Goal: Transaction & Acquisition: Purchase product/service

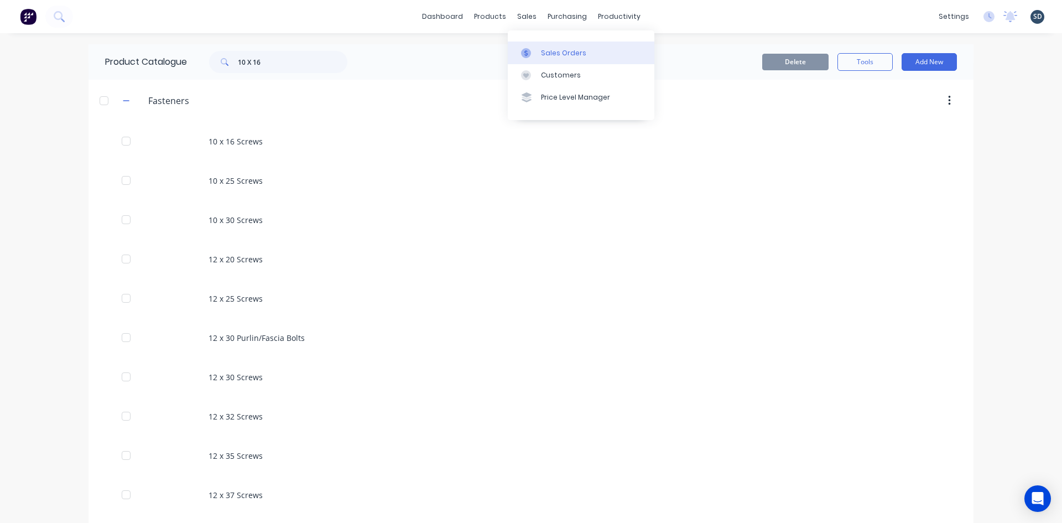
click at [554, 50] on div "Sales Orders" at bounding box center [563, 53] width 45 height 10
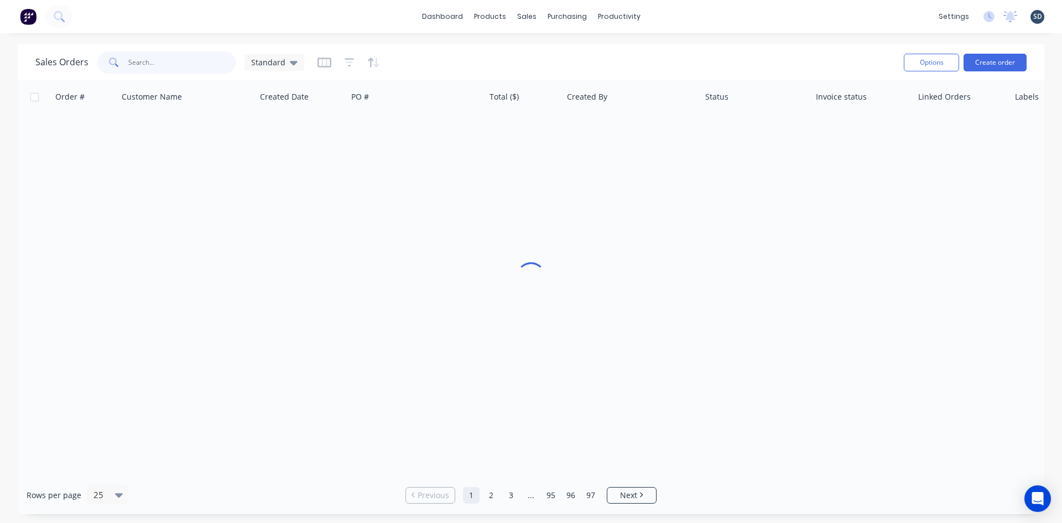
click at [202, 65] on input "text" at bounding box center [182, 62] width 108 height 22
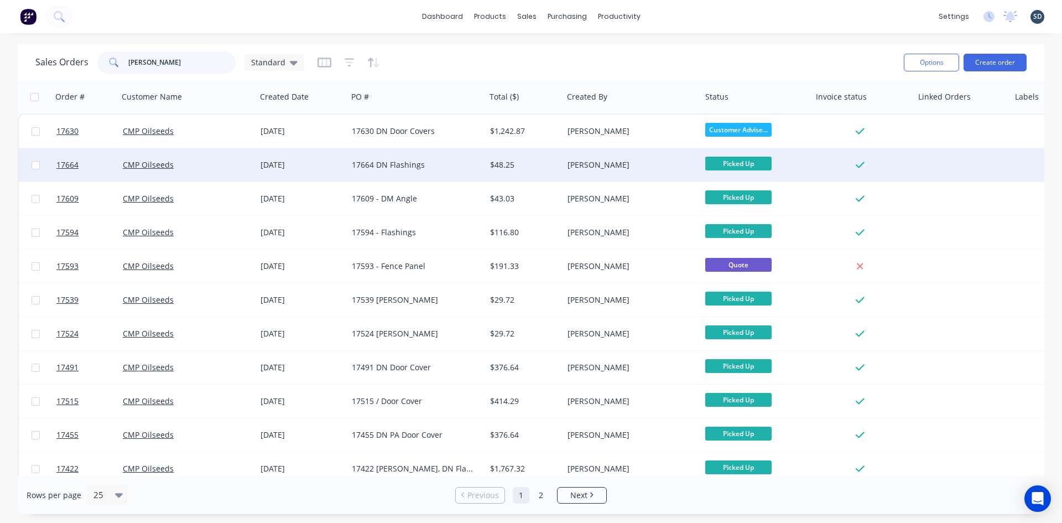
type input "jake"
click at [221, 163] on div "CMP Oilseeds" at bounding box center [184, 164] width 123 height 11
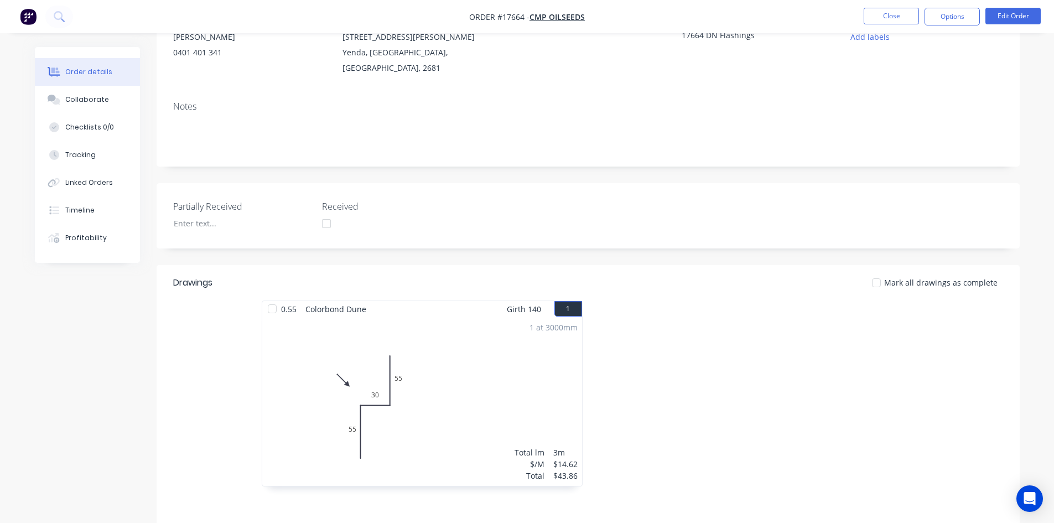
scroll to position [8, 0]
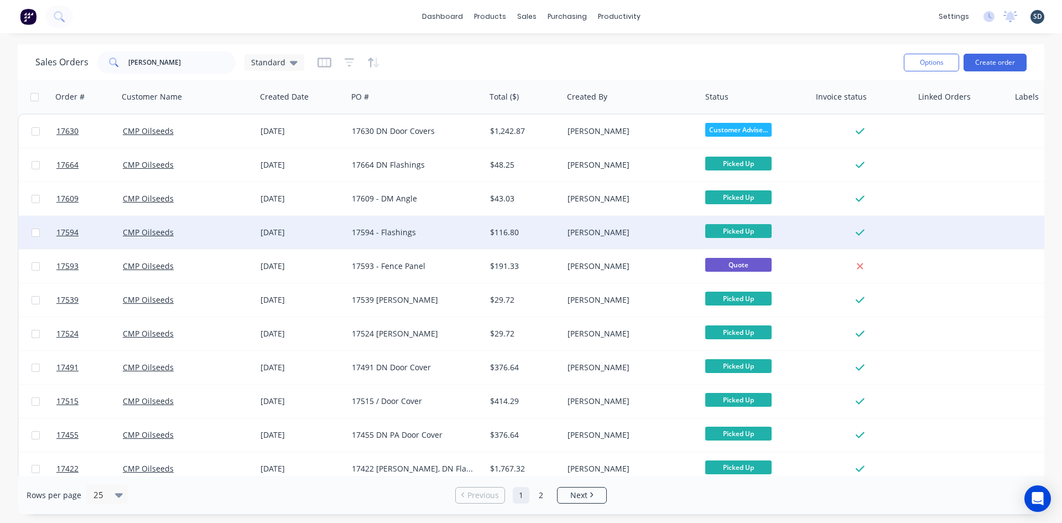
click at [443, 232] on div "17594 - Flashings" at bounding box center [413, 232] width 123 height 11
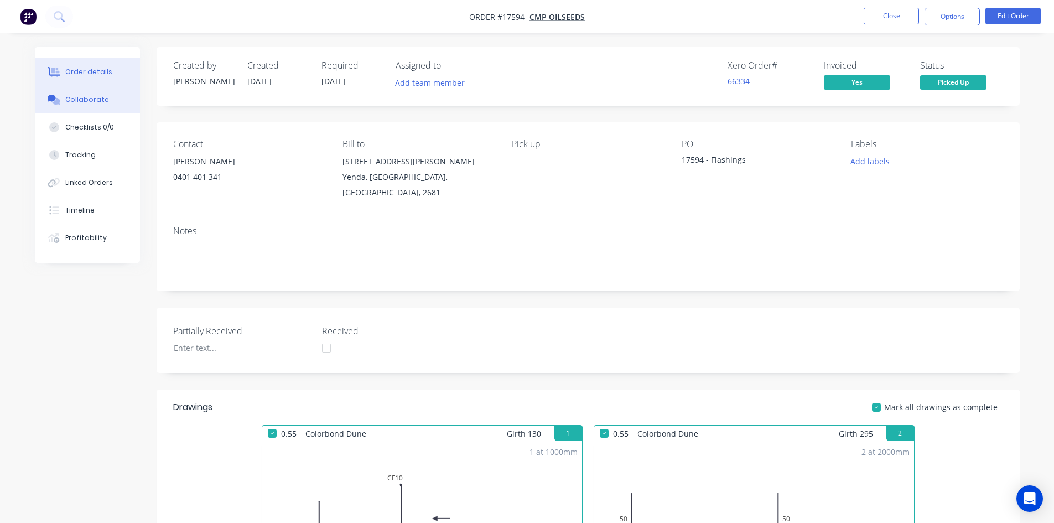
click at [92, 99] on div "Collaborate" at bounding box center [87, 100] width 44 height 10
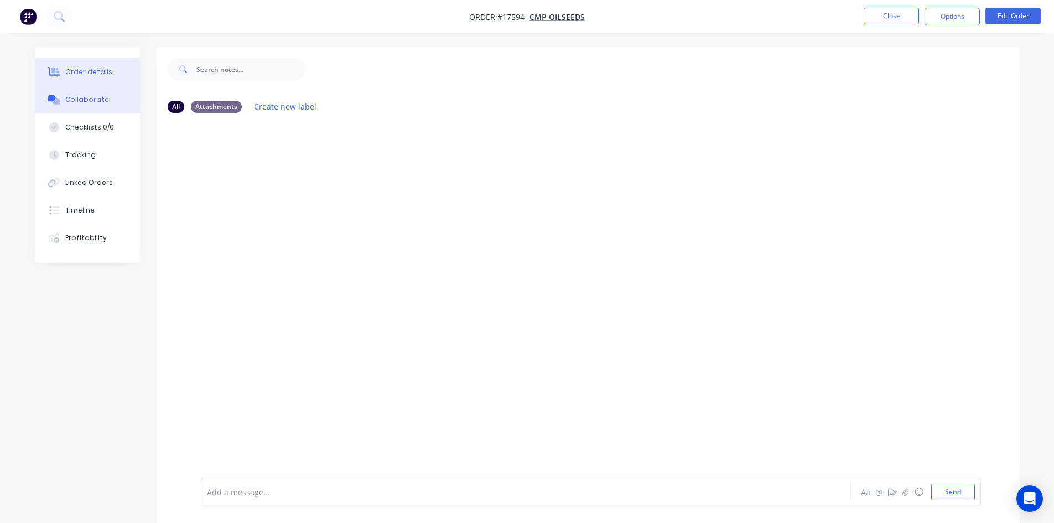
click at [107, 67] on div "Order details" at bounding box center [88, 72] width 47 height 10
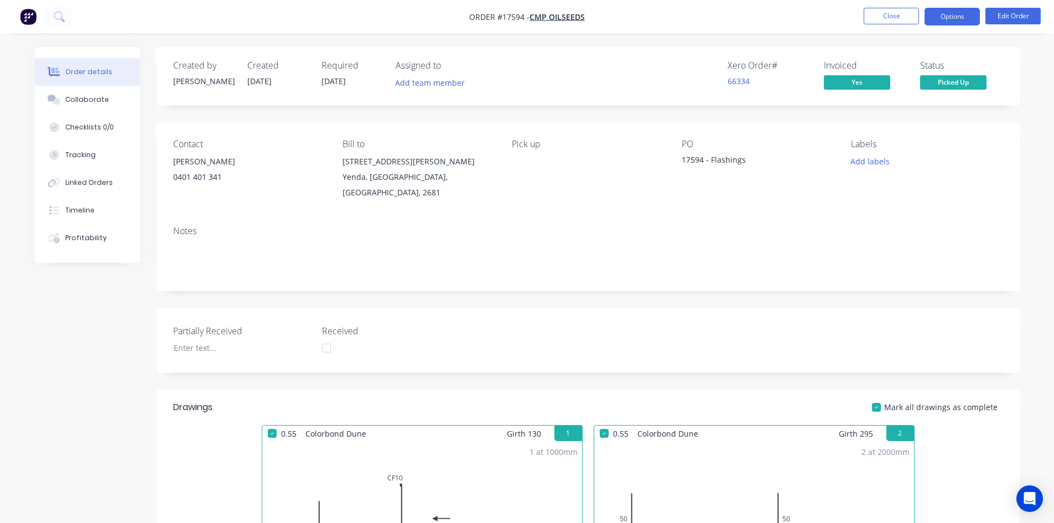
click at [950, 14] on button "Options" at bounding box center [951, 17] width 55 height 18
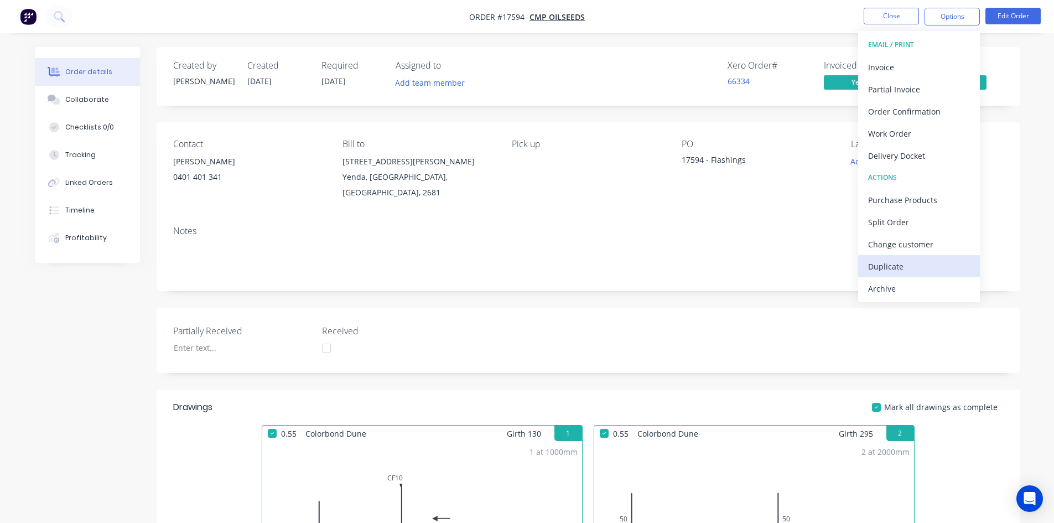
click at [908, 267] on div "Duplicate" at bounding box center [919, 266] width 102 height 16
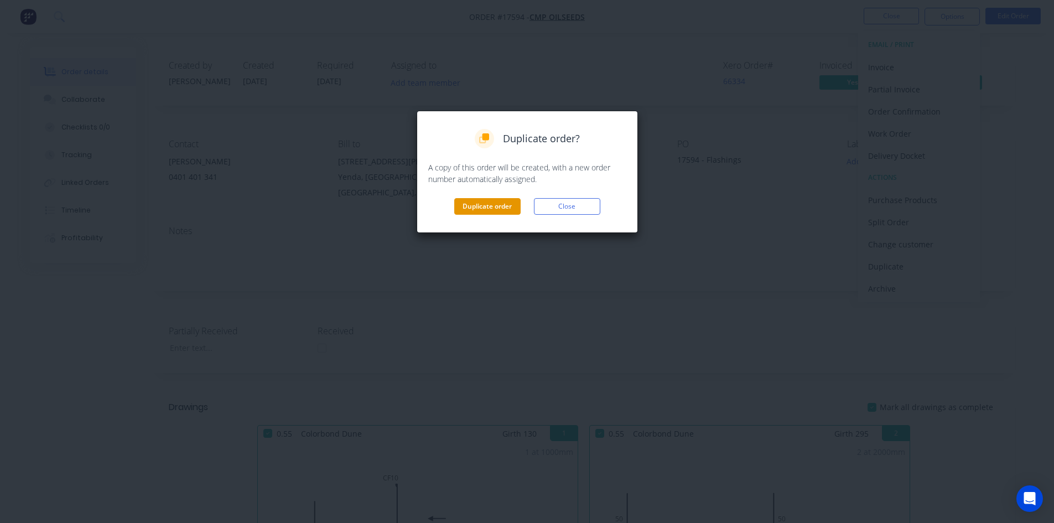
click at [478, 203] on button "Duplicate order" at bounding box center [487, 206] width 66 height 17
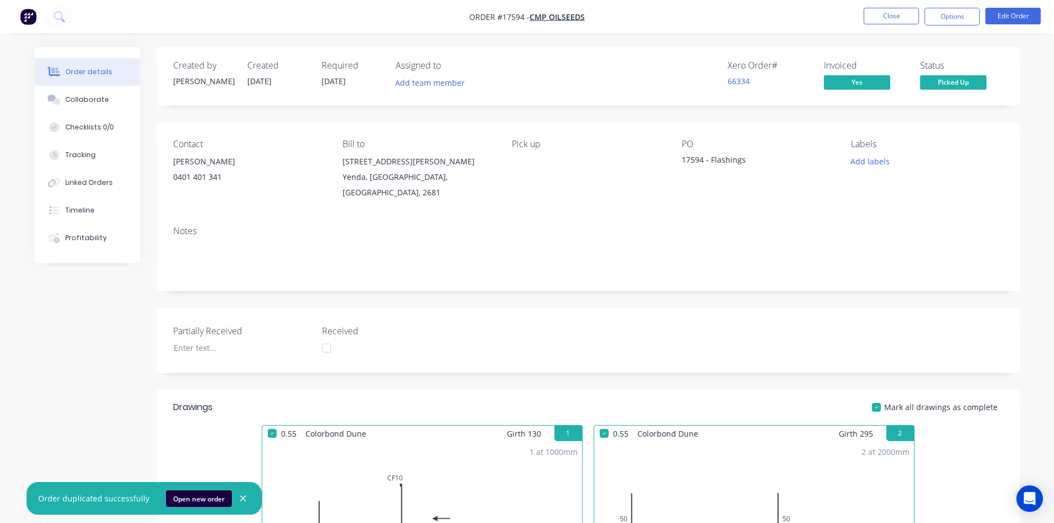
click at [202, 498] on button "Open new order" at bounding box center [199, 498] width 66 height 17
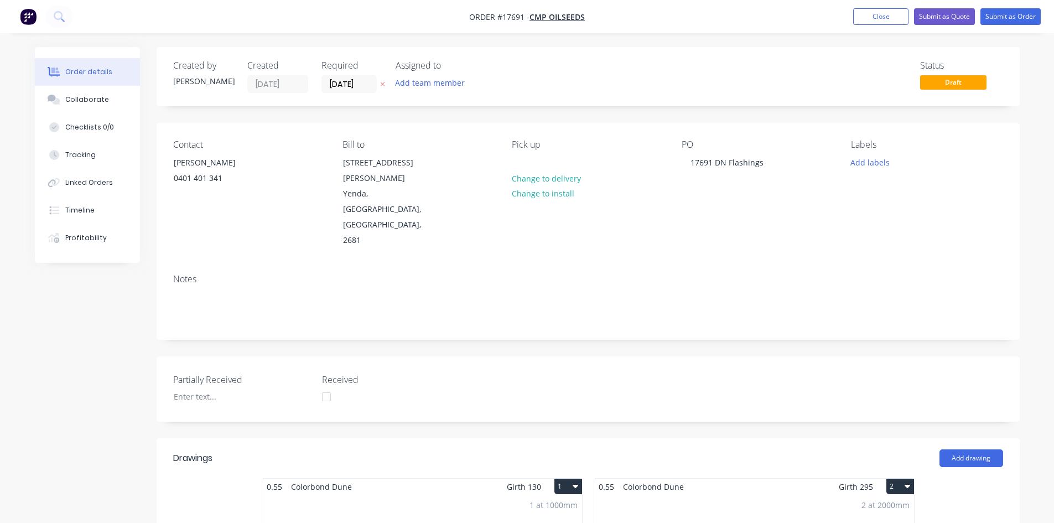
click at [649, 228] on div "Contact [PERSON_NAME] [PHONE_NUMBER] Bill to [STREET_ADDRESS][PERSON_NAME] Pick…" at bounding box center [588, 194] width 863 height 142
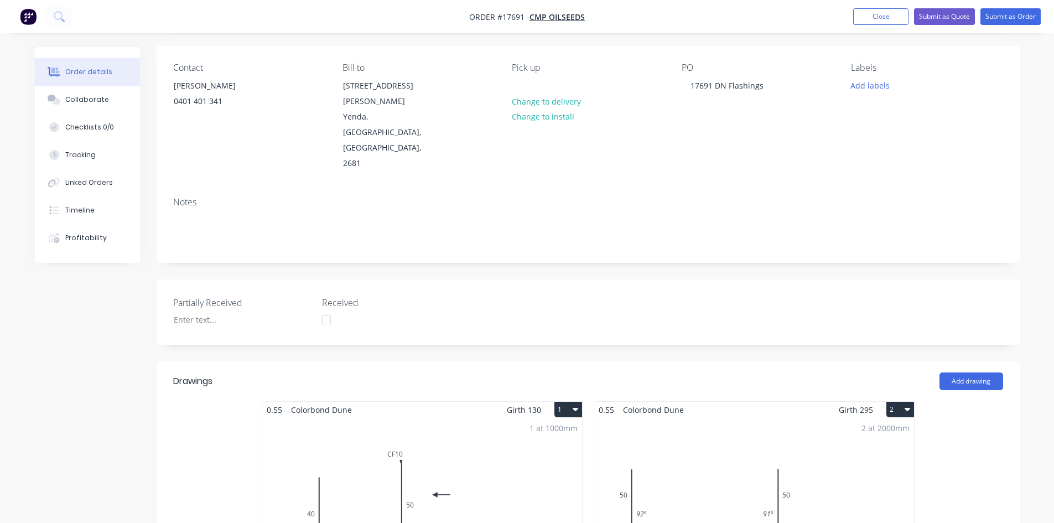
scroll to position [277, 0]
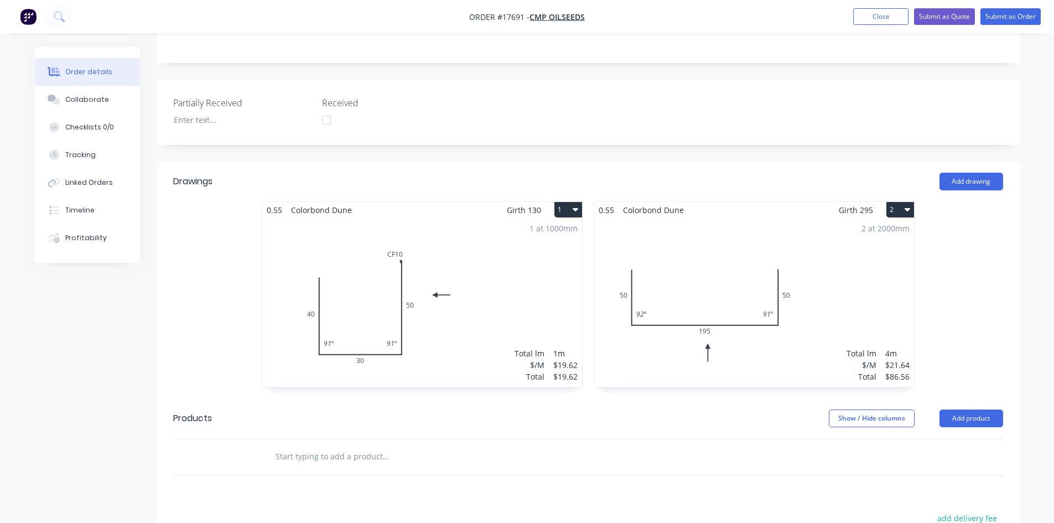
click at [568, 202] on button "1" at bounding box center [568, 209] width 28 height 15
click at [538, 273] on div "Delete" at bounding box center [529, 281] width 85 height 16
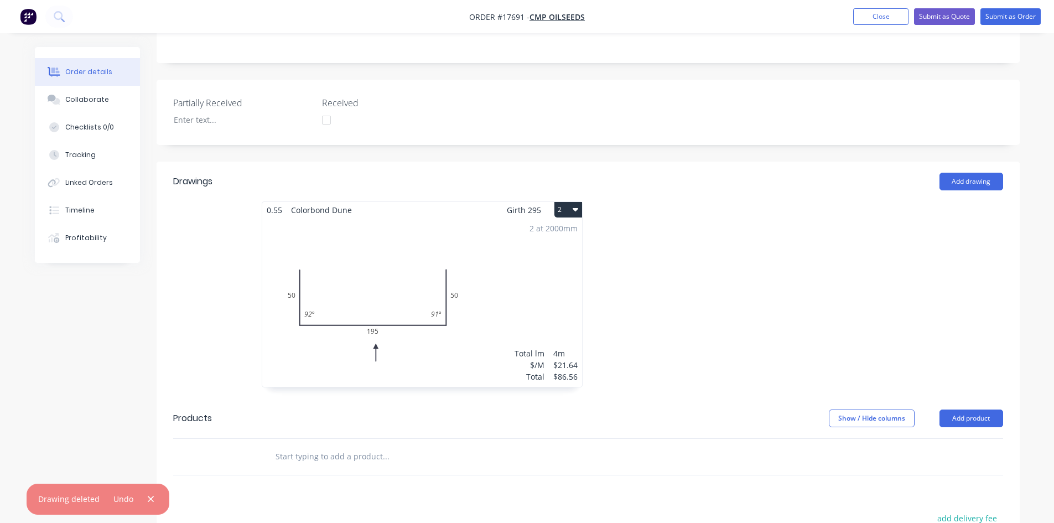
click at [504, 243] on div "2 at 2000mm Total lm $/M Total 4m $21.64 $86.56" at bounding box center [422, 302] width 320 height 169
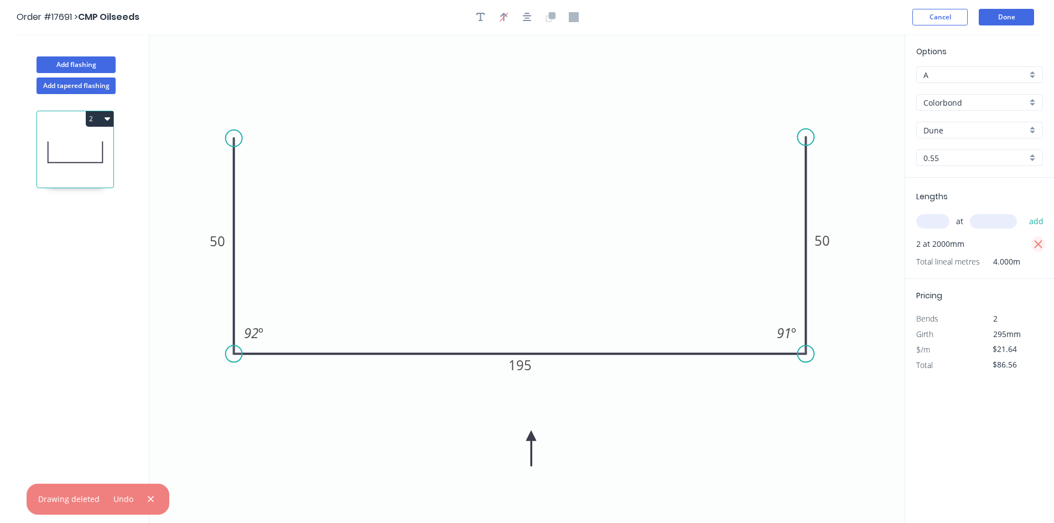
click at [1036, 242] on icon "button" at bounding box center [1038, 244] width 8 height 8
type input "$0.00"
click at [933, 216] on input "text" at bounding box center [932, 221] width 33 height 14
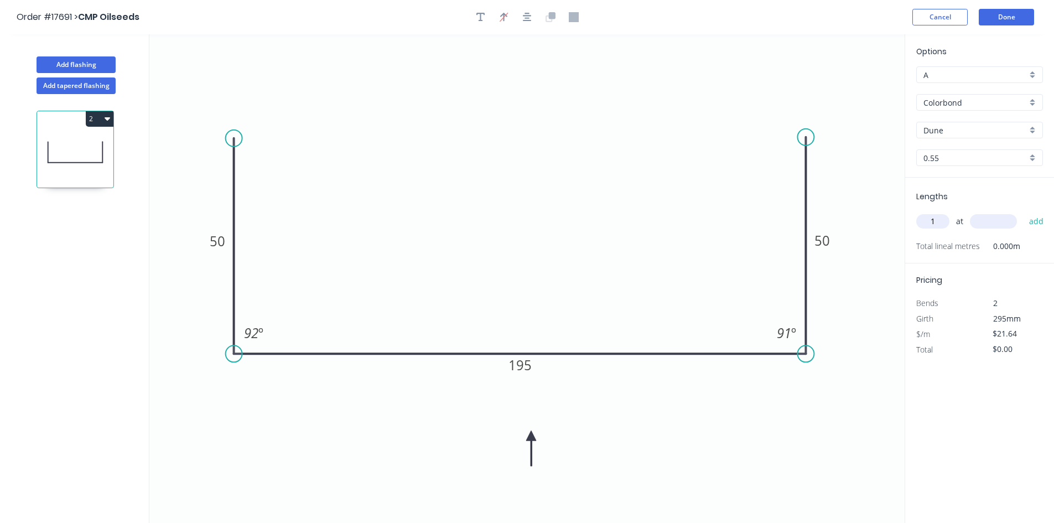
type input "1"
click at [984, 220] on input "text" at bounding box center [993, 221] width 47 height 14
type input "2000"
click at [1032, 226] on button "add" at bounding box center [1036, 221] width 26 height 19
type input "$43.28"
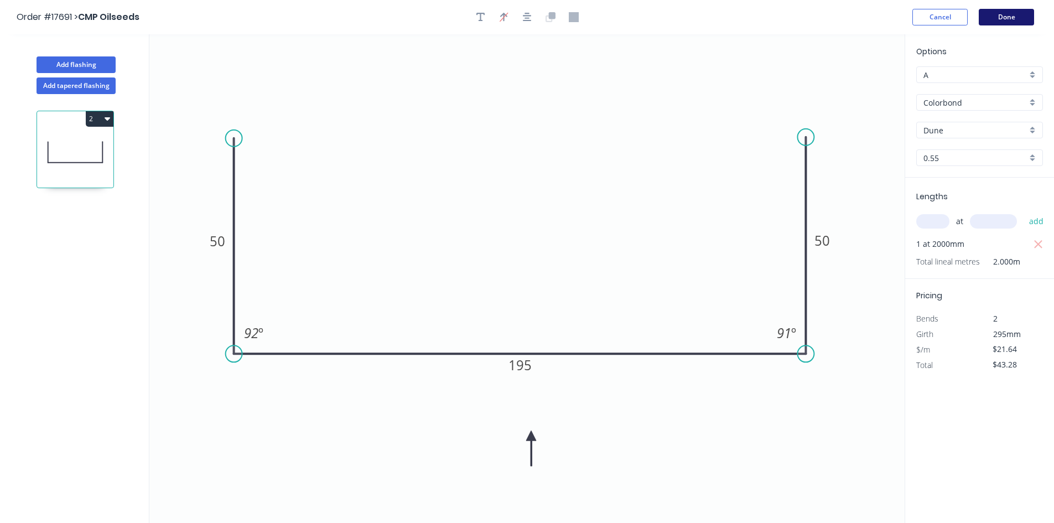
click at [1011, 15] on button "Done" at bounding box center [1006, 17] width 55 height 17
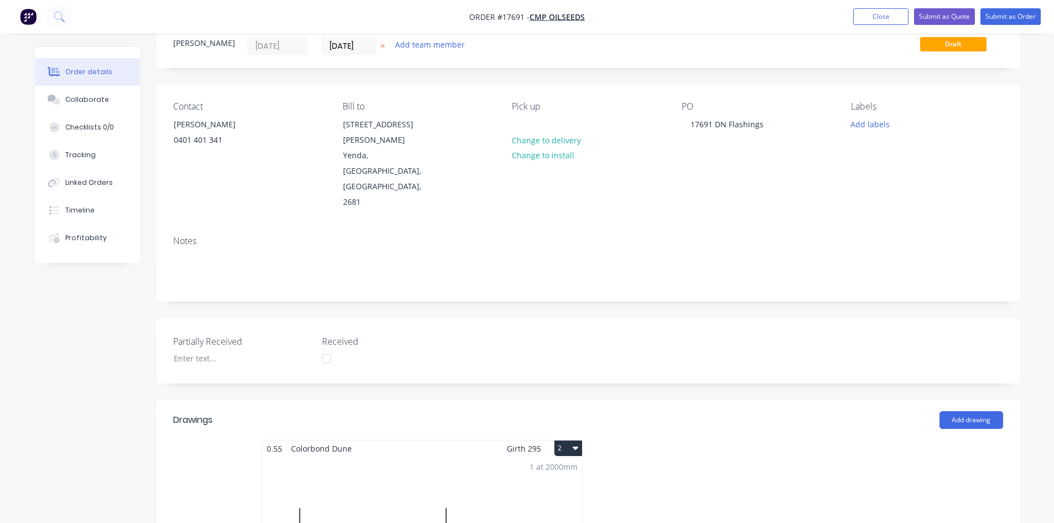
scroll to position [38, 0]
click at [1013, 15] on button "Submit as Order" at bounding box center [1010, 16] width 60 height 17
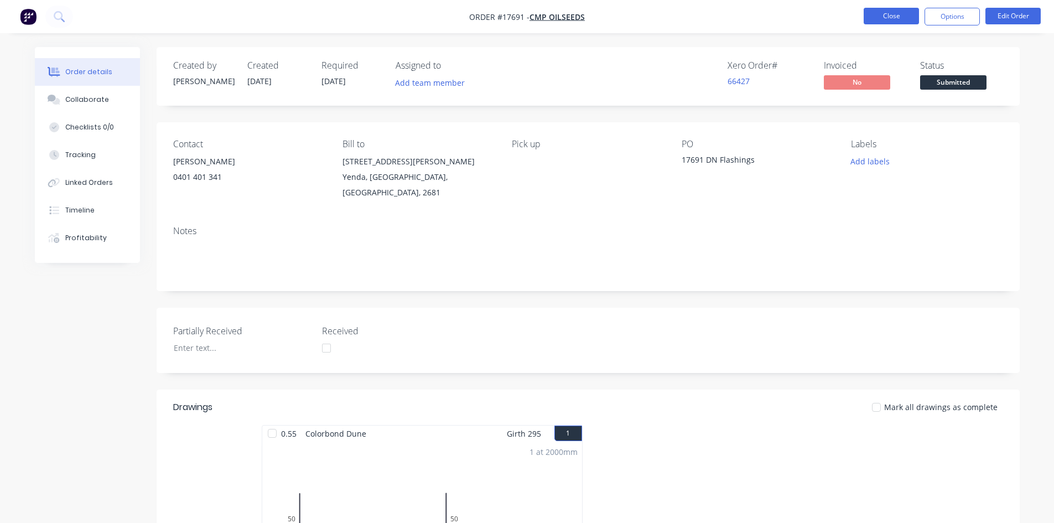
click at [891, 16] on button "Close" at bounding box center [890, 16] width 55 height 17
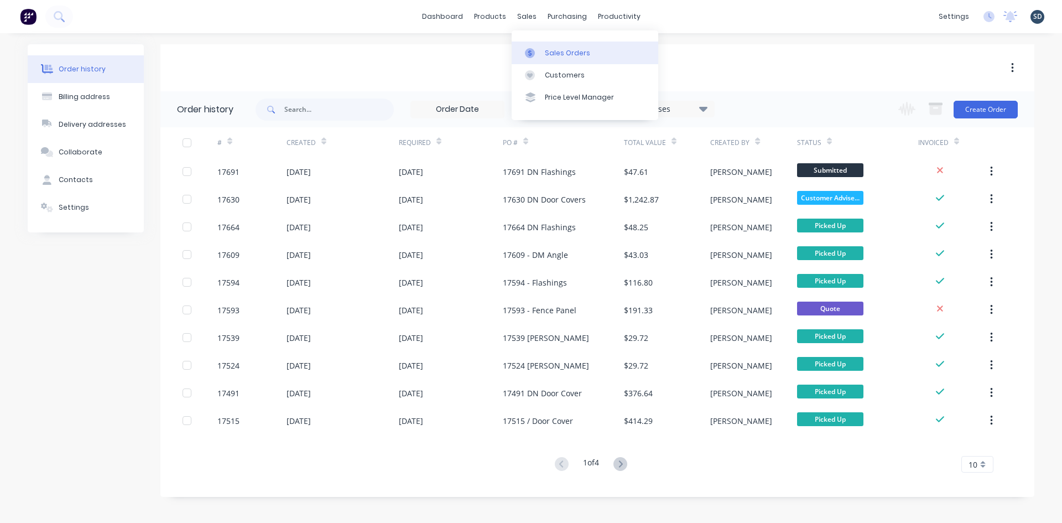
click at [549, 45] on link "Sales Orders" at bounding box center [585, 52] width 147 height 22
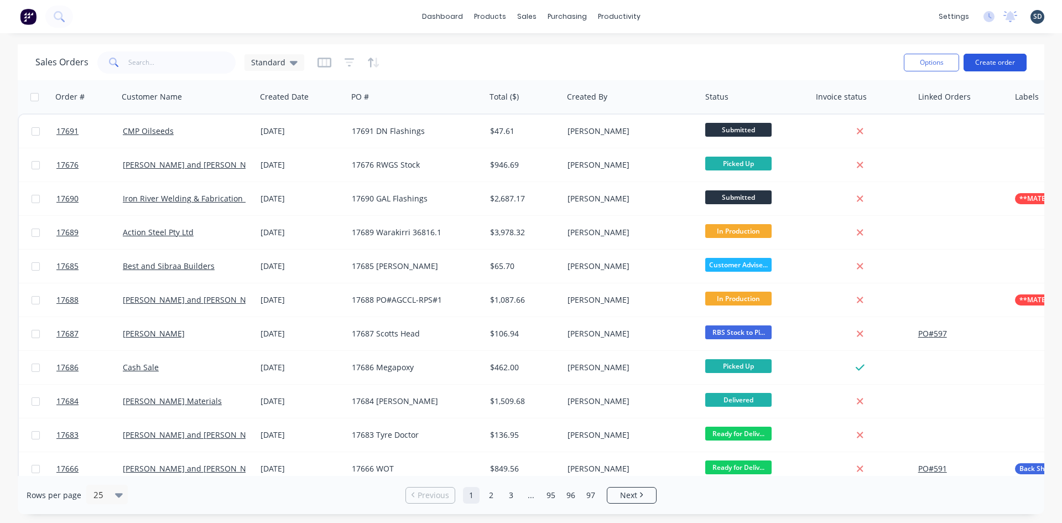
click at [991, 65] on button "Create order" at bounding box center [995, 63] width 63 height 18
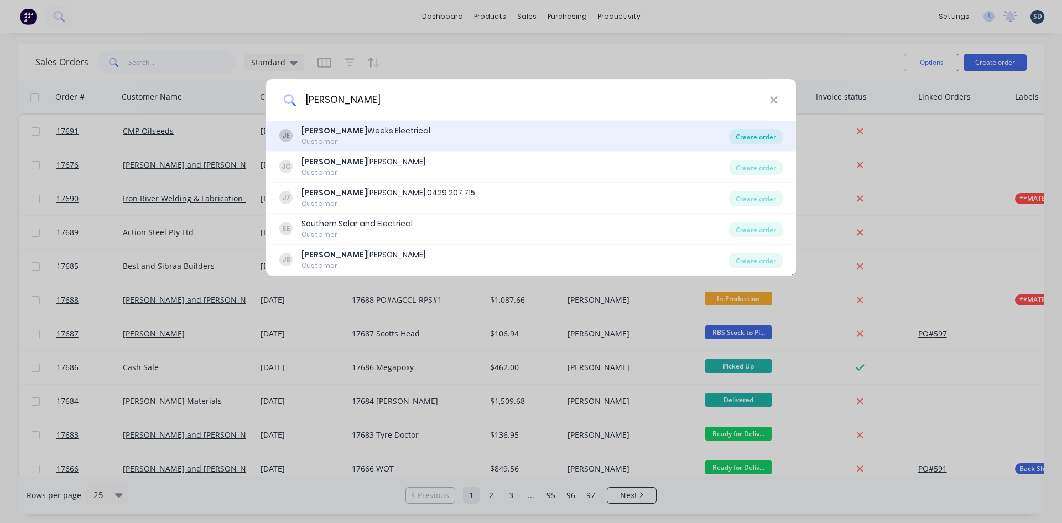
type input "justin"
click at [771, 139] on div "Create order" at bounding box center [756, 136] width 54 height 15
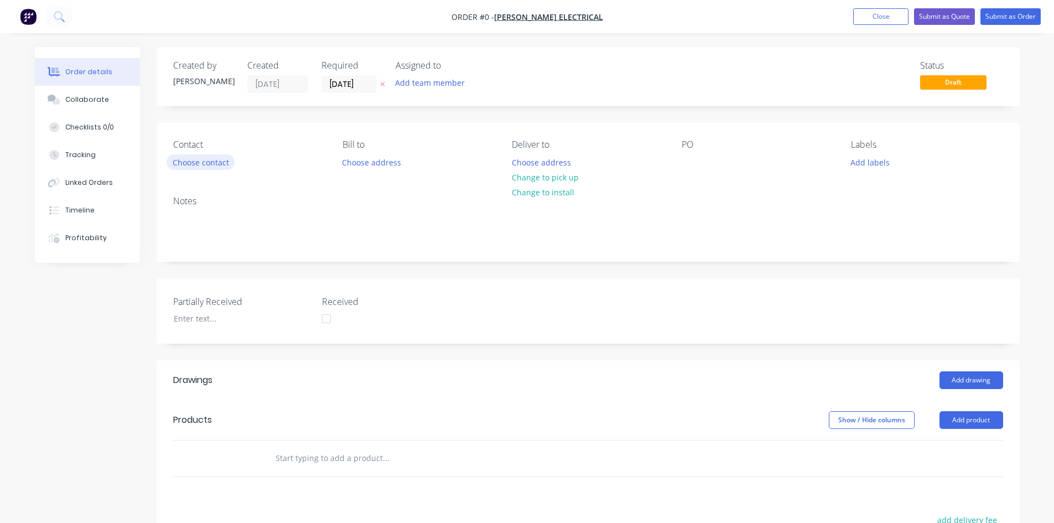
click at [210, 168] on button "Choose contact" at bounding box center [200, 161] width 68 height 15
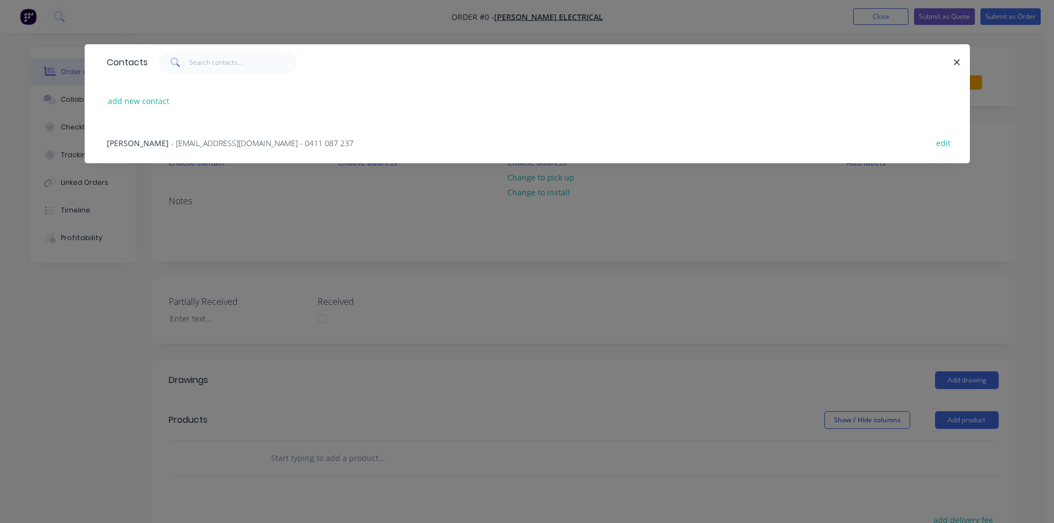
click at [196, 146] on span "- justinweekselectrical82@hotmail.com - 0411 087 237" at bounding box center [262, 143] width 183 height 11
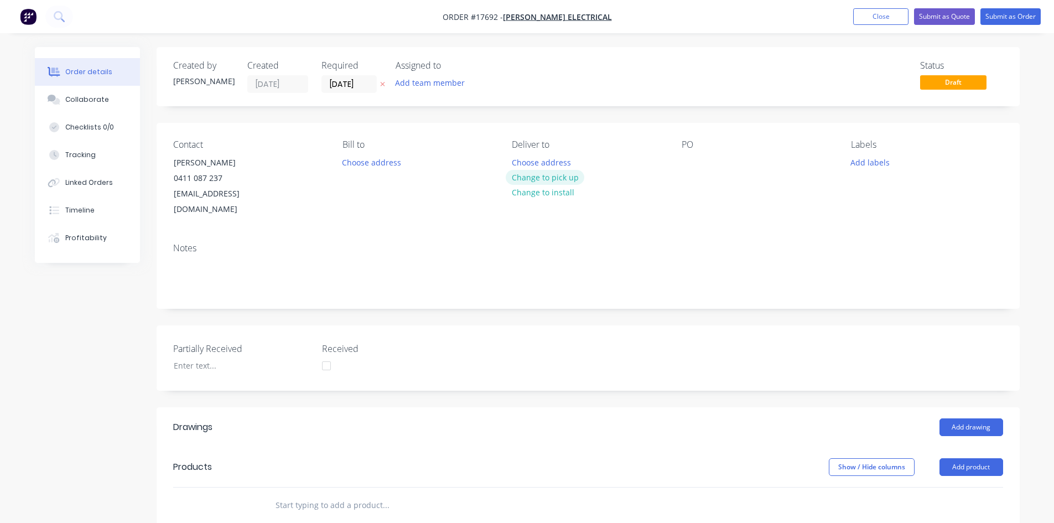
click at [543, 180] on button "Change to pick up" at bounding box center [545, 177] width 79 height 15
click at [691, 162] on div at bounding box center [690, 162] width 18 height 16
click at [658, 234] on div "Notes" at bounding box center [588, 271] width 863 height 74
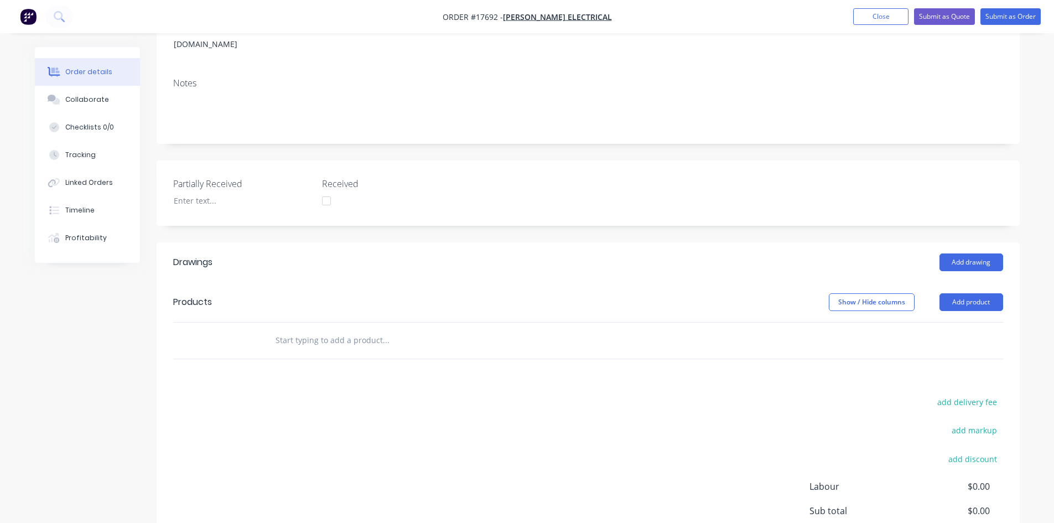
scroll to position [166, 0]
click at [970, 252] on button "Add drawing" at bounding box center [971, 261] width 64 height 18
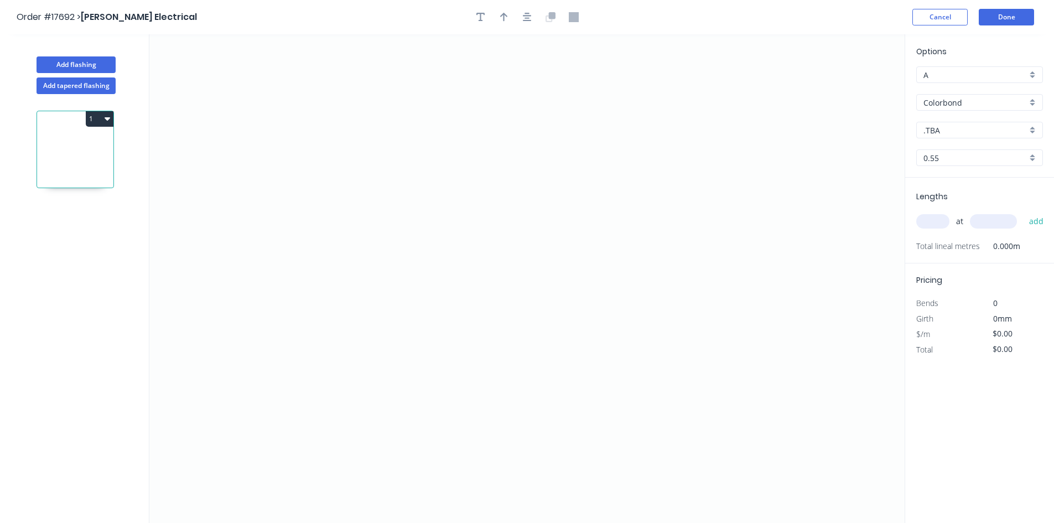
click at [962, 103] on input "Colorbond" at bounding box center [974, 103] width 103 height 12
click at [958, 200] on div "Zincalume" at bounding box center [980, 200] width 126 height 19
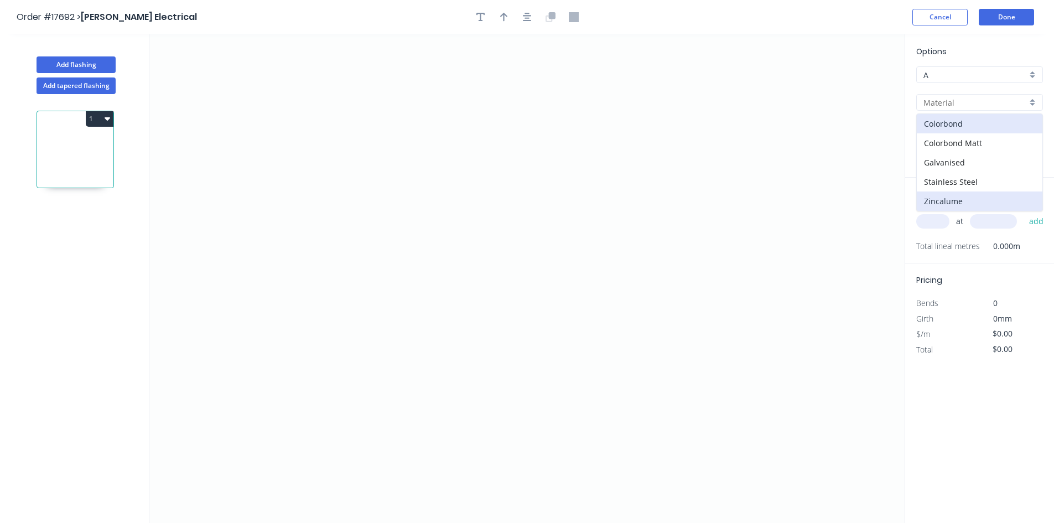
type input "Zincalume"
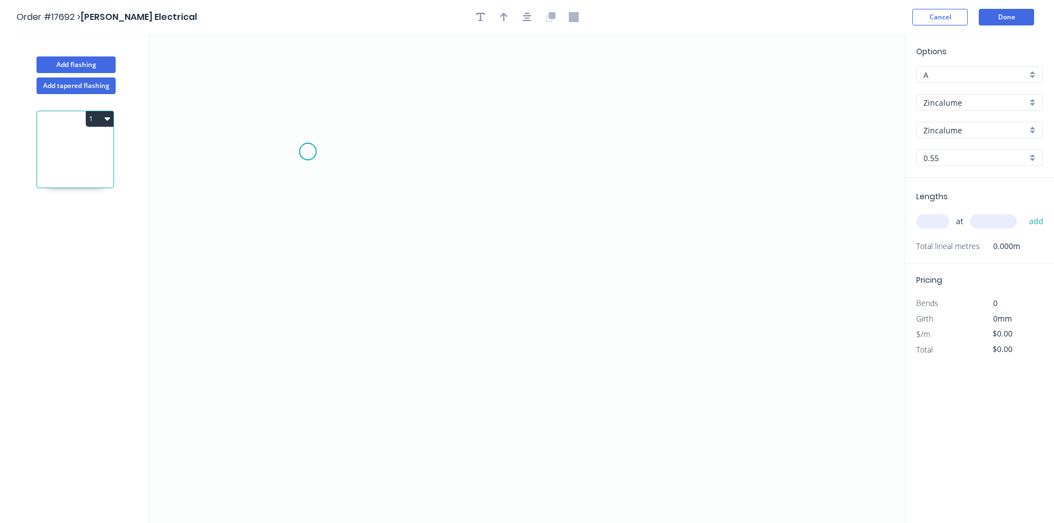
click at [303, 155] on icon "0" at bounding box center [526, 278] width 755 height 488
click at [786, 150] on icon "0" at bounding box center [526, 278] width 755 height 488
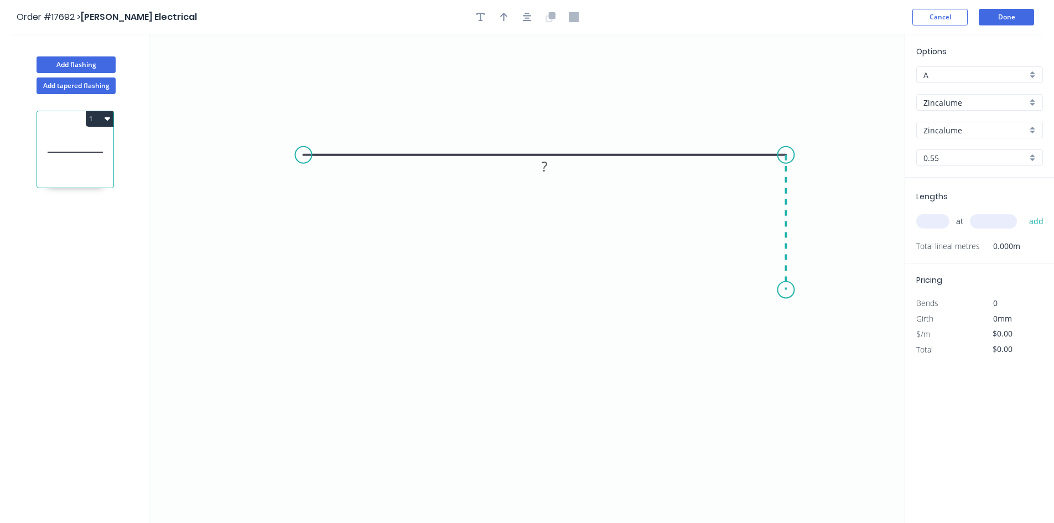
click at [782, 290] on icon "0 ?" at bounding box center [526, 278] width 755 height 488
click at [827, 289] on icon "0 ? ?" at bounding box center [526, 278] width 755 height 488
click at [303, 155] on circle at bounding box center [303, 155] width 17 height 17
click at [303, 295] on icon "0 ? ? ?" at bounding box center [526, 278] width 755 height 488
click at [263, 293] on icon "0 ? ? ? ?" at bounding box center [526, 278] width 755 height 488
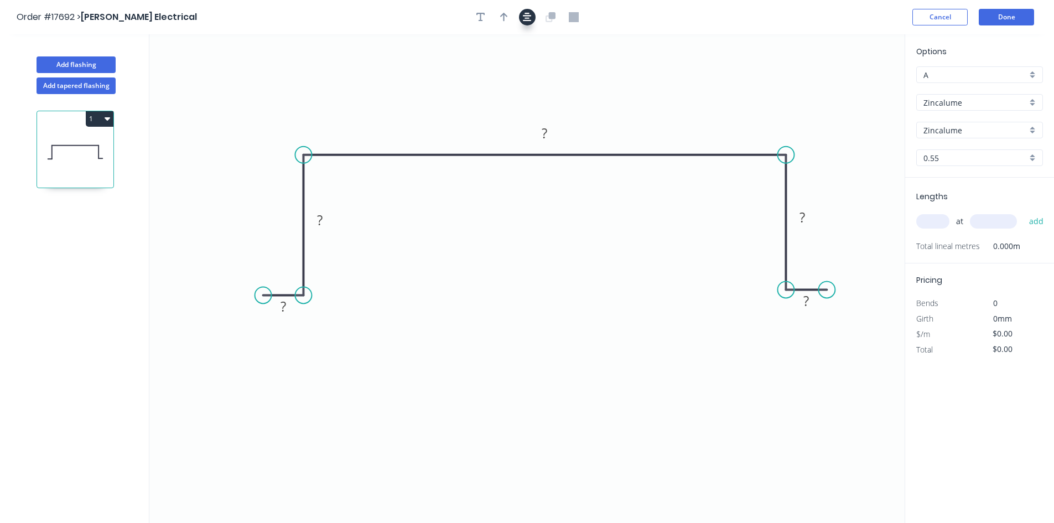
click at [525, 22] on icon "button" at bounding box center [527, 17] width 9 height 10
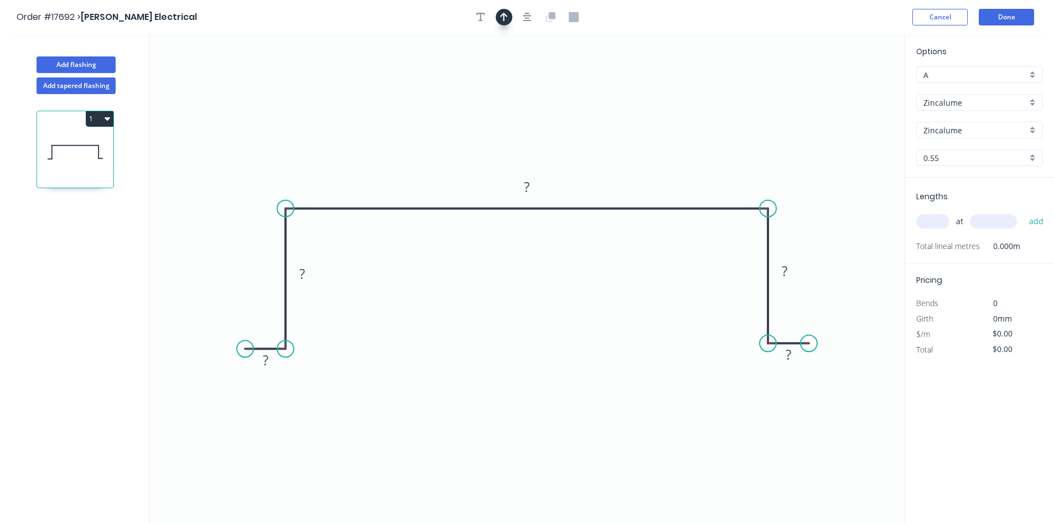
click at [508, 20] on button "button" at bounding box center [504, 17] width 17 height 17
drag, startPoint x: 850, startPoint y: 89, endPoint x: 659, endPoint y: 119, distance: 193.2
click at [659, 119] on icon at bounding box center [659, 106] width 10 height 35
click at [522, 186] on rect at bounding box center [527, 187] width 22 height 15
drag, startPoint x: 525, startPoint y: 185, endPoint x: 542, endPoint y: 185, distance: 17.1
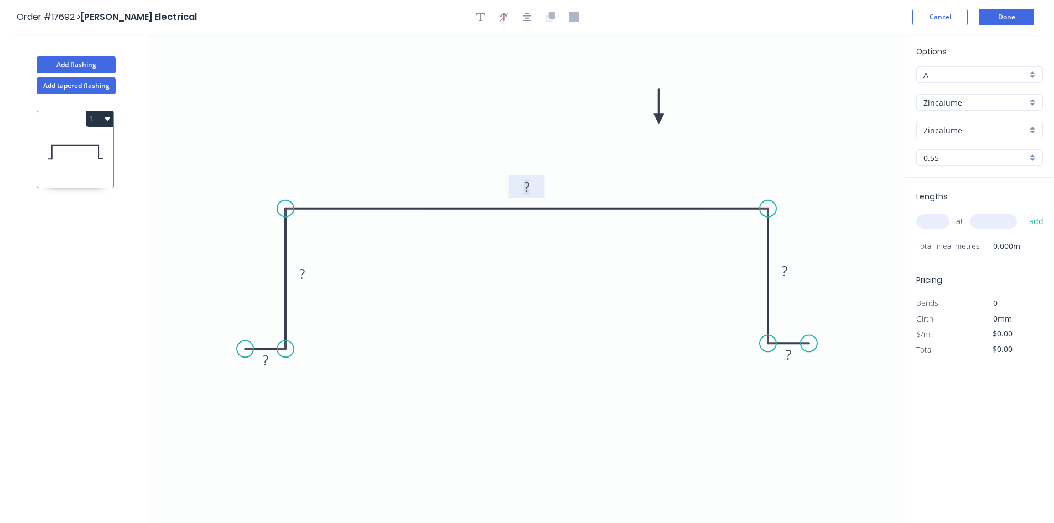
click at [542, 185] on g "?" at bounding box center [527, 186] width 36 height 23
click at [780, 269] on rect at bounding box center [784, 271] width 22 height 15
click at [302, 274] on tspan "?" at bounding box center [302, 273] width 6 height 18
click at [266, 362] on tspan "?" at bounding box center [266, 360] width 6 height 18
click at [794, 356] on rect at bounding box center [788, 354] width 22 height 15
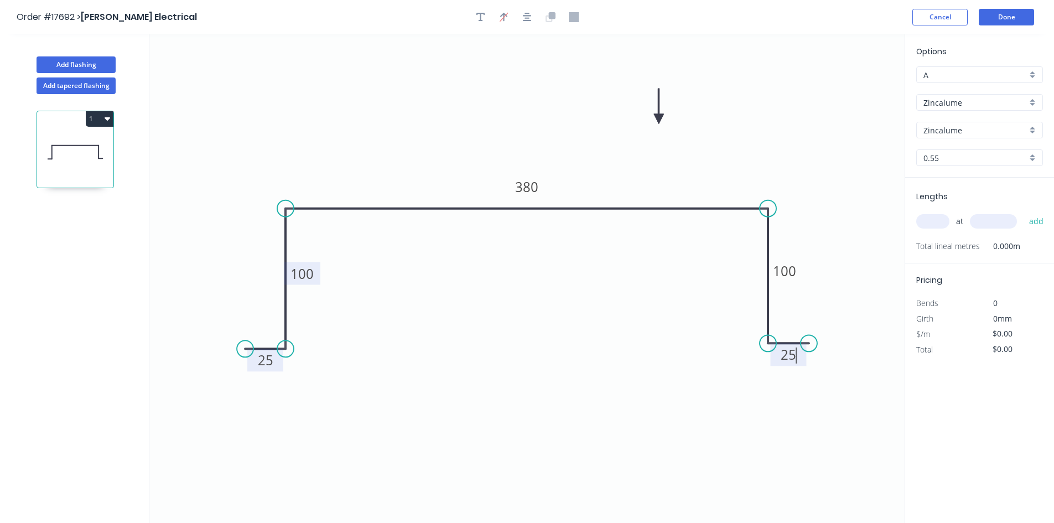
click at [678, 342] on icon "0 25 100 380 100 25" at bounding box center [526, 278] width 755 height 488
type input "$30.83"
click at [527, 12] on icon "button" at bounding box center [527, 17] width 9 height 10
click at [796, 246] on div "Show angle" at bounding box center [828, 247] width 111 height 23
click at [764, 263] on div "Hide angle" at bounding box center [797, 266] width 111 height 23
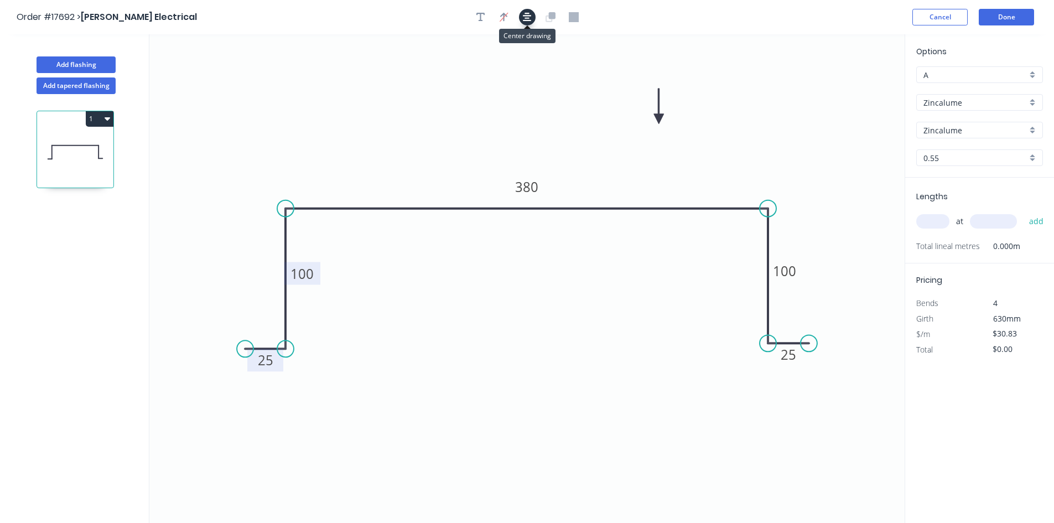
click at [525, 22] on icon "button" at bounding box center [527, 17] width 9 height 10
click at [929, 222] on input "text" at bounding box center [932, 221] width 33 height 14
type input "1"
click at [994, 223] on input "text" at bounding box center [993, 221] width 47 height 14
type input "1300"
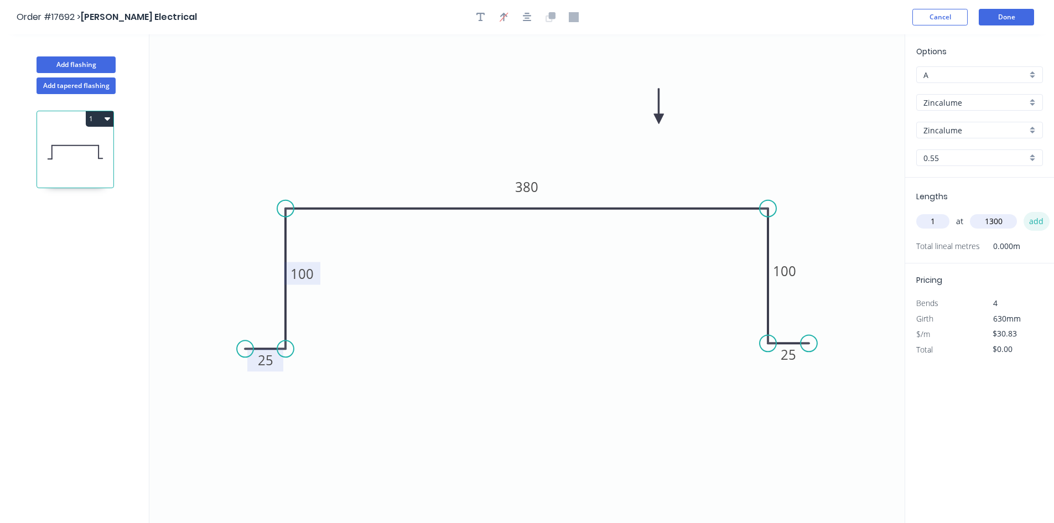
click at [1035, 220] on button "add" at bounding box center [1036, 221] width 26 height 19
type input "$40.08"
click at [1002, 16] on button "Done" at bounding box center [1006, 17] width 55 height 17
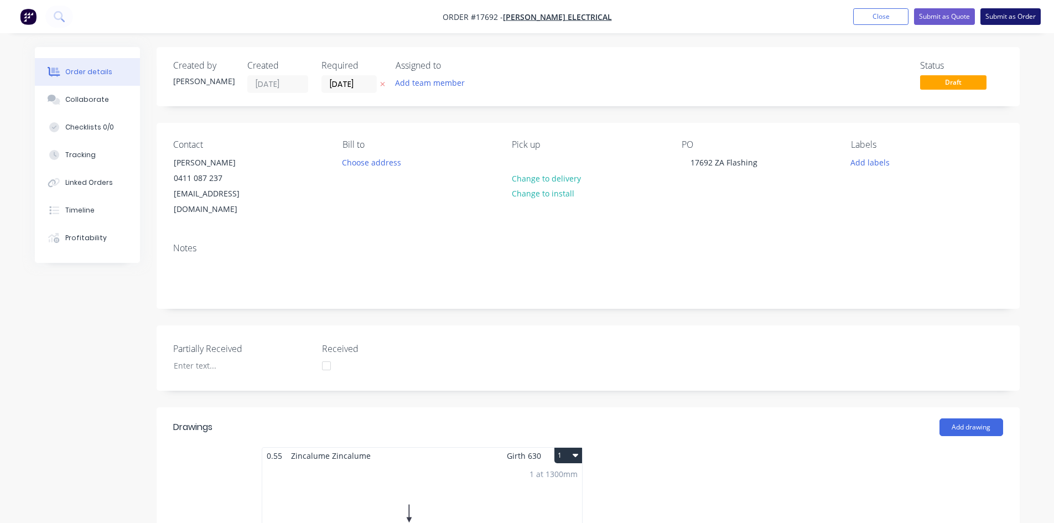
click at [986, 16] on button "Submit as Order" at bounding box center [1010, 16] width 60 height 17
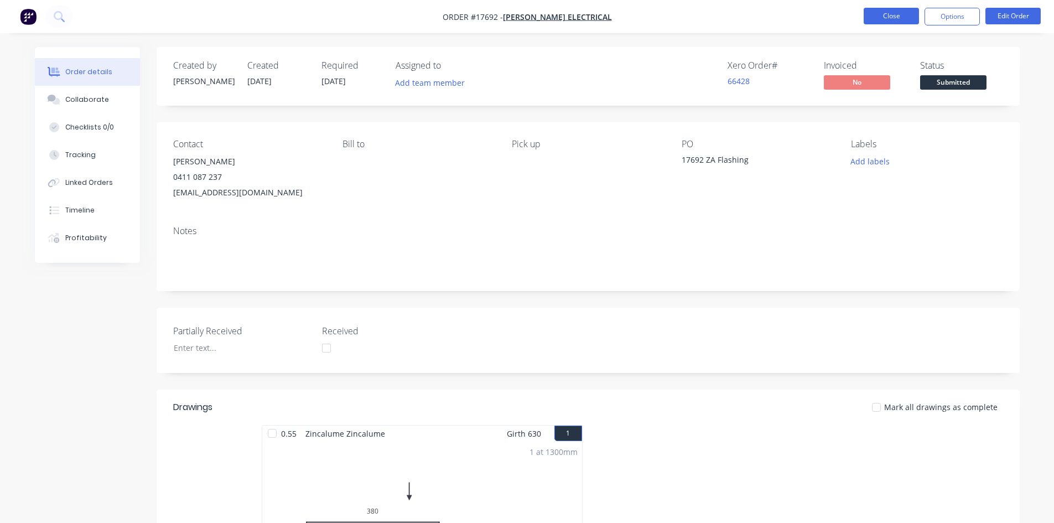
click at [892, 13] on button "Close" at bounding box center [890, 16] width 55 height 17
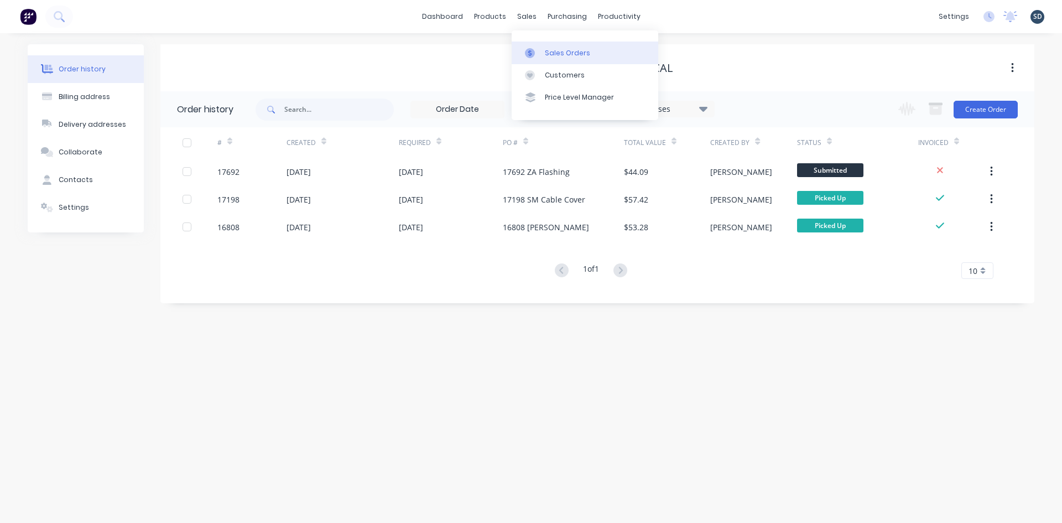
click at [578, 54] on div "Sales Orders" at bounding box center [567, 53] width 45 height 10
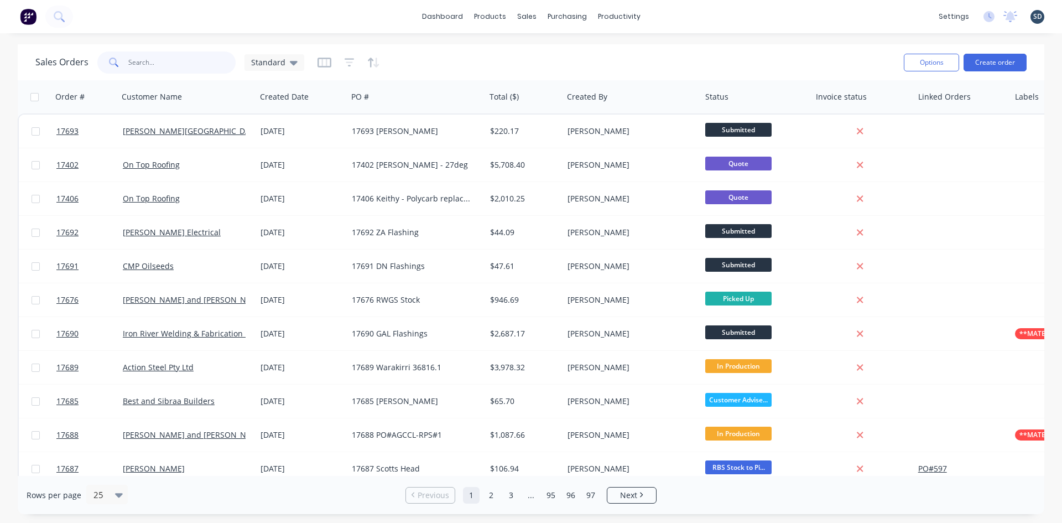
click at [200, 66] on input "text" at bounding box center [182, 62] width 108 height 22
type input "glenn walsh"
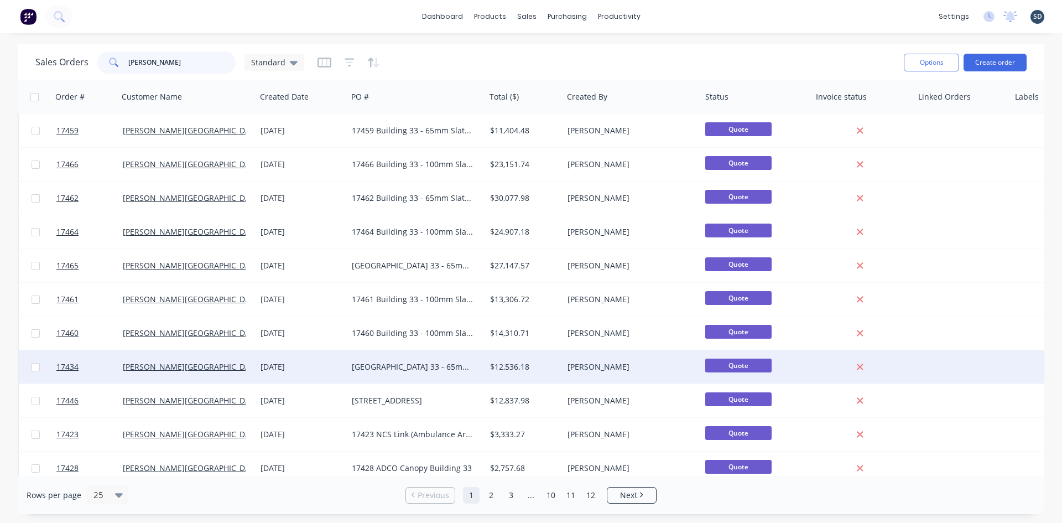
scroll to position [487, 0]
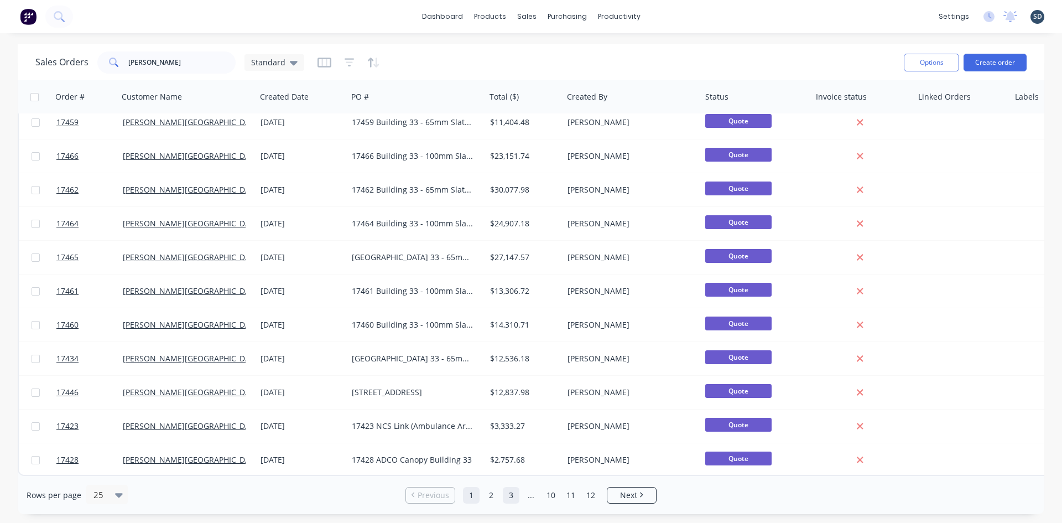
click at [493, 496] on link "2" at bounding box center [491, 495] width 17 height 17
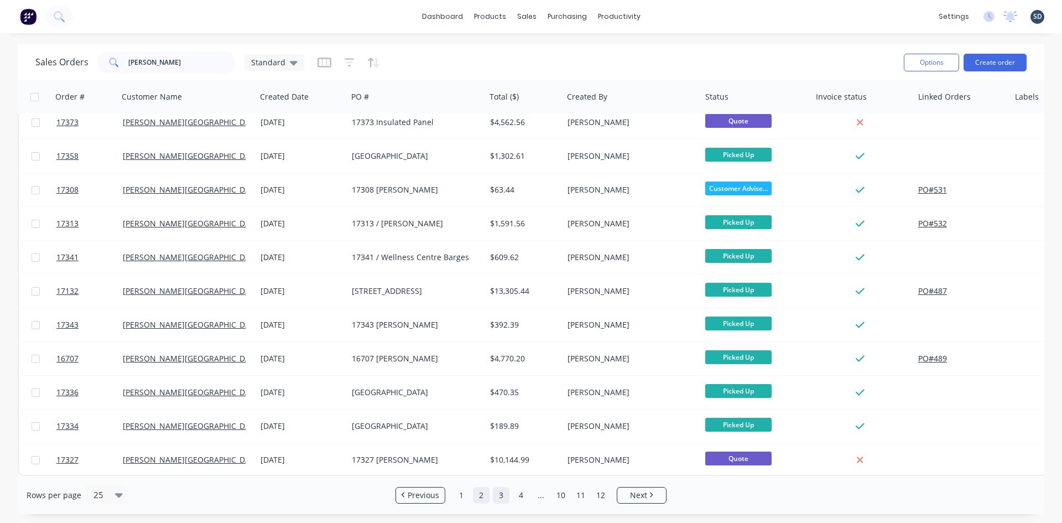
click at [501, 498] on link "3" at bounding box center [501, 495] width 17 height 17
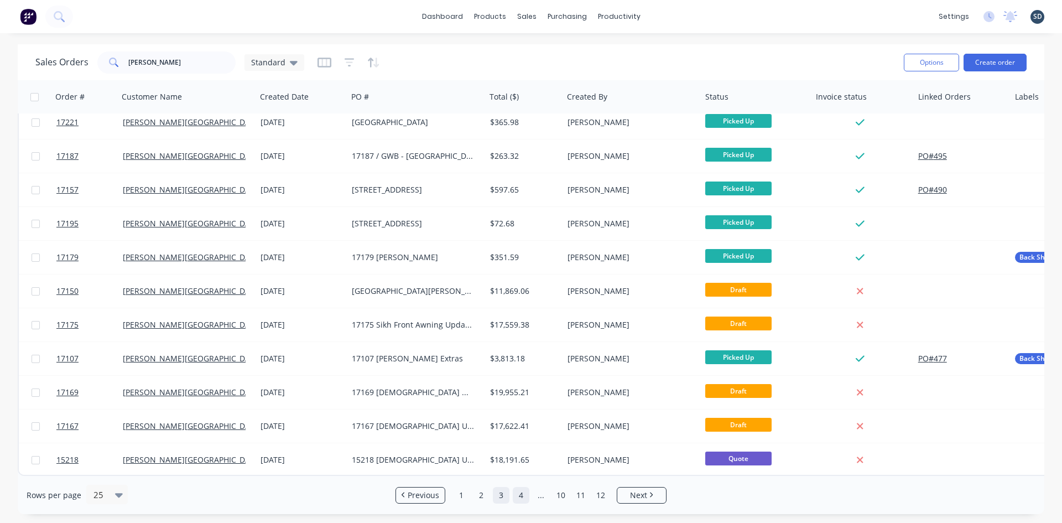
click at [519, 498] on link "4" at bounding box center [521, 495] width 17 height 17
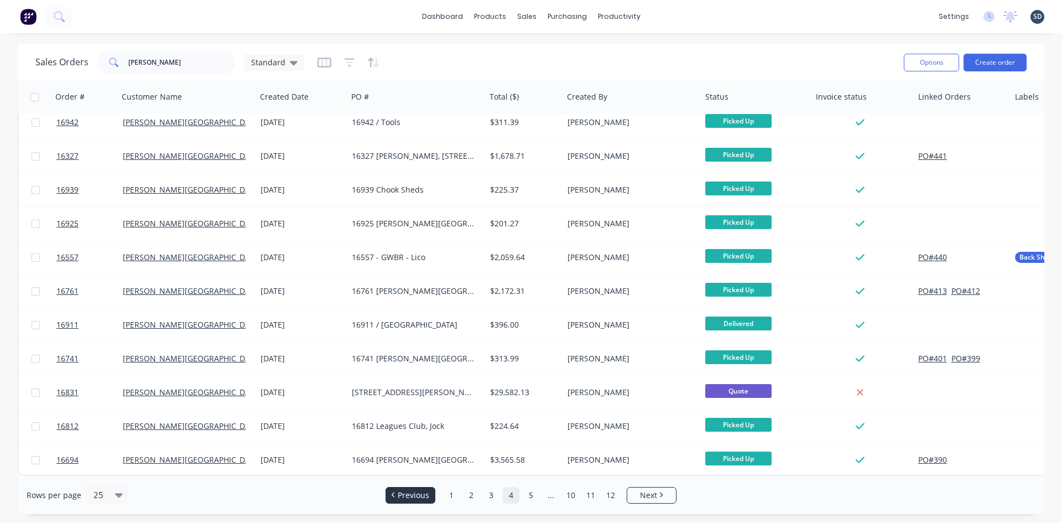
click at [452, 494] on link "1" at bounding box center [451, 495] width 17 height 17
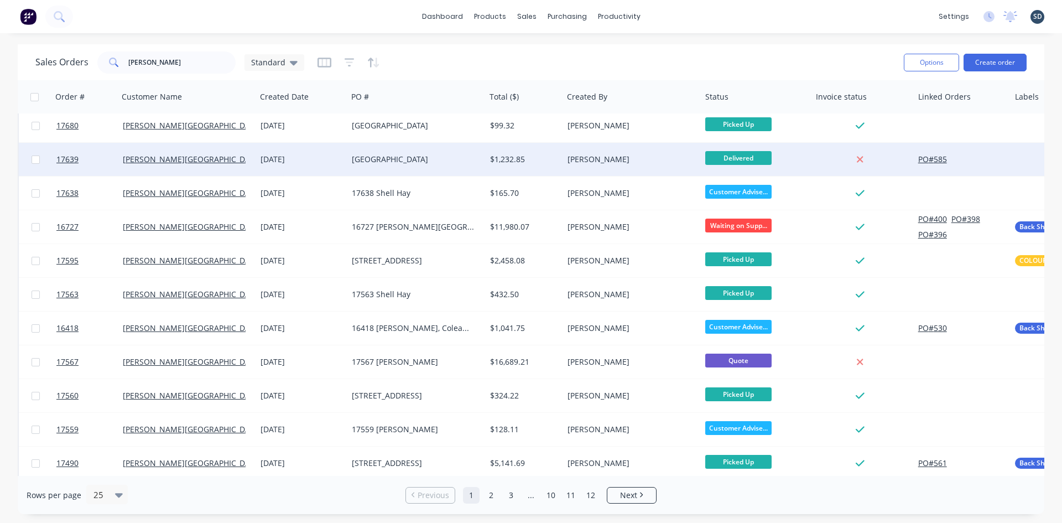
scroll to position [0, 0]
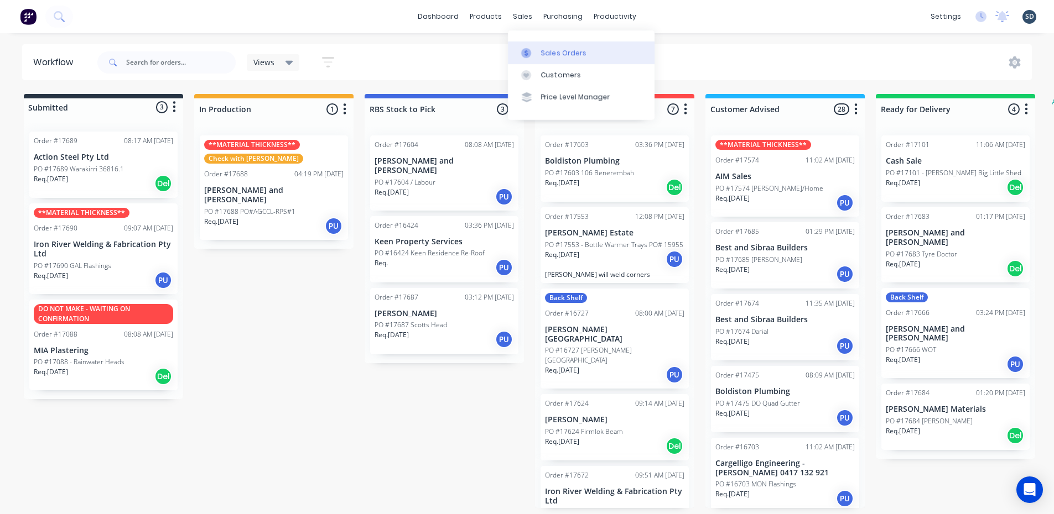
click at [541, 50] on div "Sales Orders" at bounding box center [563, 53] width 45 height 10
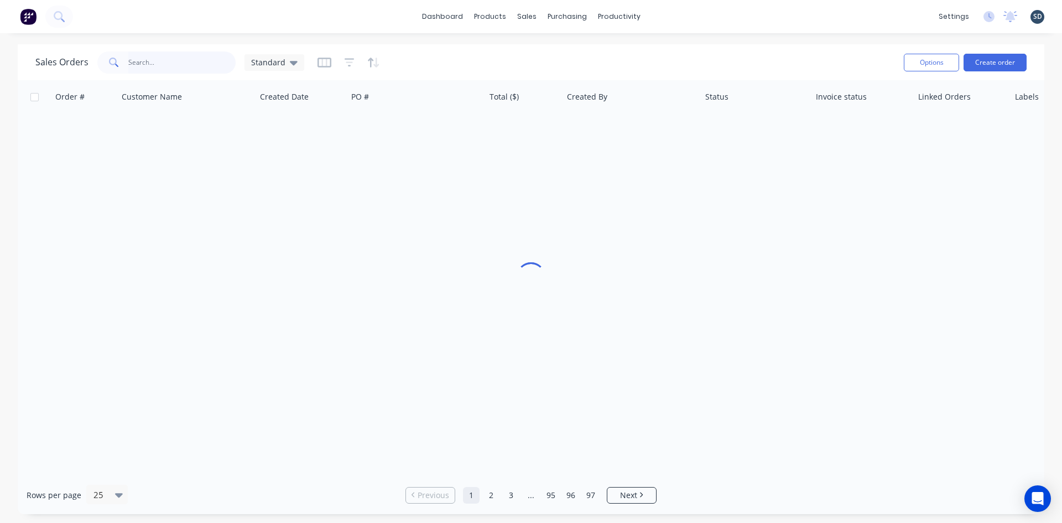
click at [204, 63] on input "text" at bounding box center [182, 62] width 108 height 22
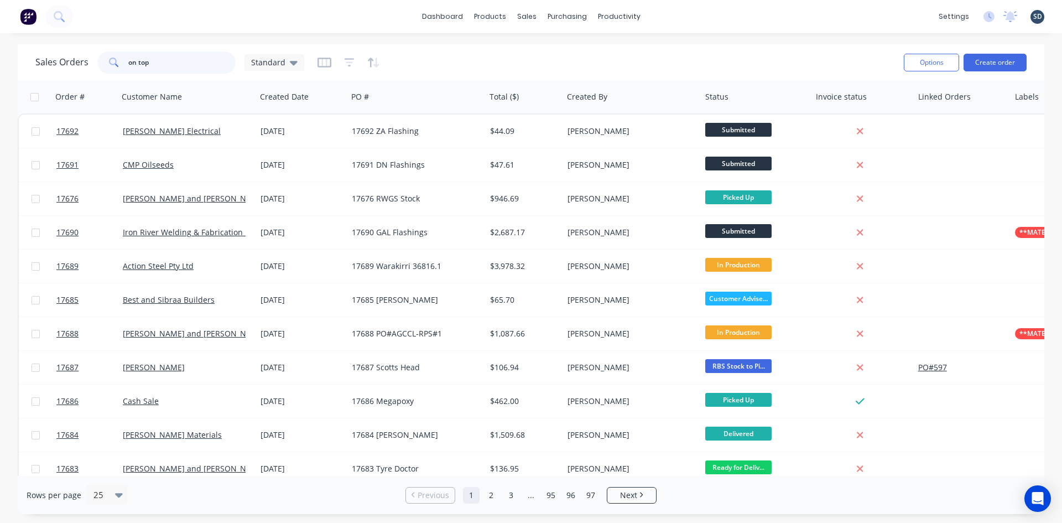
type input "on top"
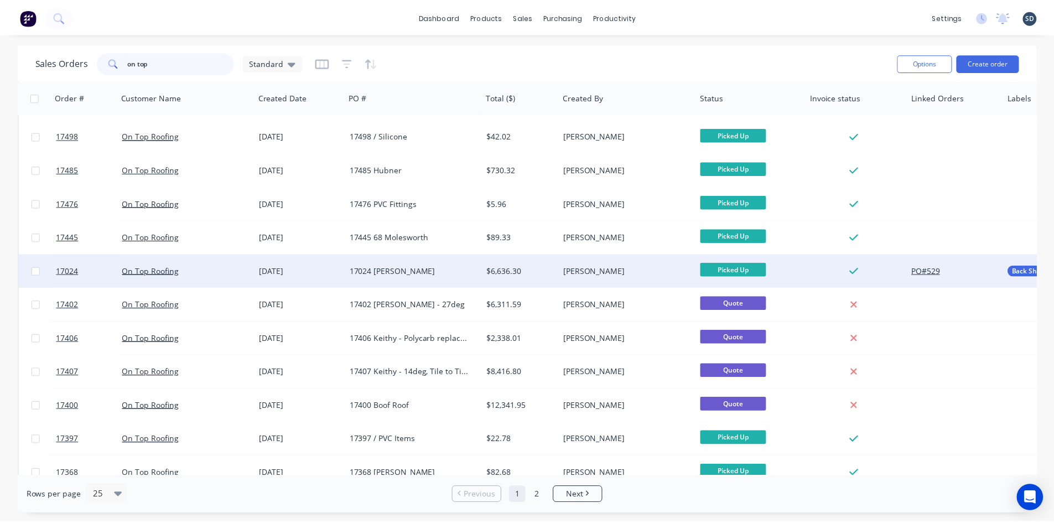
scroll to position [387, 0]
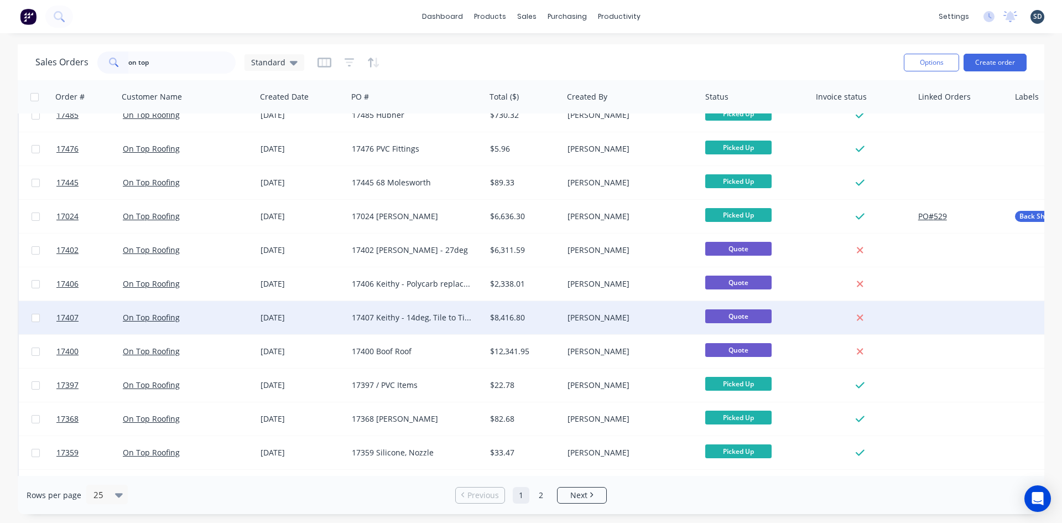
click at [454, 320] on div "17407 Keithy - 14deg, Tile to Tin Roof" at bounding box center [413, 317] width 123 height 11
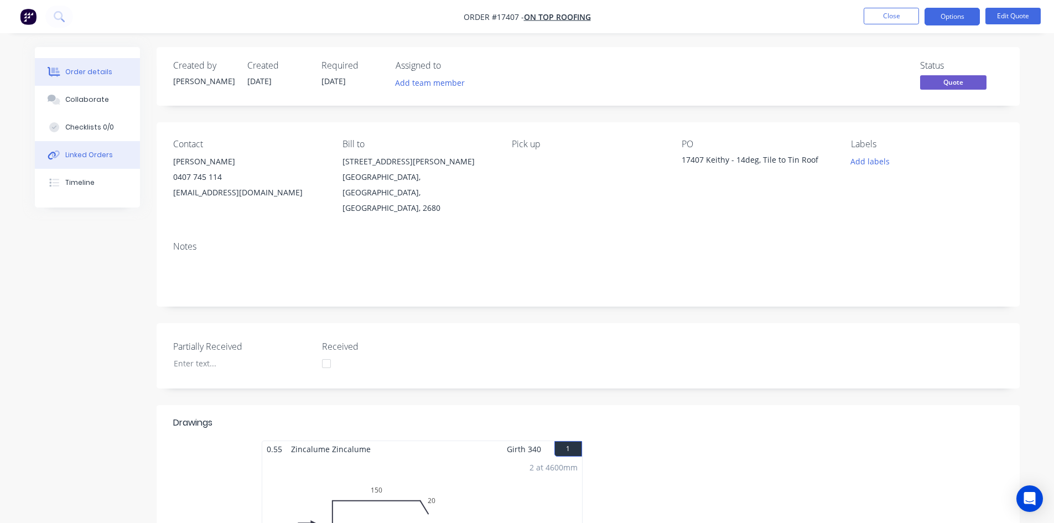
click at [78, 151] on div "Linked Orders" at bounding box center [89, 155] width 48 height 10
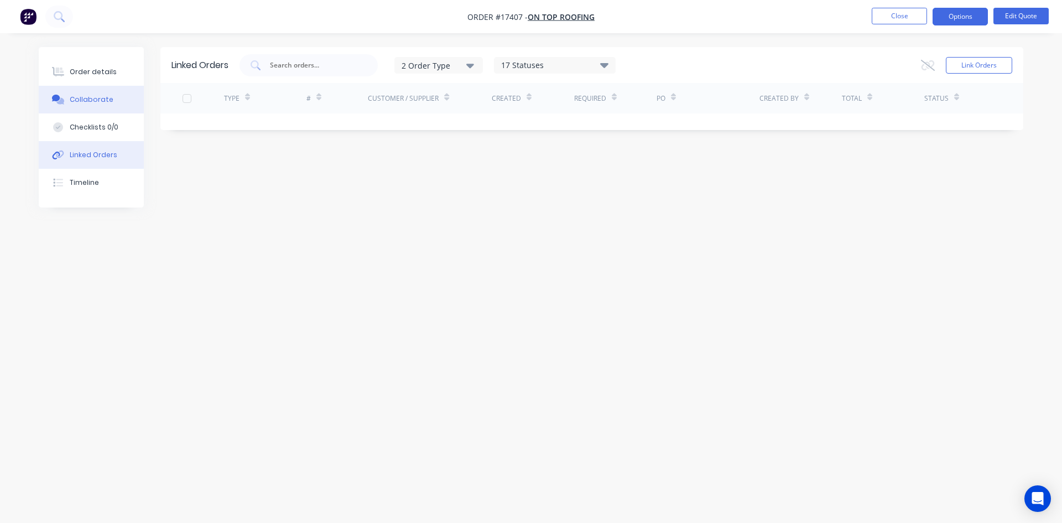
click at [80, 96] on div "Collaborate" at bounding box center [92, 100] width 44 height 10
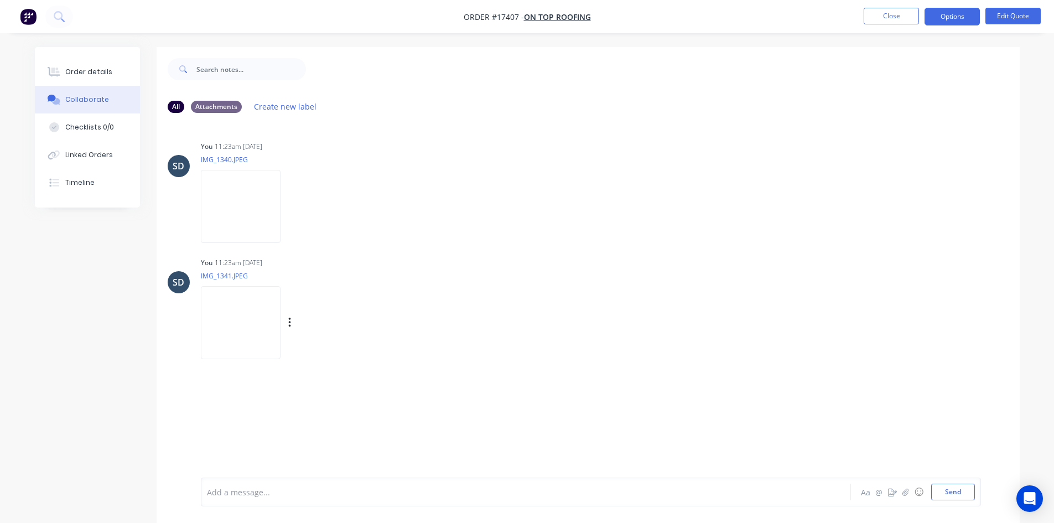
click at [261, 329] on img at bounding box center [241, 322] width 80 height 72
click at [85, 75] on div "Order details" at bounding box center [88, 72] width 47 height 10
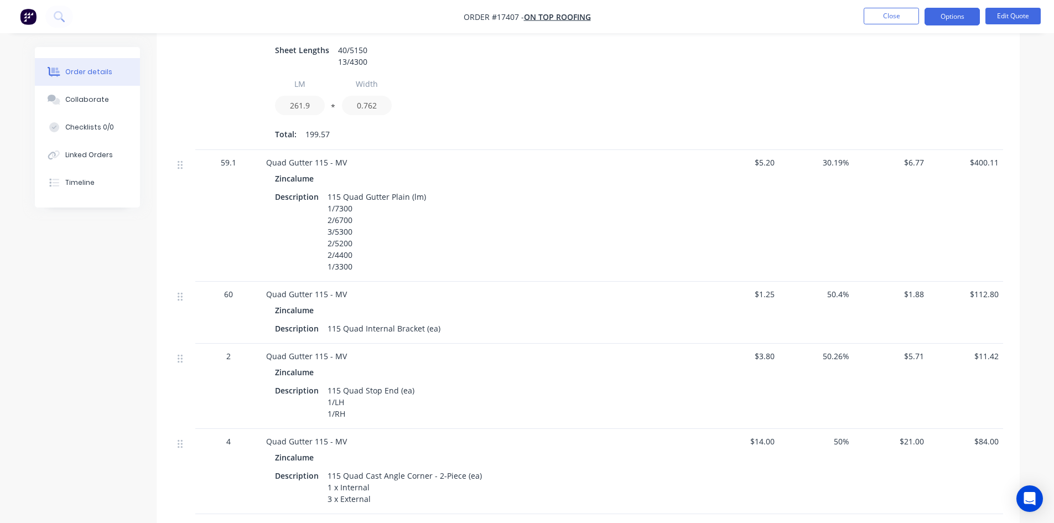
scroll to position [719, 0]
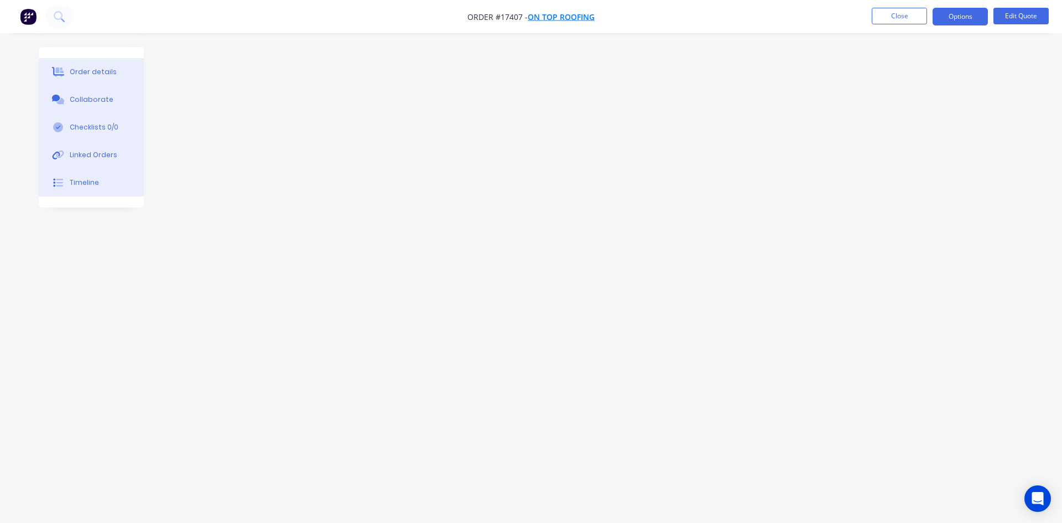
click at [561, 13] on span "On Top Roofing" at bounding box center [561, 17] width 67 height 11
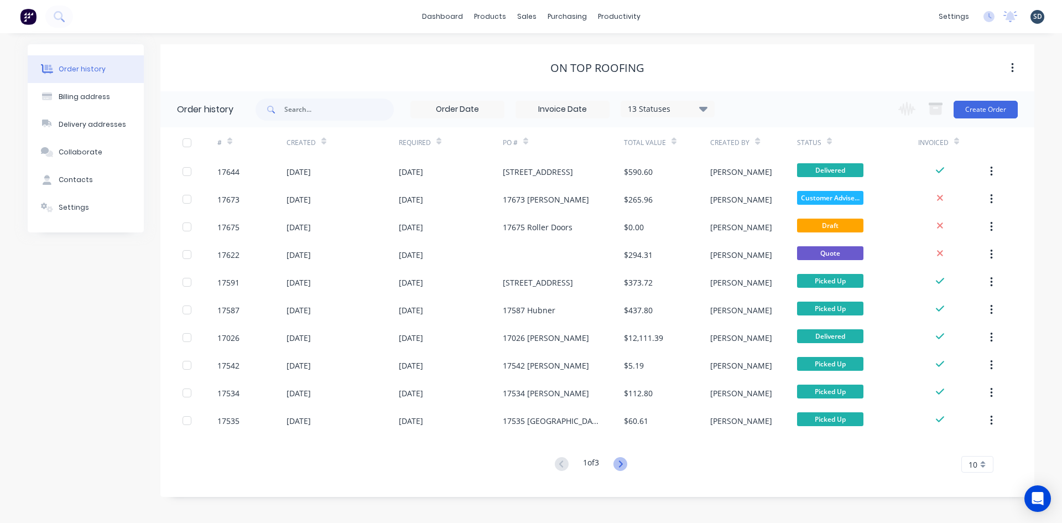
click at [623, 461] on icon at bounding box center [620, 464] width 14 height 14
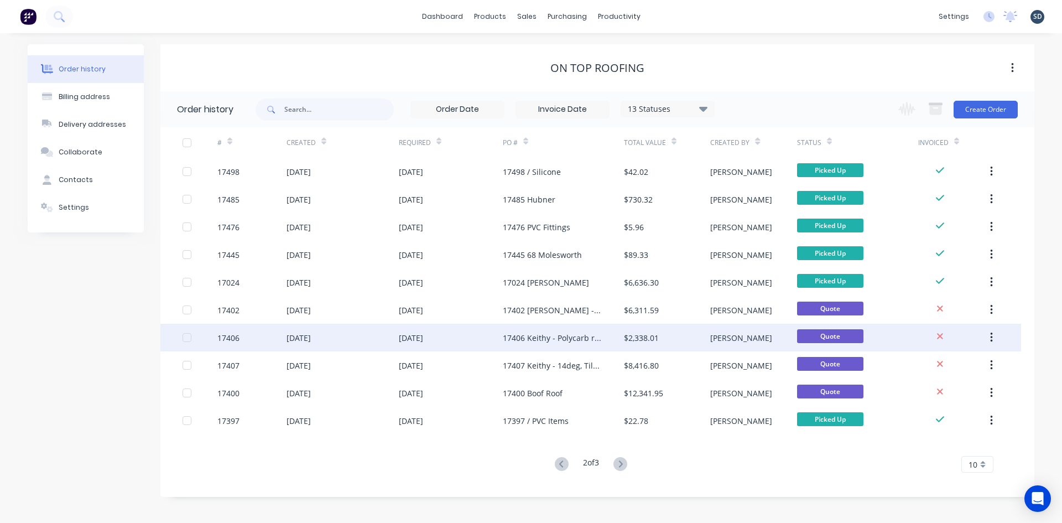
click at [537, 344] on div "17406 Keithy - Polycarb replacement + Extra Roofs" at bounding box center [563, 338] width 121 height 28
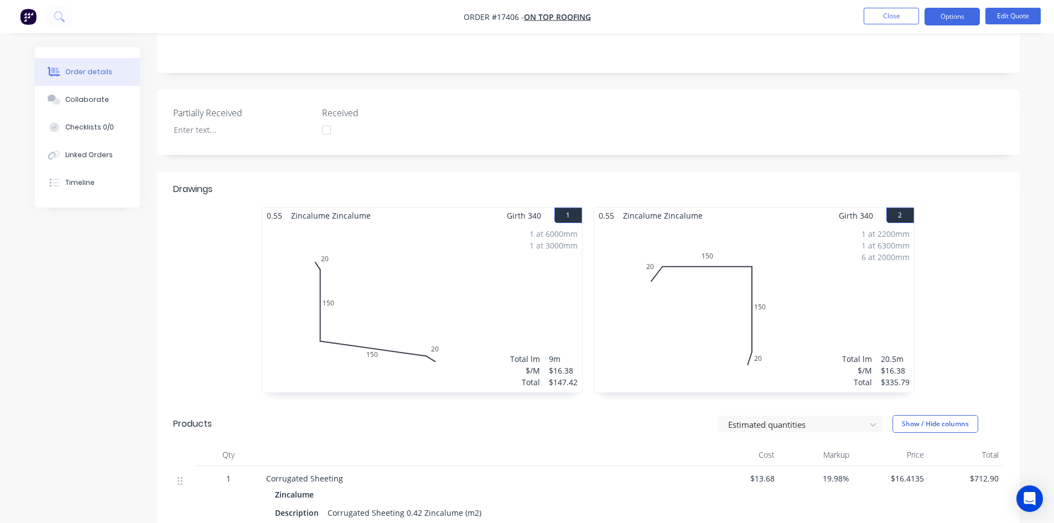
scroll to position [166, 0]
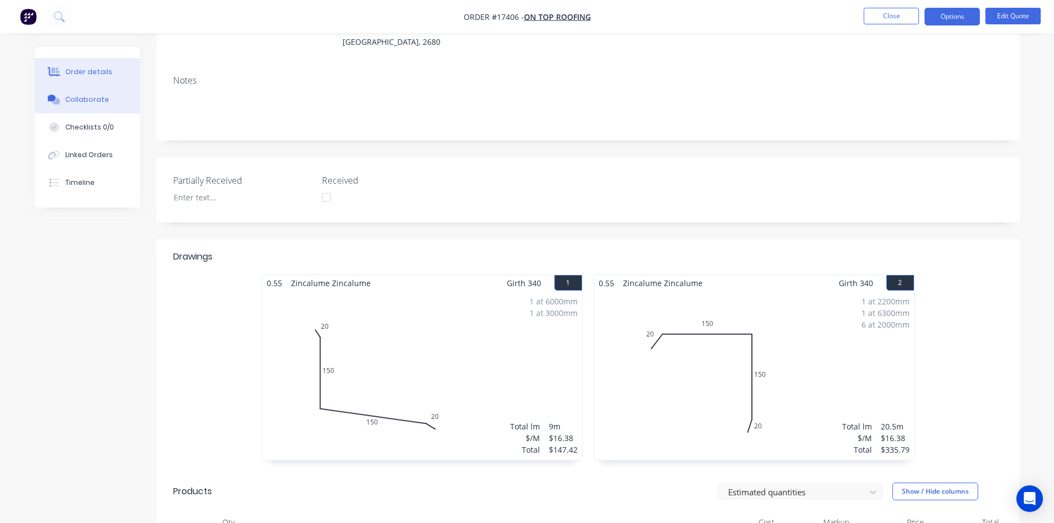
click at [87, 102] on div "Collaborate" at bounding box center [87, 100] width 44 height 10
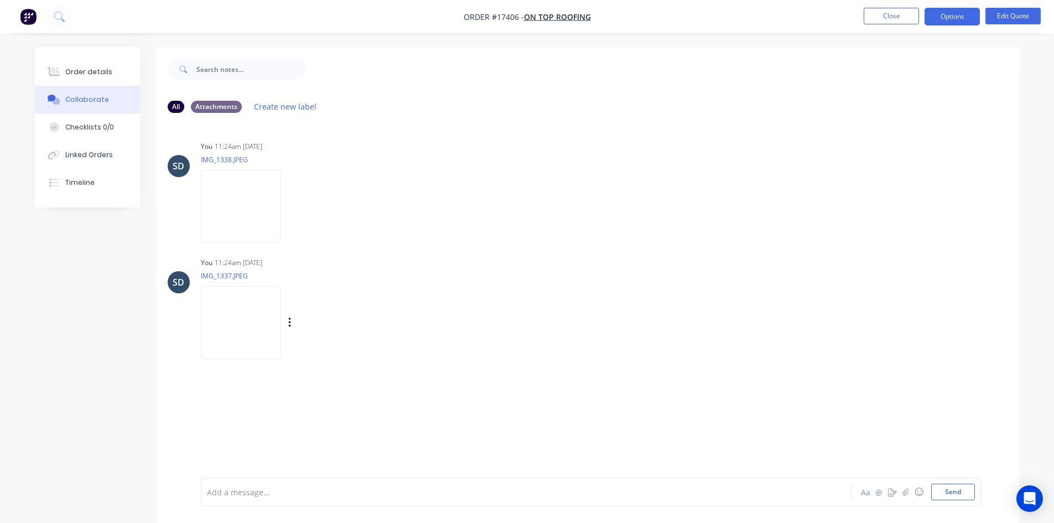
click at [249, 328] on img at bounding box center [241, 322] width 80 height 72
click at [96, 74] on div "Order details" at bounding box center [88, 72] width 47 height 10
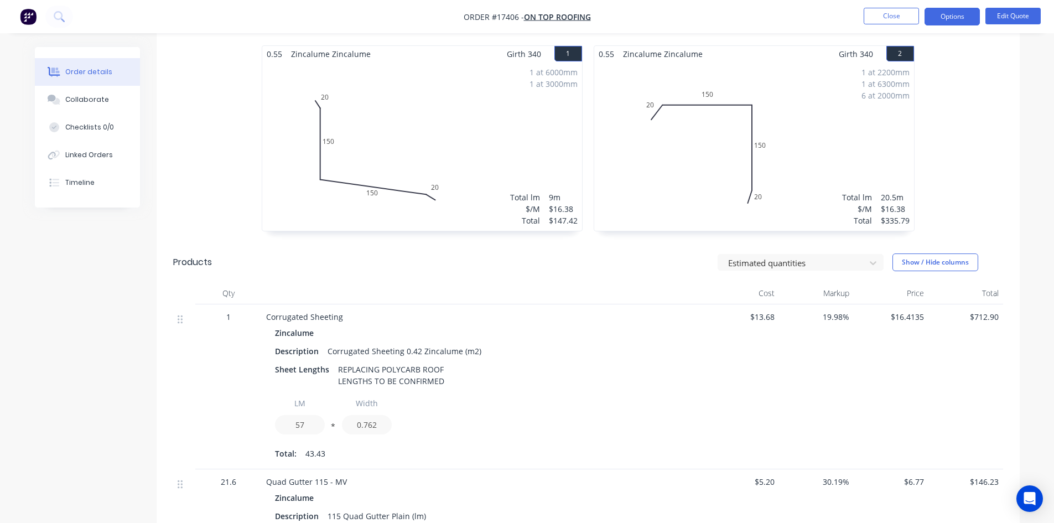
scroll to position [277, 0]
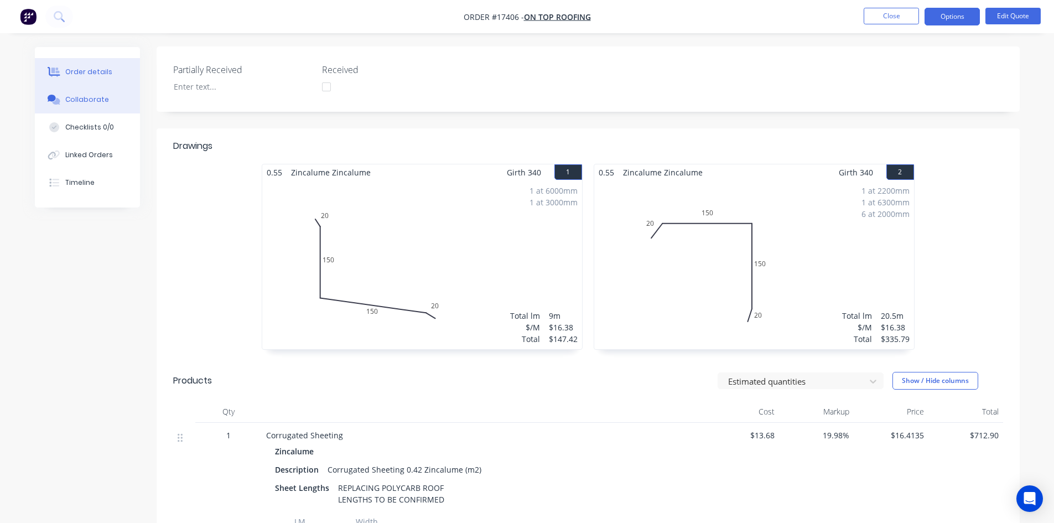
click at [95, 98] on div "Collaborate" at bounding box center [87, 100] width 44 height 10
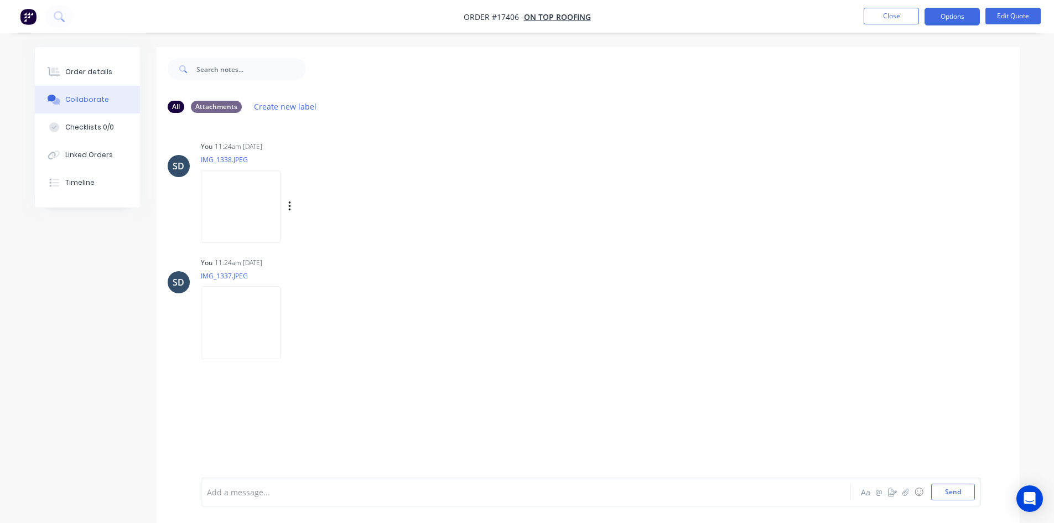
click at [238, 203] on img at bounding box center [241, 206] width 80 height 72
click at [96, 75] on div "Order details" at bounding box center [88, 72] width 47 height 10
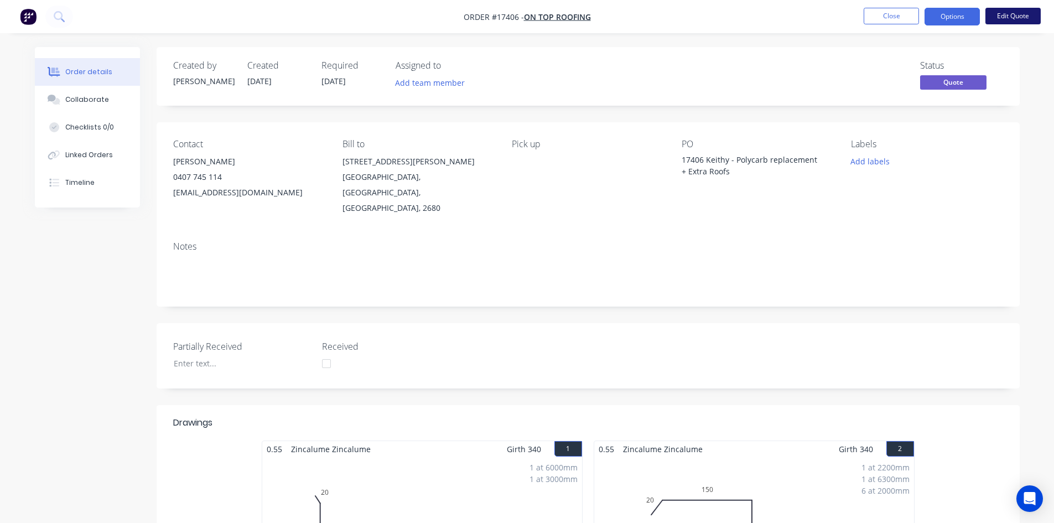
click at [1011, 15] on button "Edit Quote" at bounding box center [1012, 16] width 55 height 17
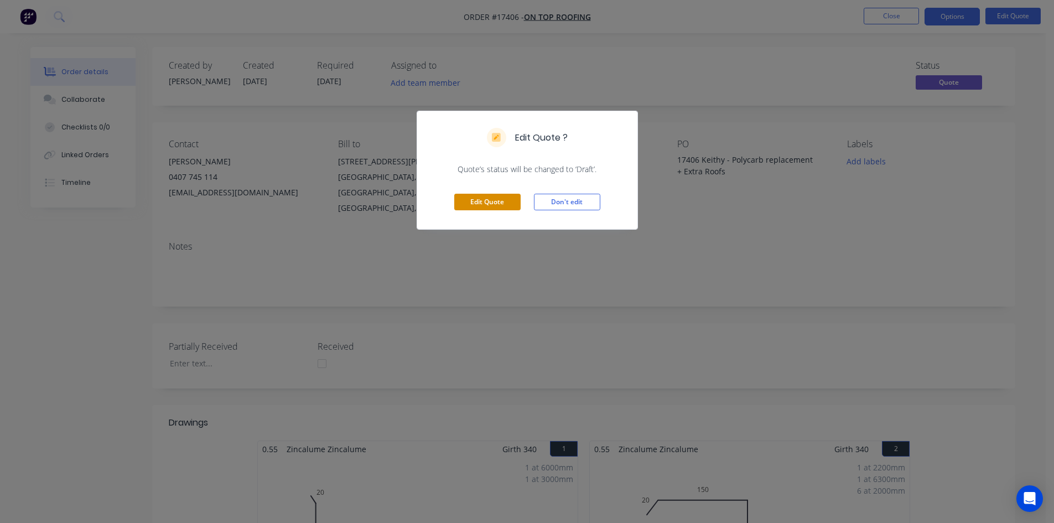
click at [502, 204] on button "Edit Quote" at bounding box center [487, 202] width 66 height 17
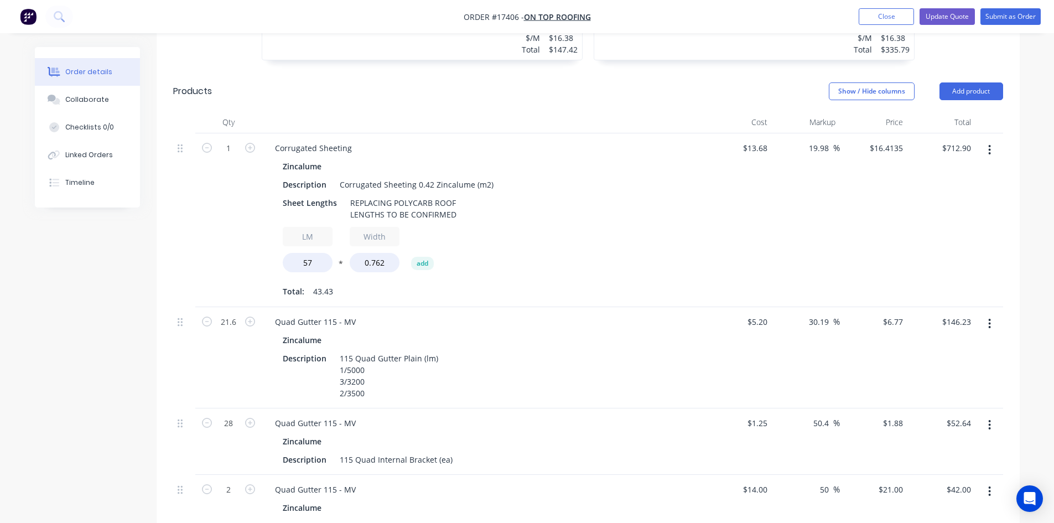
scroll to position [719, 0]
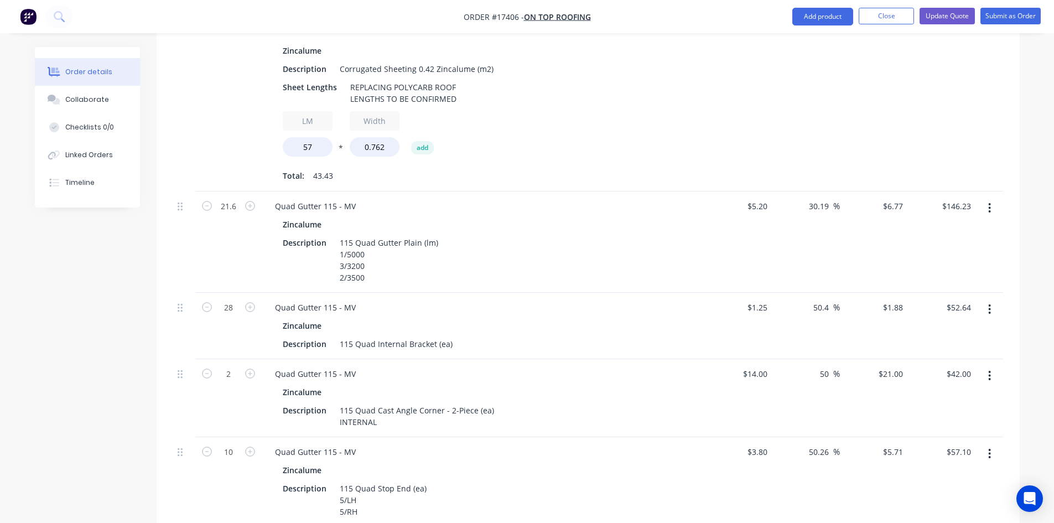
click at [988, 202] on icon "button" at bounding box center [989, 208] width 3 height 12
click at [957, 295] on div "Delete" at bounding box center [950, 303] width 85 height 16
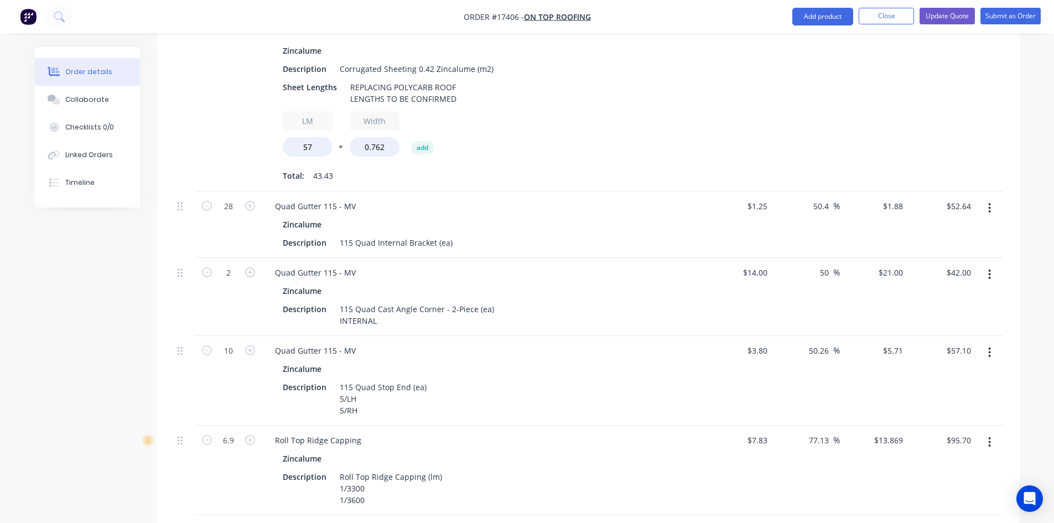
click at [994, 198] on button "button" at bounding box center [989, 208] width 26 height 20
click at [961, 295] on div "Delete" at bounding box center [950, 303] width 85 height 16
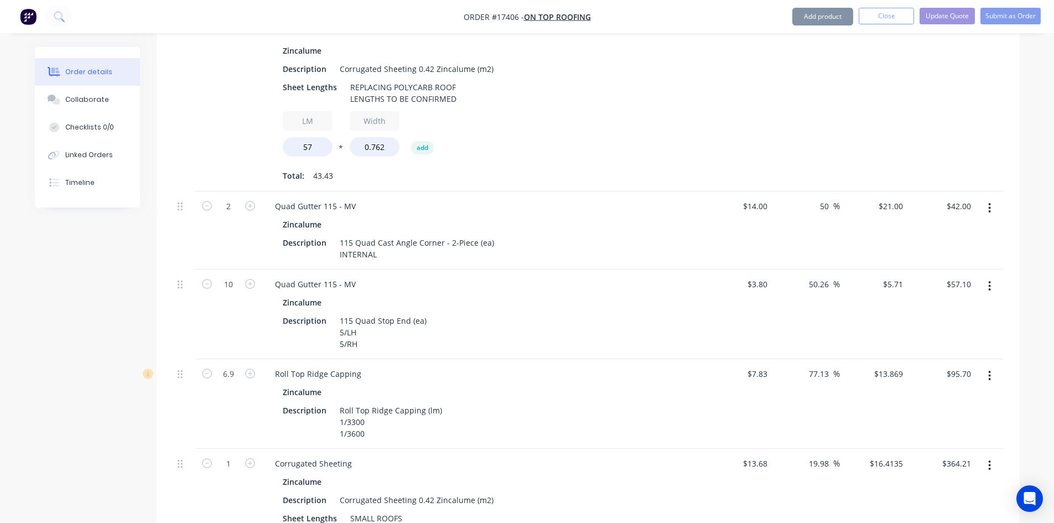
click at [996, 198] on button "button" at bounding box center [989, 208] width 26 height 20
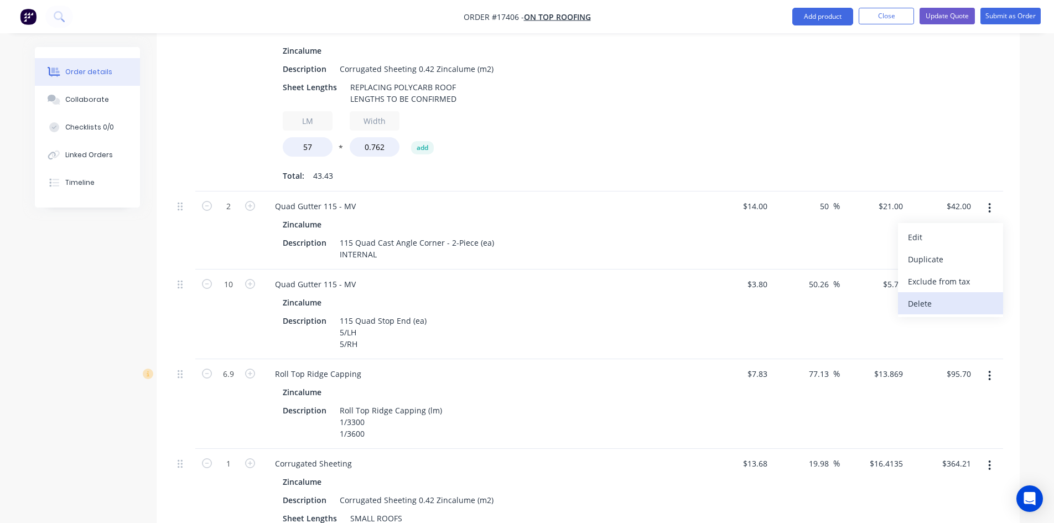
click at [964, 295] on div "Delete" at bounding box center [950, 303] width 85 height 16
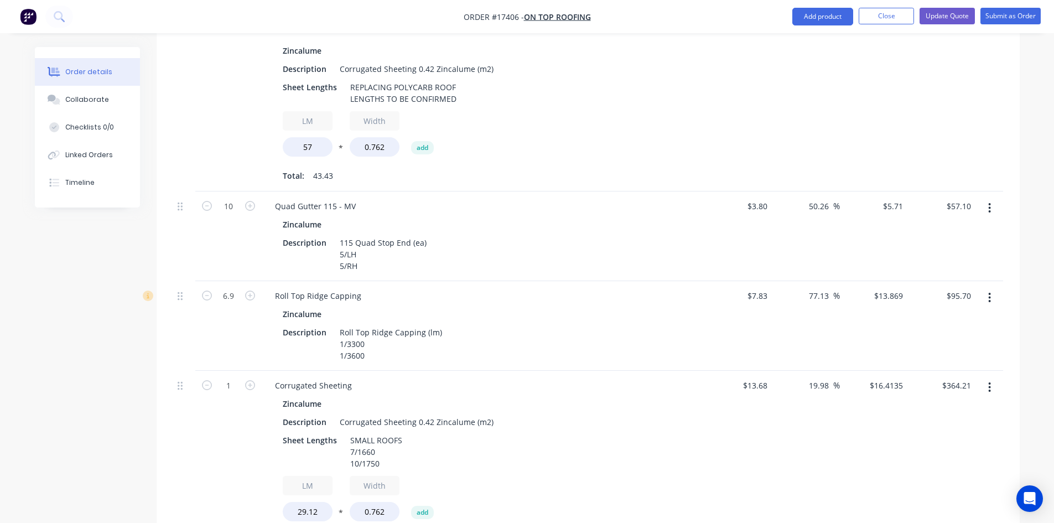
click at [997, 198] on button "button" at bounding box center [989, 208] width 26 height 20
click at [959, 295] on div "Delete" at bounding box center [950, 303] width 85 height 16
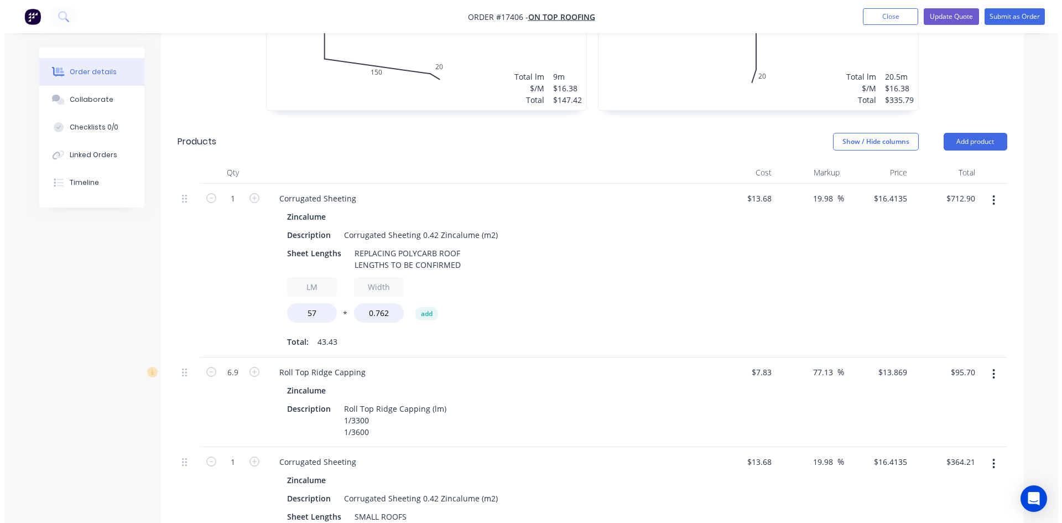
scroll to position [498, 0]
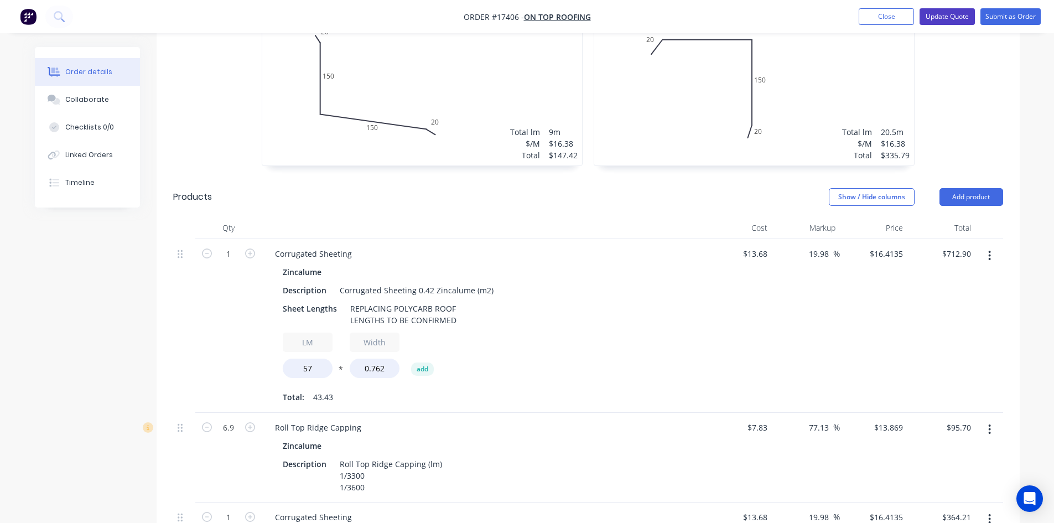
click at [955, 15] on button "Update Quote" at bounding box center [946, 16] width 55 height 17
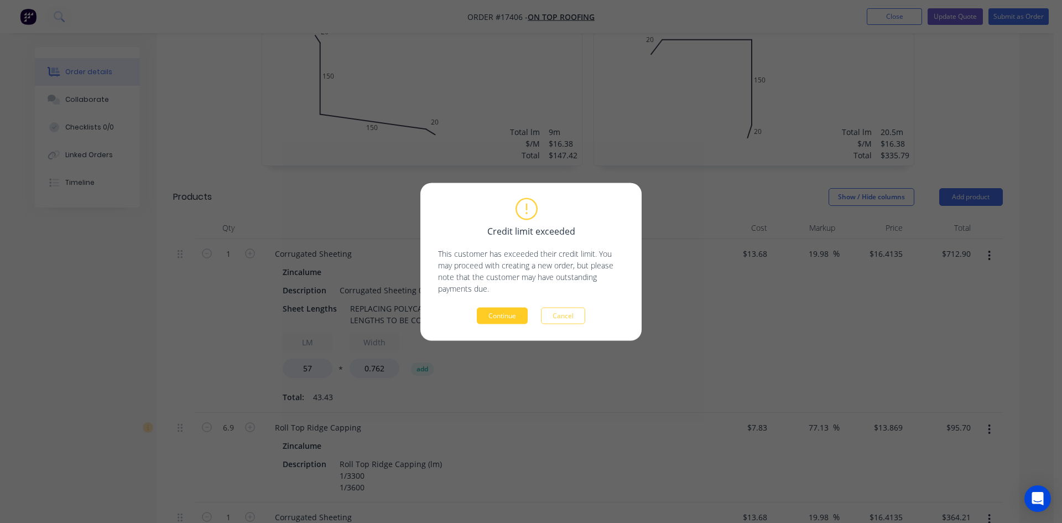
click at [514, 321] on button "Continue" at bounding box center [502, 315] width 51 height 17
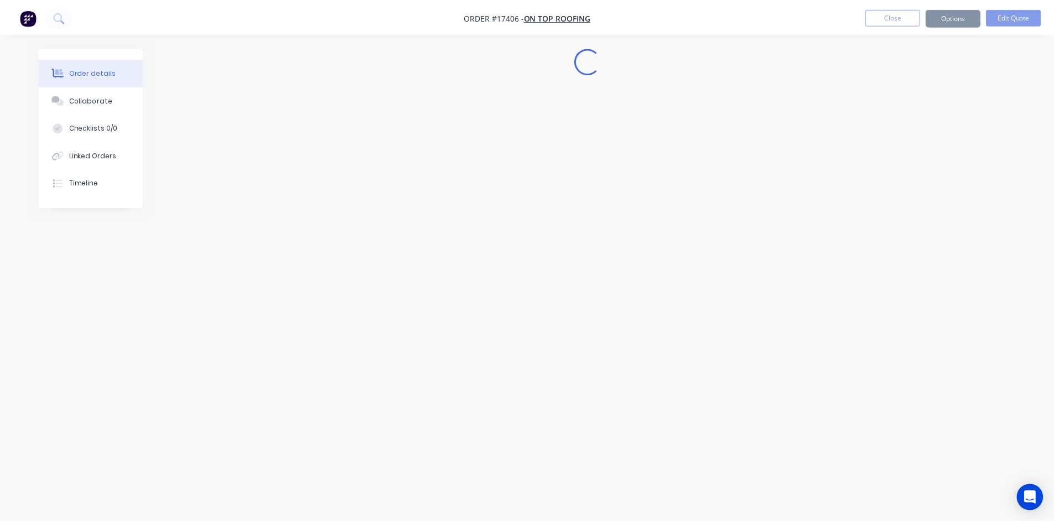
scroll to position [0, 0]
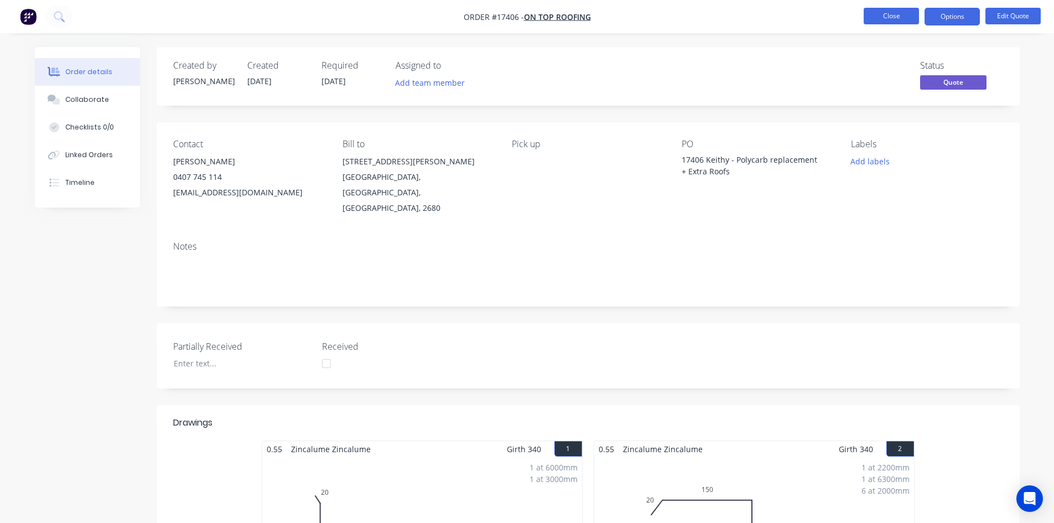
click at [899, 16] on button "Close" at bounding box center [890, 16] width 55 height 17
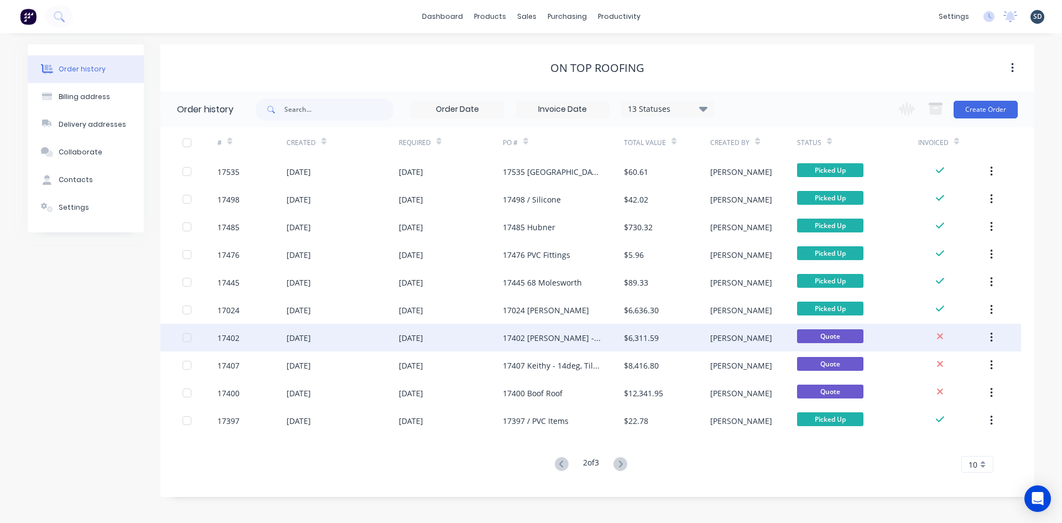
click at [586, 337] on div "17402 [PERSON_NAME] - 27deg" at bounding box center [552, 338] width 99 height 12
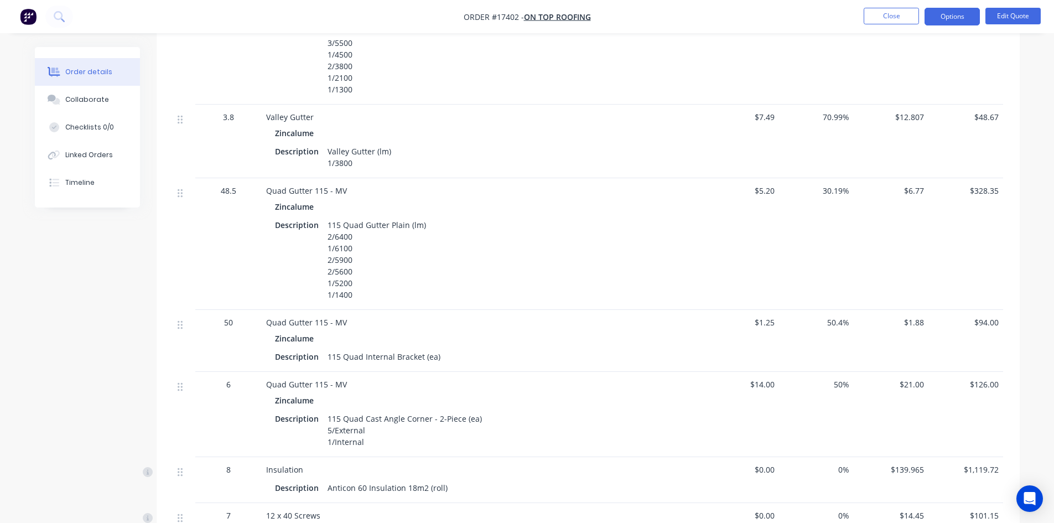
scroll to position [996, 0]
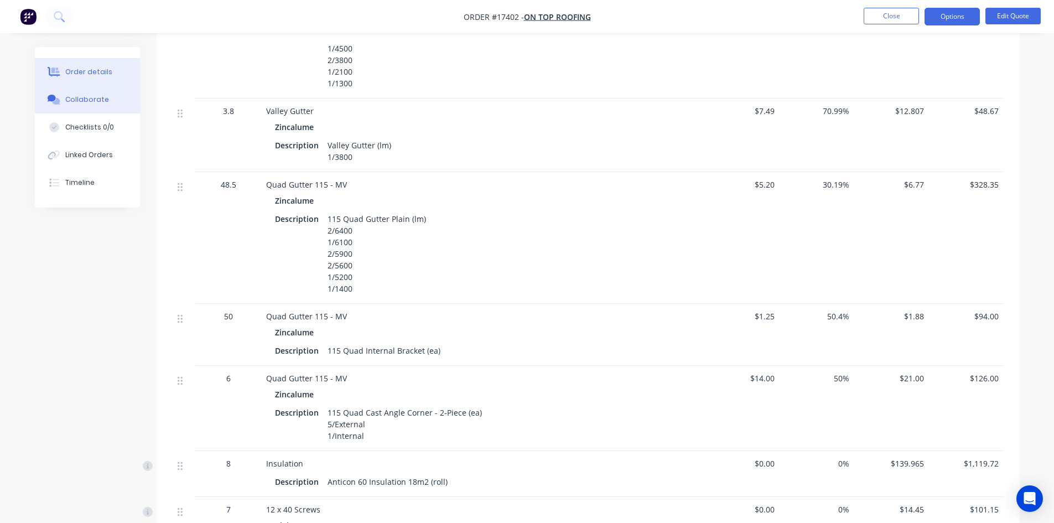
click at [75, 106] on button "Collaborate" at bounding box center [87, 100] width 105 height 28
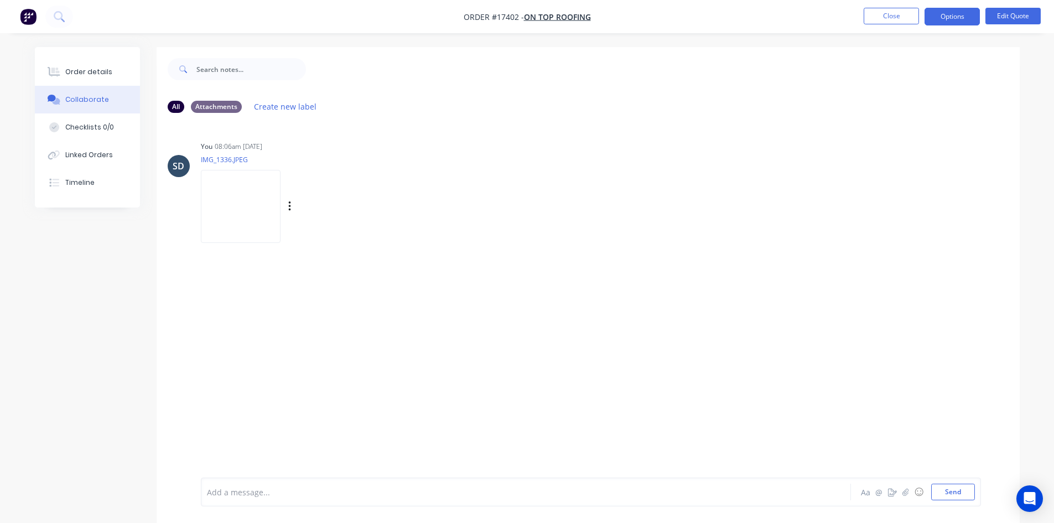
click at [227, 190] on img at bounding box center [241, 206] width 80 height 72
click at [102, 83] on button "Order details" at bounding box center [87, 72] width 105 height 28
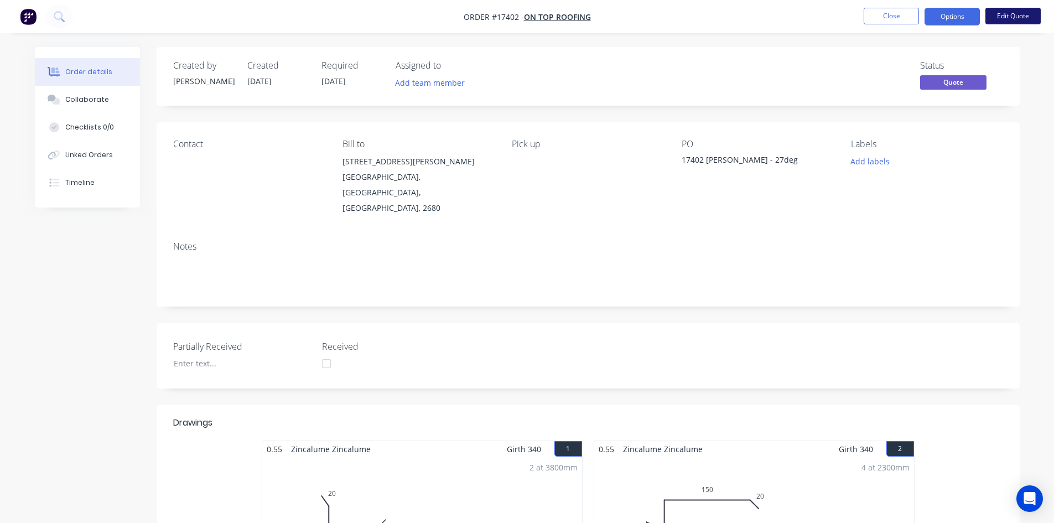
click at [1019, 10] on button "Edit Quote" at bounding box center [1012, 16] width 55 height 17
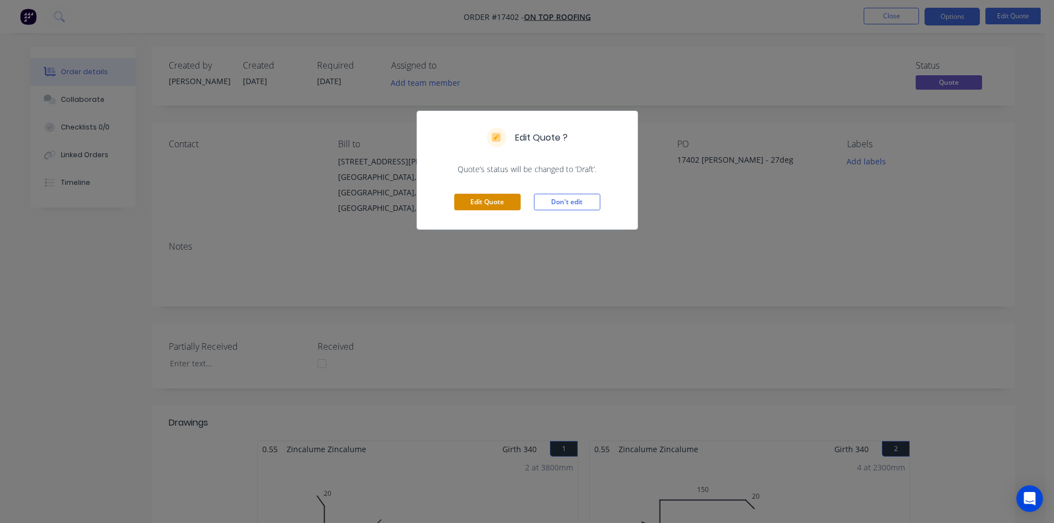
click at [473, 202] on button "Edit Quote" at bounding box center [487, 202] width 66 height 17
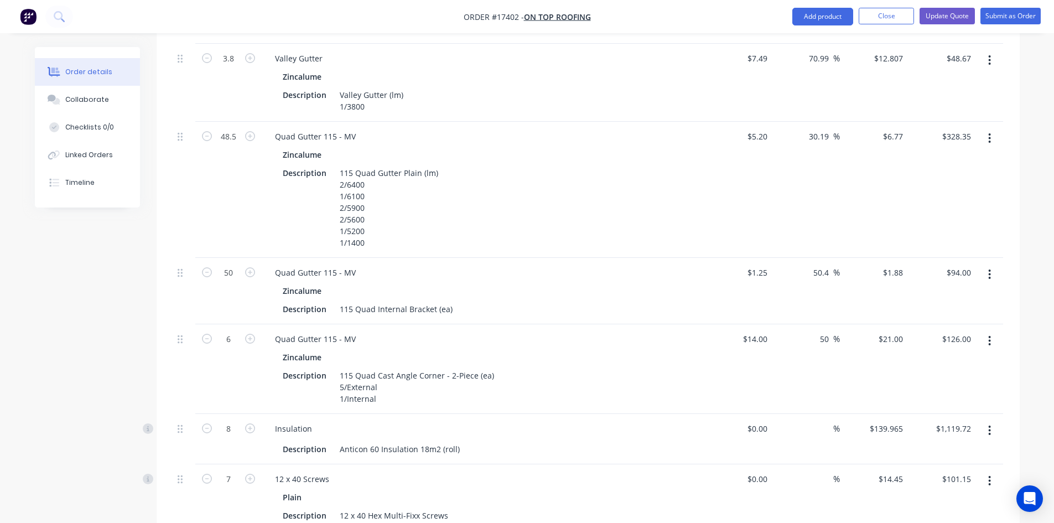
scroll to position [1106, 0]
click at [986, 128] on button "button" at bounding box center [989, 138] width 26 height 20
click at [954, 225] on div "Delete" at bounding box center [950, 233] width 85 height 16
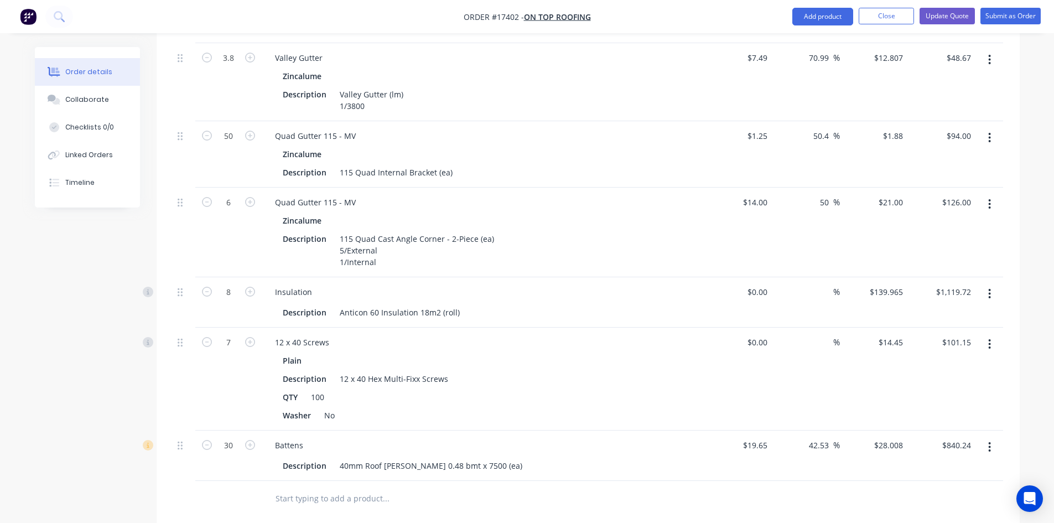
click at [990, 132] on icon "button" at bounding box center [989, 138] width 3 height 12
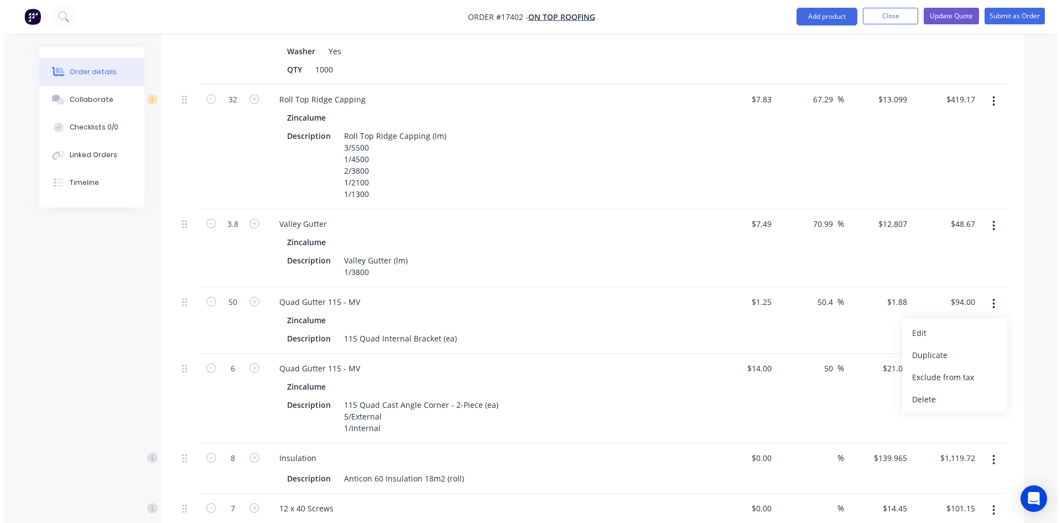
scroll to position [996, 0]
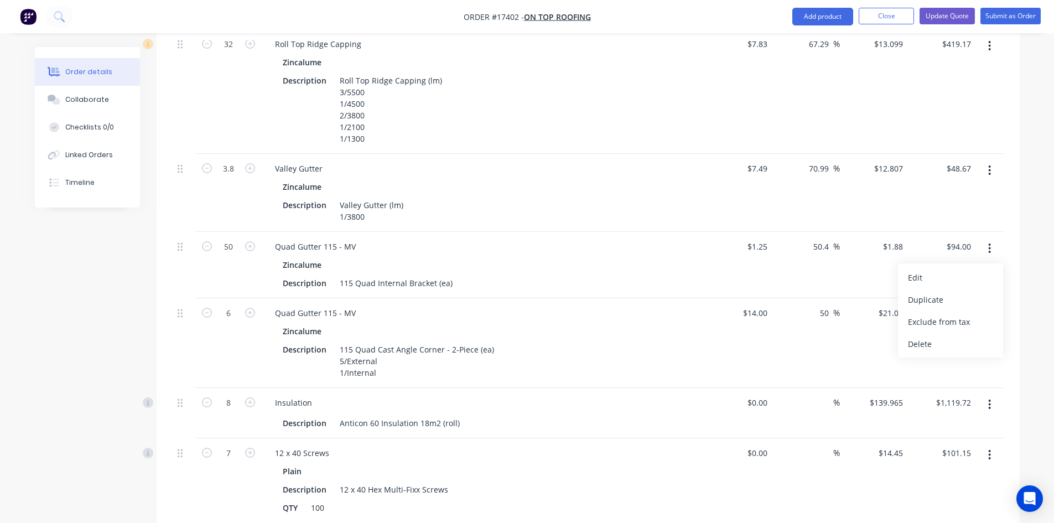
click at [987, 238] on button "button" at bounding box center [989, 248] width 26 height 20
click at [992, 238] on button "button" at bounding box center [989, 248] width 26 height 20
click at [960, 336] on div "Delete" at bounding box center [950, 344] width 85 height 16
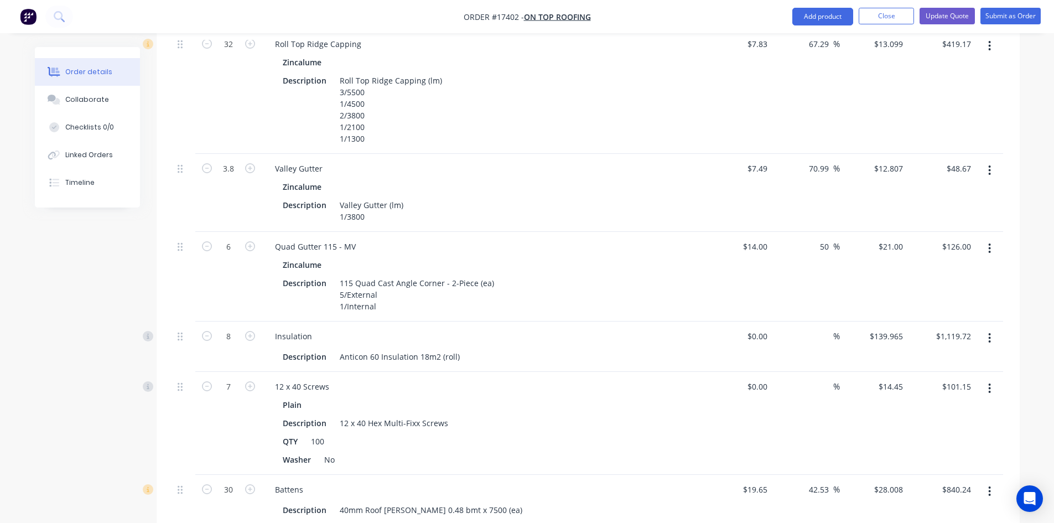
click at [991, 238] on button "button" at bounding box center [989, 248] width 26 height 20
click at [962, 336] on div "Delete" at bounding box center [950, 344] width 85 height 16
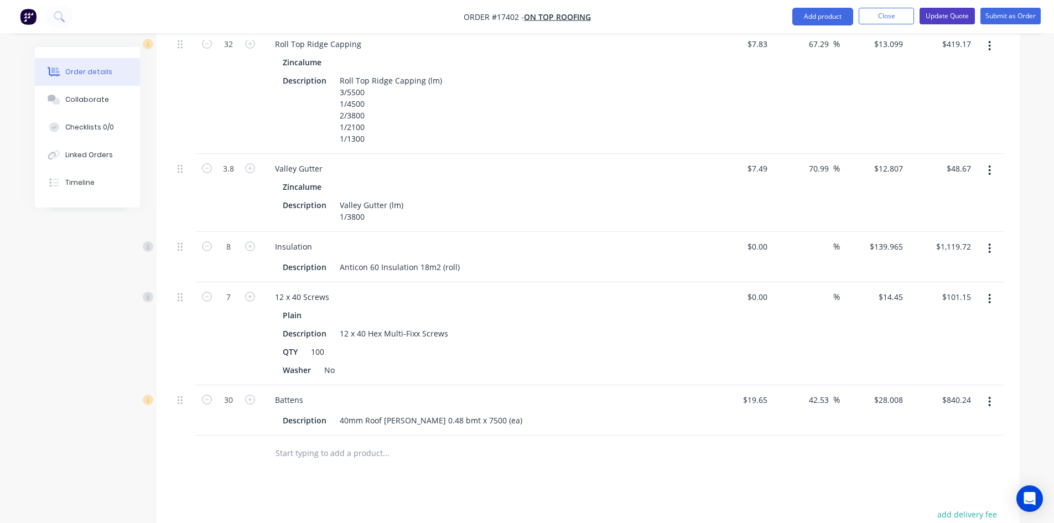
click at [946, 19] on button "Update Quote" at bounding box center [946, 16] width 55 height 17
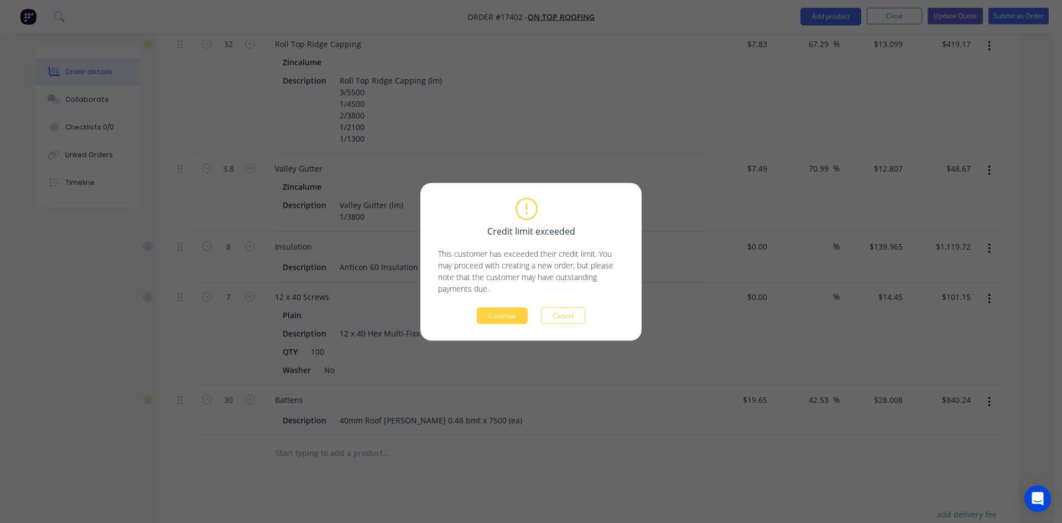
click at [495, 313] on button "Continue" at bounding box center [502, 315] width 51 height 17
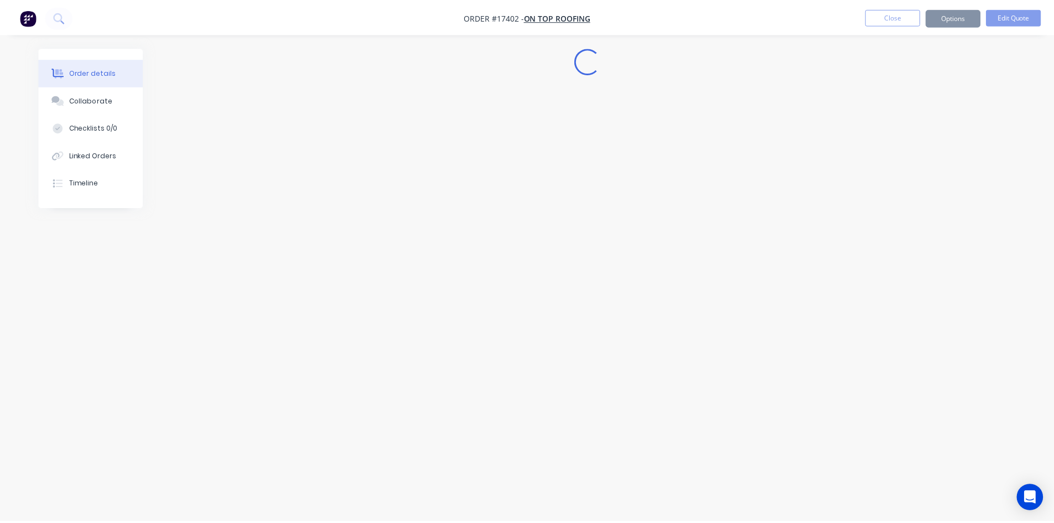
scroll to position [0, 0]
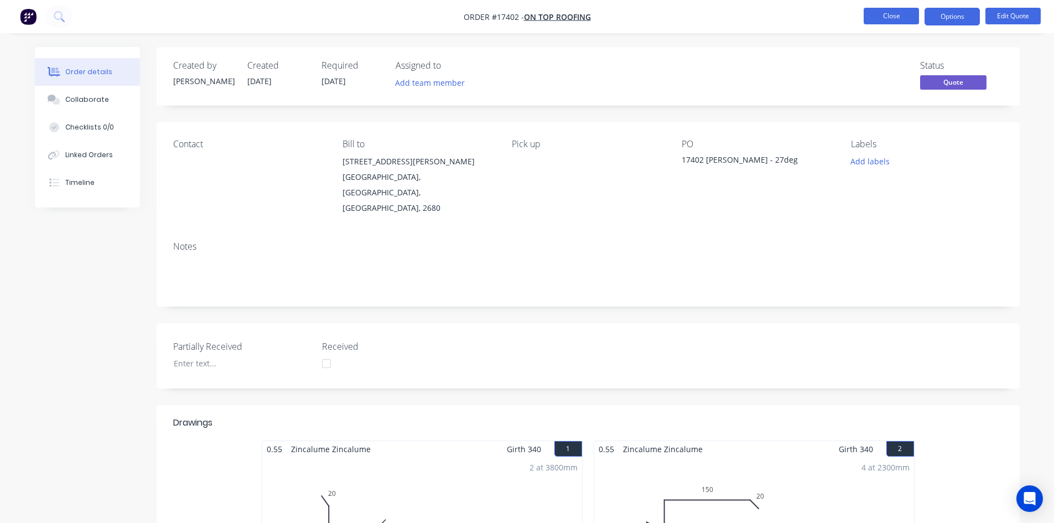
click at [891, 14] on button "Close" at bounding box center [890, 16] width 55 height 17
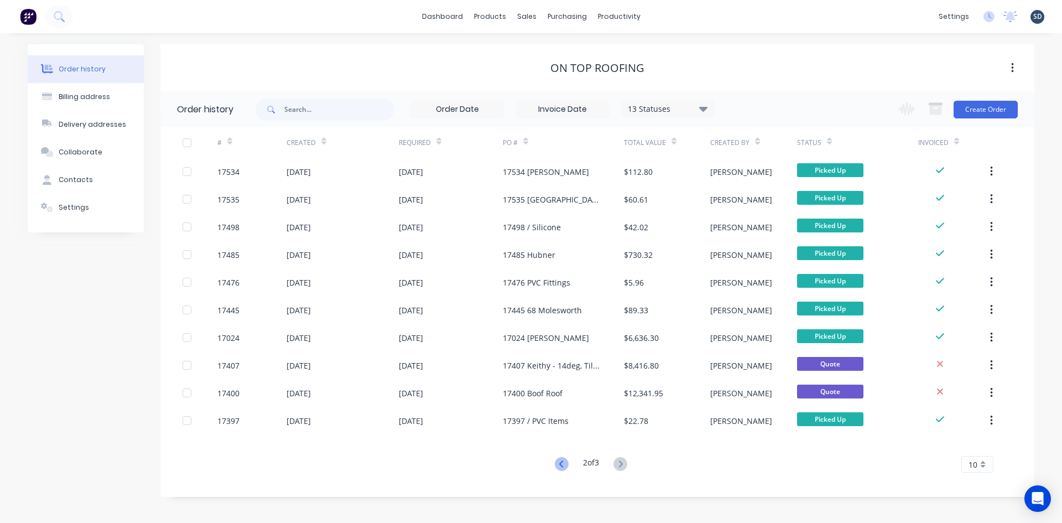
click at [565, 463] on icon at bounding box center [562, 464] width 14 height 14
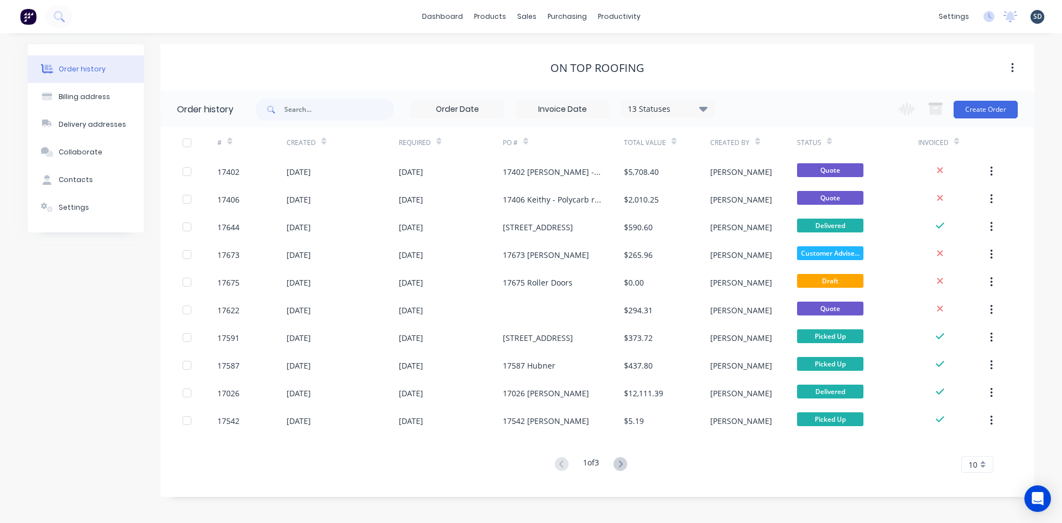
click at [680, 17] on div "dashboard products sales purchasing productivity dashboard products Product Cat…" at bounding box center [531, 16] width 1062 height 33
drag, startPoint x: 524, startPoint y: 20, endPoint x: 522, endPoint y: 30, distance: 10.1
click at [524, 20] on div "sales" at bounding box center [527, 16] width 30 height 17
click at [534, 51] on icon at bounding box center [530, 53] width 10 height 10
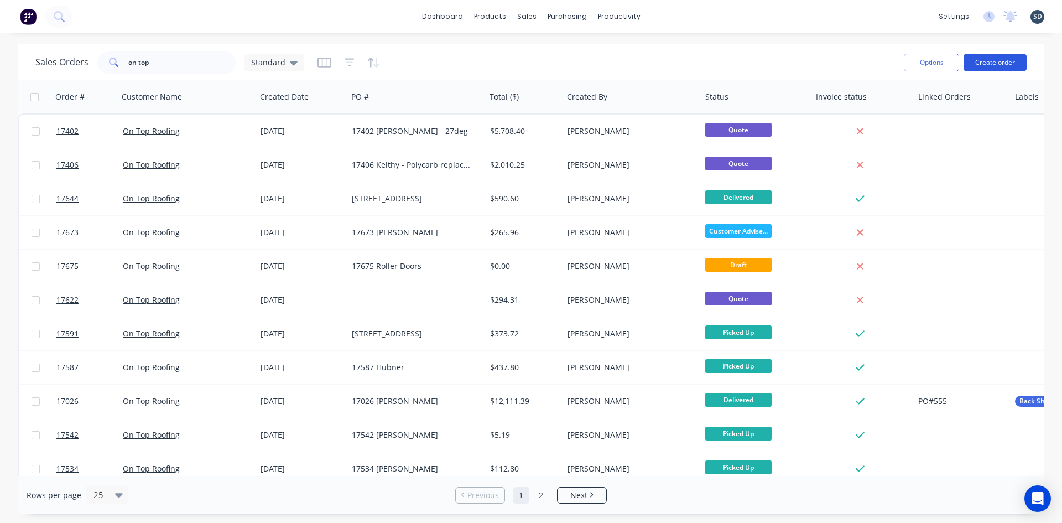
click at [1017, 61] on button "Create order" at bounding box center [995, 63] width 63 height 18
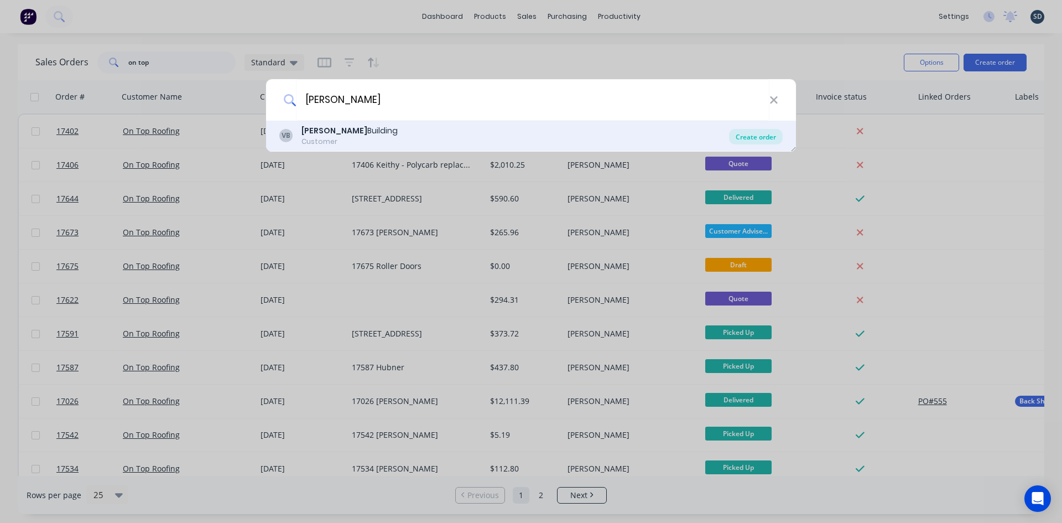
type input "[PERSON_NAME]"
click at [745, 137] on div "Create order" at bounding box center [756, 136] width 54 height 15
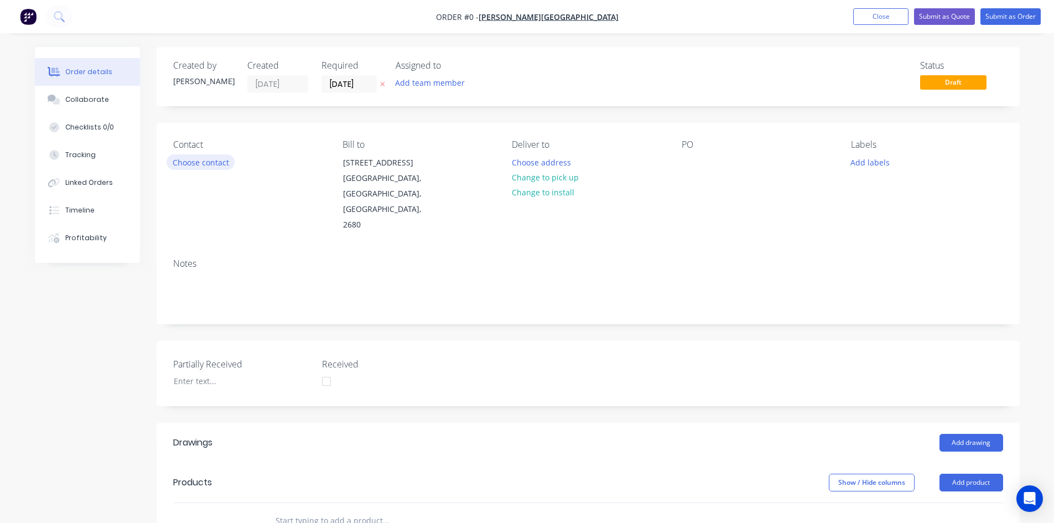
click at [187, 165] on button "Choose contact" at bounding box center [200, 161] width 68 height 15
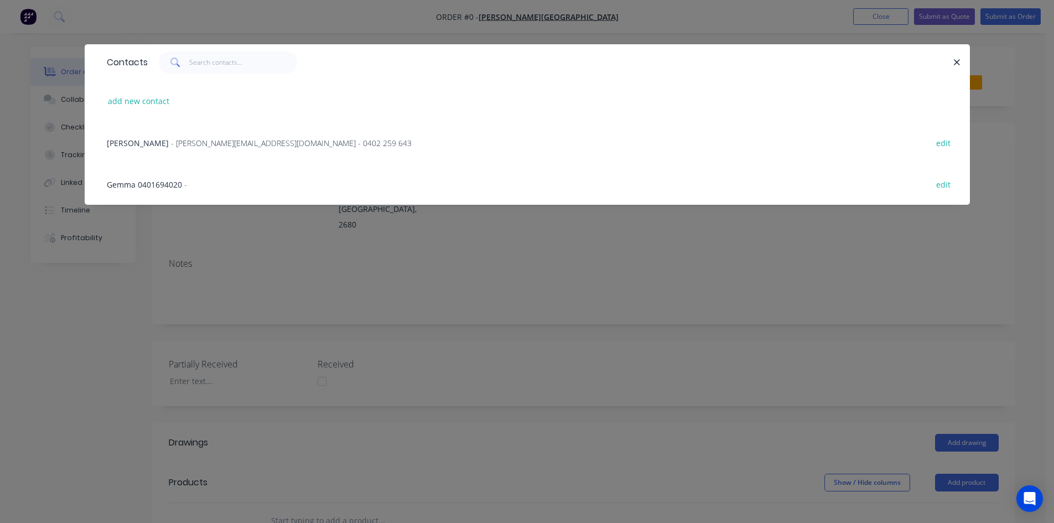
click at [194, 140] on span "- [PERSON_NAME][EMAIL_ADDRESS][DOMAIN_NAME] - 0402 259 643" at bounding box center [291, 143] width 241 height 11
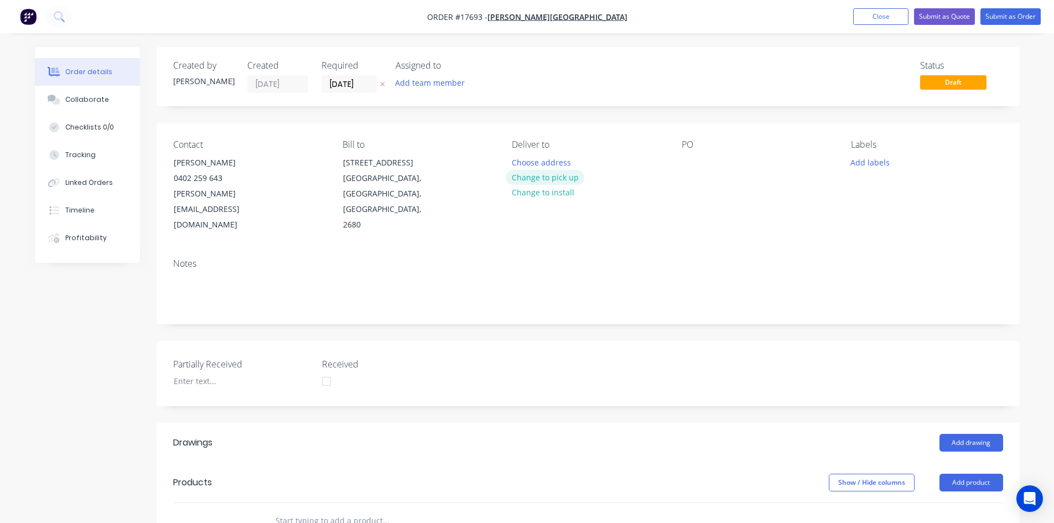
click at [539, 175] on button "Change to pick up" at bounding box center [545, 177] width 79 height 15
click at [696, 159] on div at bounding box center [690, 162] width 18 height 16
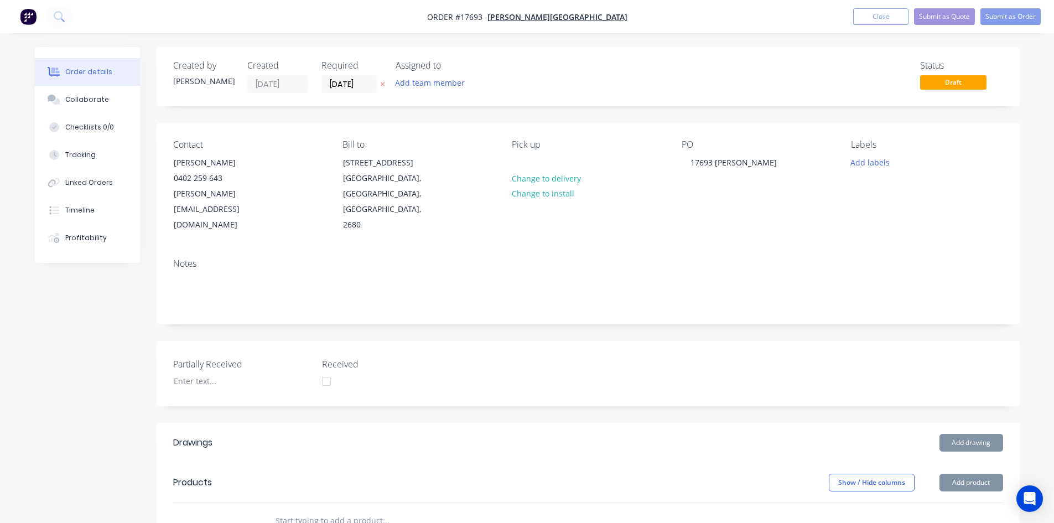
click at [659, 249] on div "Notes" at bounding box center [588, 286] width 863 height 74
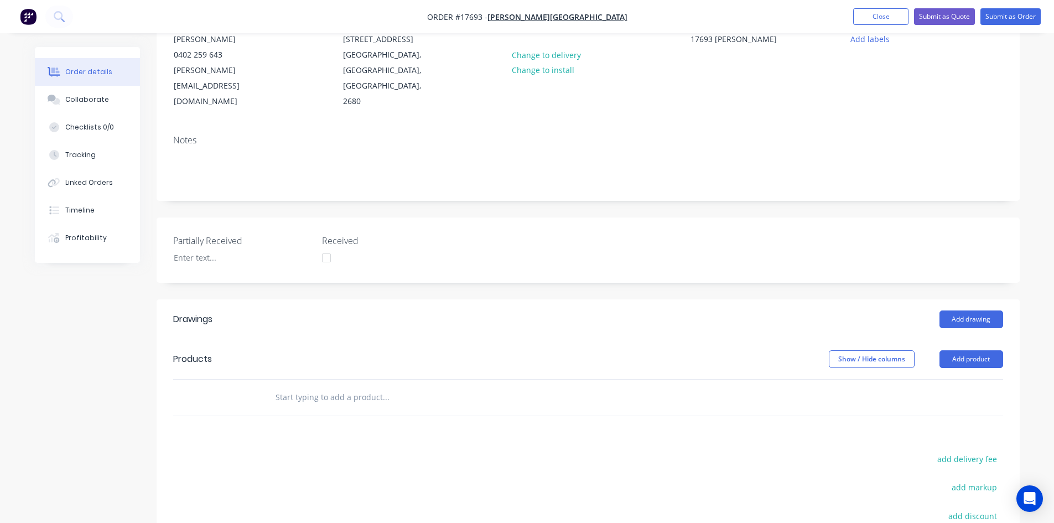
scroll to position [221, 0]
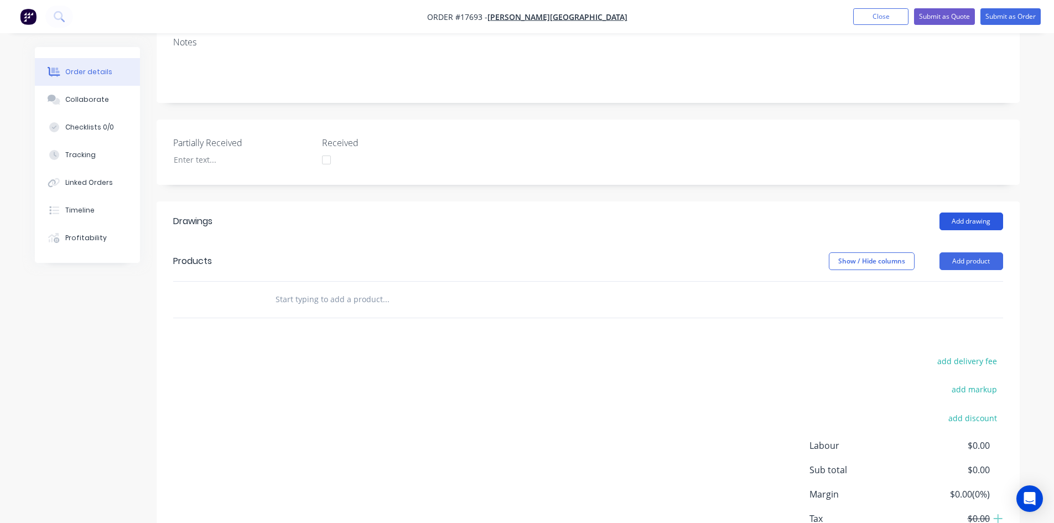
click at [987, 212] on button "Add drawing" at bounding box center [971, 221] width 64 height 18
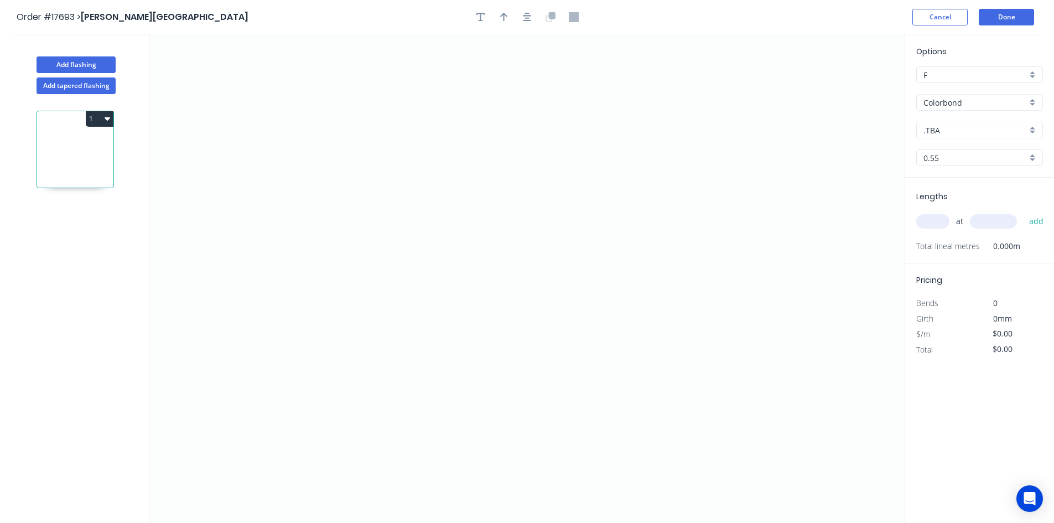
click at [972, 128] on input ".TBA" at bounding box center [974, 130] width 103 height 12
click at [966, 237] on div "Monument" at bounding box center [980, 236] width 126 height 19
type input "Monument"
click at [338, 136] on icon "0" at bounding box center [526, 278] width 755 height 488
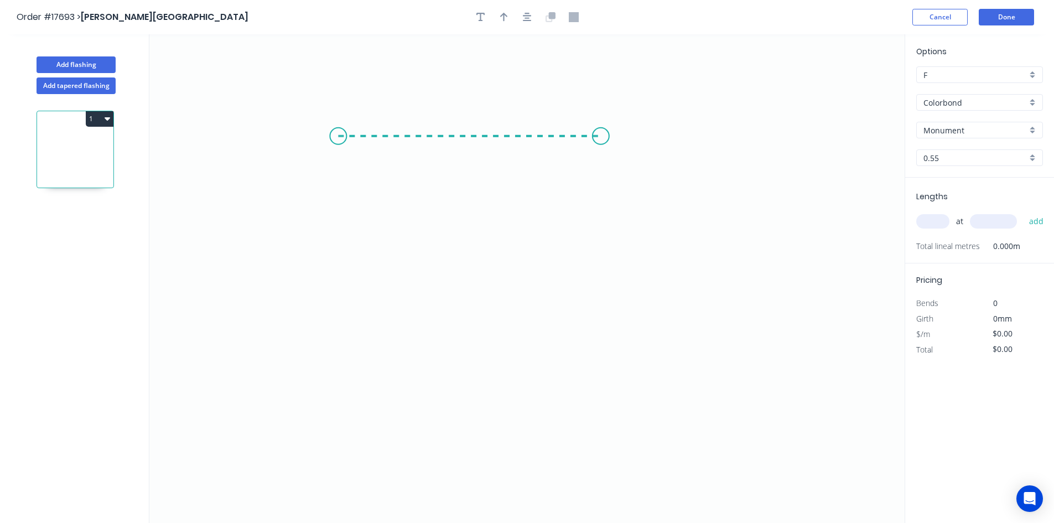
click at [601, 137] on icon "0" at bounding box center [526, 278] width 755 height 488
click at [595, 478] on icon "0 ?" at bounding box center [526, 278] width 755 height 488
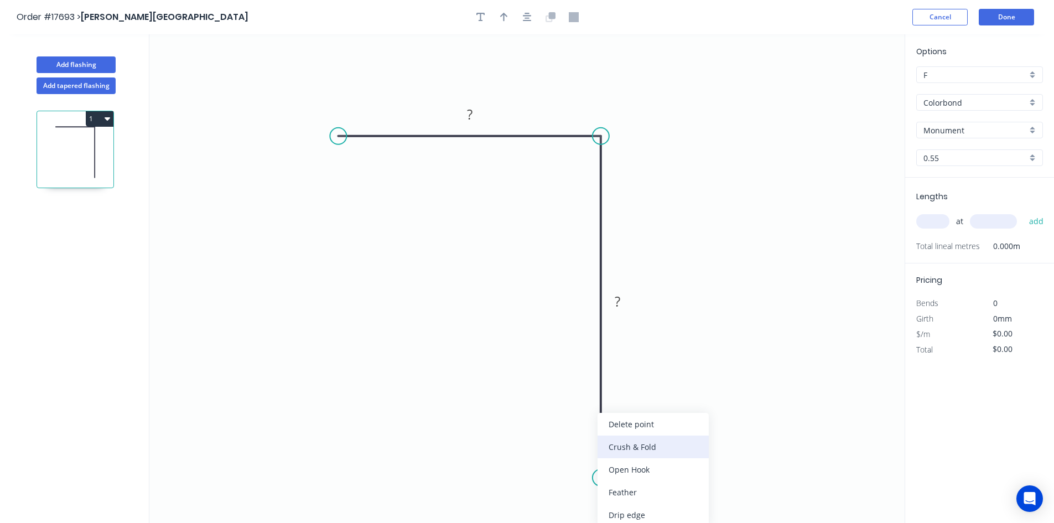
click at [630, 441] on div "Crush & Fold" at bounding box center [652, 446] width 111 height 23
click at [641, 501] on div "Flip bend" at bounding box center [658, 492] width 111 height 23
drag, startPoint x: 643, startPoint y: 451, endPoint x: 559, endPoint y: 462, distance: 85.3
click at [559, 462] on rect at bounding box center [539, 468] width 44 height 23
click at [333, 137] on circle at bounding box center [338, 136] width 17 height 17
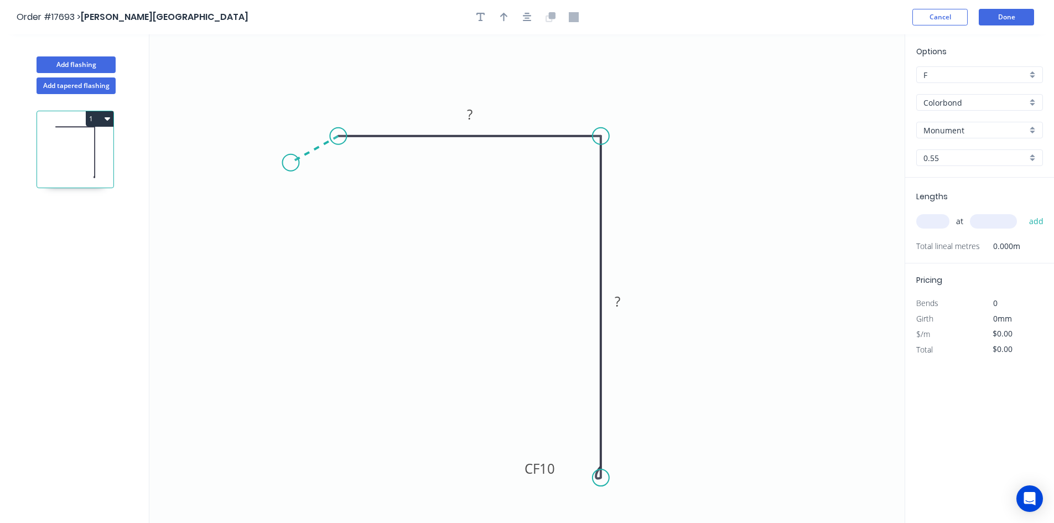
click at [290, 163] on icon "0 ? CF 10 ?" at bounding box center [526, 278] width 755 height 488
click at [528, 19] on icon "button" at bounding box center [527, 17] width 9 height 9
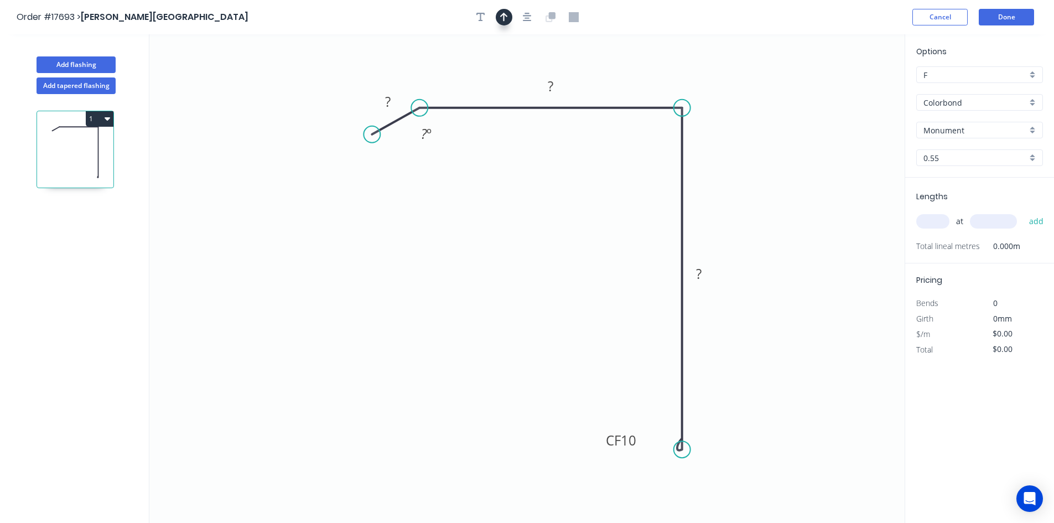
click at [506, 20] on icon "button" at bounding box center [504, 17] width 8 height 10
click at [848, 90] on icon at bounding box center [849, 76] width 10 height 35
click at [848, 90] on icon at bounding box center [858, 81] width 32 height 32
drag, startPoint x: 846, startPoint y: 92, endPoint x: 736, endPoint y: 180, distance: 140.9
click at [829, 110] on icon at bounding box center [846, 105] width 35 height 10
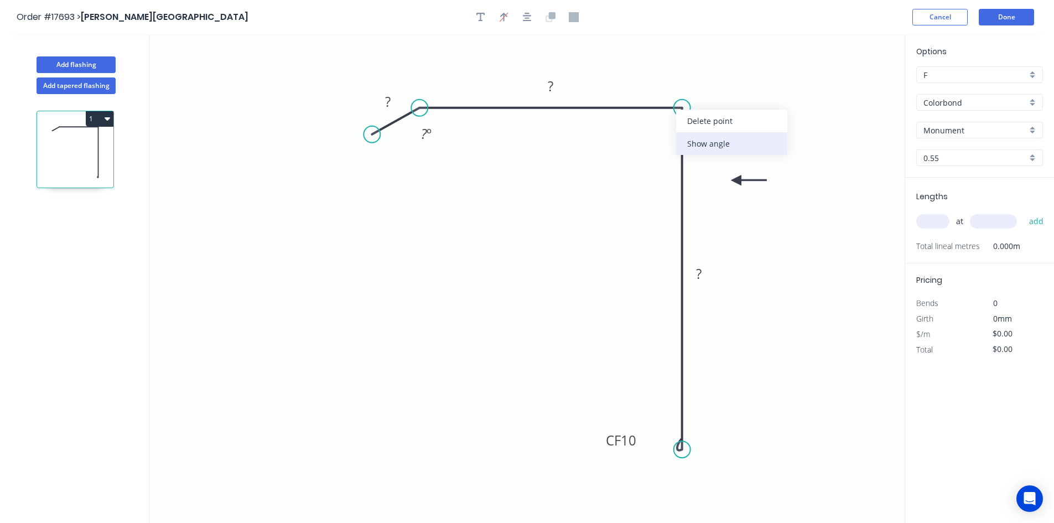
click at [710, 144] on div "Show angle" at bounding box center [731, 143] width 111 height 23
click at [663, 133] on tspan "º" at bounding box center [665, 126] width 5 height 18
drag, startPoint x: 646, startPoint y: 121, endPoint x: 720, endPoint y: 78, distance: 85.8
click at [720, 79] on rect at bounding box center [726, 90] width 36 height 23
click at [563, 80] on rect at bounding box center [551, 86] width 36 height 23
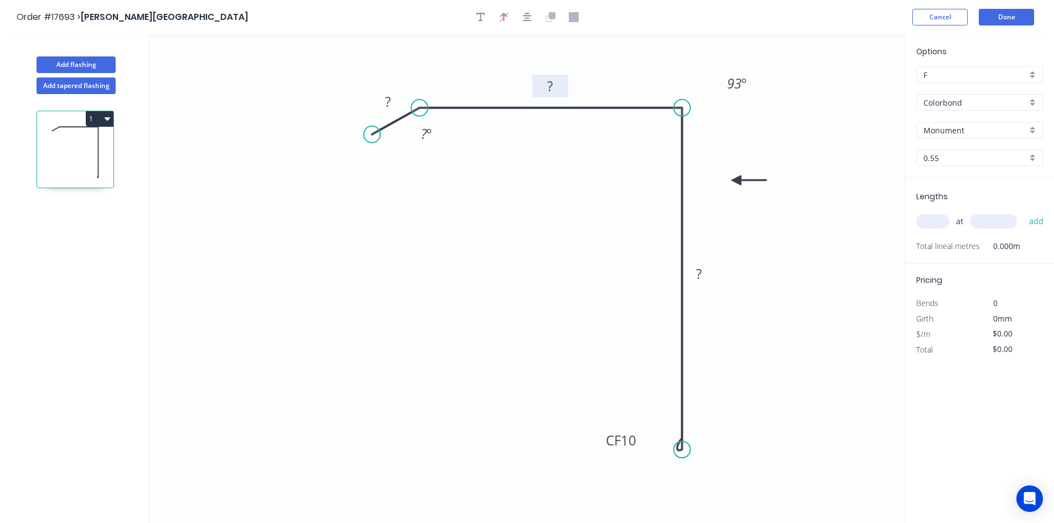
click at [558, 81] on rect at bounding box center [550, 86] width 22 height 15
click at [696, 272] on tspan "?" at bounding box center [699, 273] width 6 height 18
click at [486, 227] on icon "0 ? 100 CF 10 180 ? º 93 º" at bounding box center [526, 278] width 755 height 488
click at [391, 99] on rect at bounding box center [388, 102] width 22 height 15
type input "$23.51"
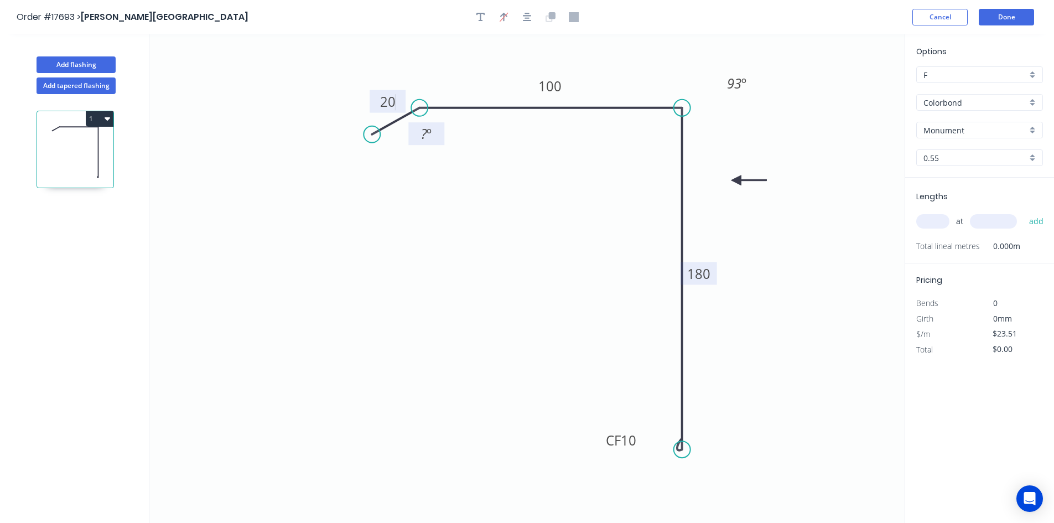
click at [426, 138] on tspan "º" at bounding box center [428, 133] width 5 height 18
drag, startPoint x: 444, startPoint y: 136, endPoint x: 445, endPoint y: 64, distance: 71.9
click at [443, 64] on rect at bounding box center [425, 62] width 36 height 23
click at [534, 11] on div at bounding box center [527, 17] width 116 height 17
click at [940, 221] on input "text" at bounding box center [932, 221] width 33 height 14
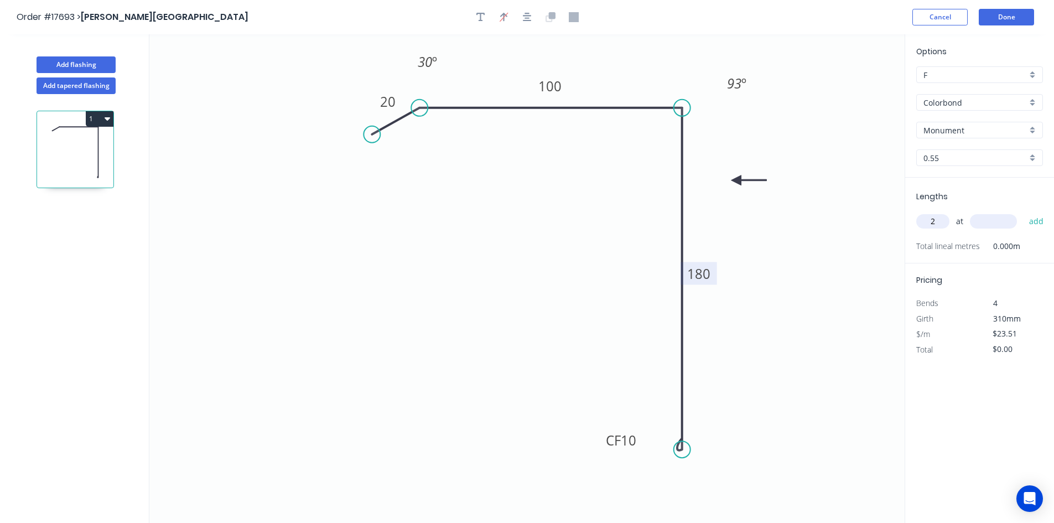
type input "2"
click at [988, 230] on div "2 at add" at bounding box center [980, 221] width 129 height 19
click at [989, 219] on input "text" at bounding box center [993, 221] width 47 height 14
type input "2300"
click at [1034, 222] on button "add" at bounding box center [1036, 221] width 26 height 19
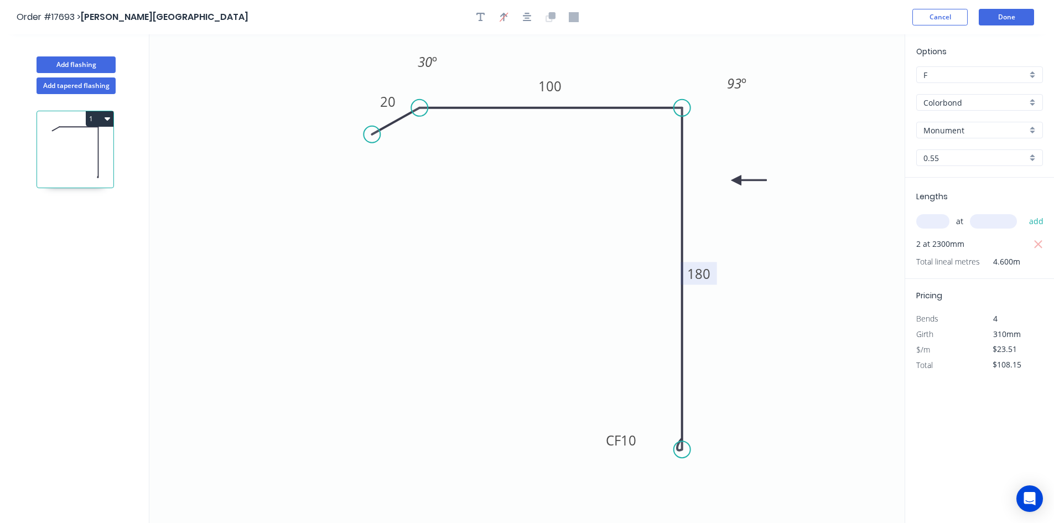
click at [107, 122] on icon "button" at bounding box center [108, 118] width 6 height 9
click at [92, 148] on div "Duplicate" at bounding box center [60, 146] width 85 height 16
type input "$0.00"
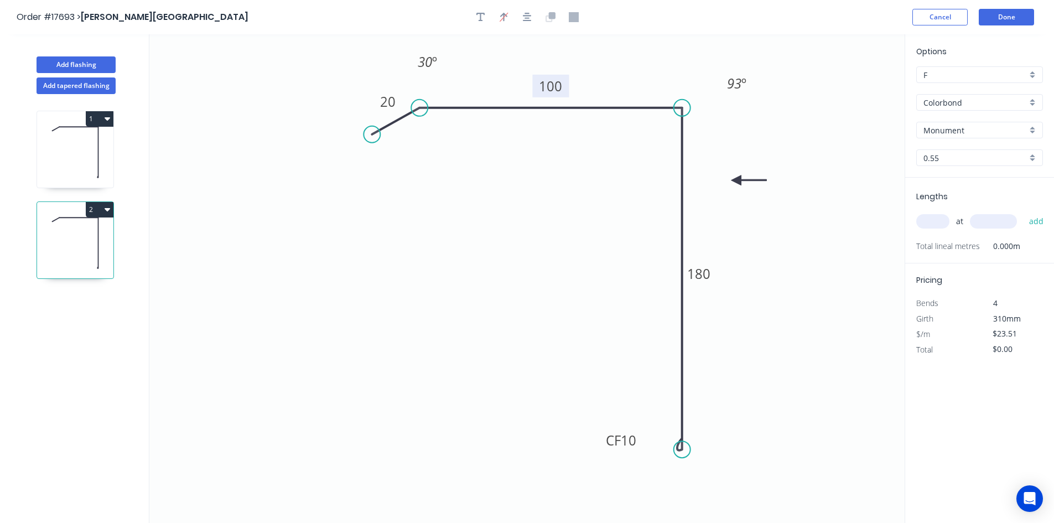
click at [554, 89] on tspan "100" at bounding box center [550, 86] width 23 height 18
type input "$20.00"
click at [707, 269] on tspan "180" at bounding box center [698, 273] width 23 height 18
click at [769, 273] on icon "0 20 70 CF 10 170 30 º 93 º" at bounding box center [526, 278] width 755 height 488
click at [919, 224] on input "text" at bounding box center [932, 221] width 33 height 14
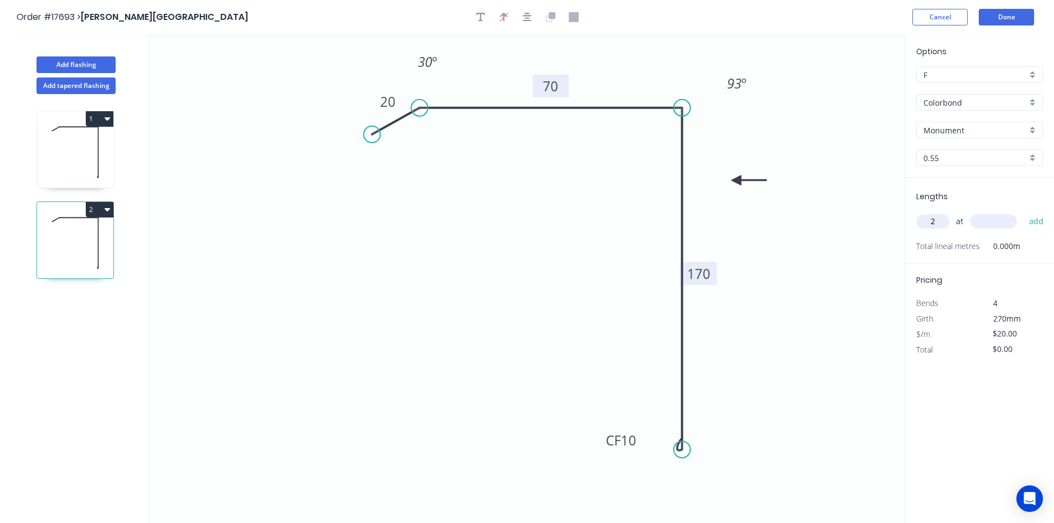
type input "2"
click at [984, 226] on input "text" at bounding box center [993, 221] width 47 height 14
type input "2300"
click at [1035, 219] on button "add" at bounding box center [1036, 221] width 26 height 19
type input "$92.00"
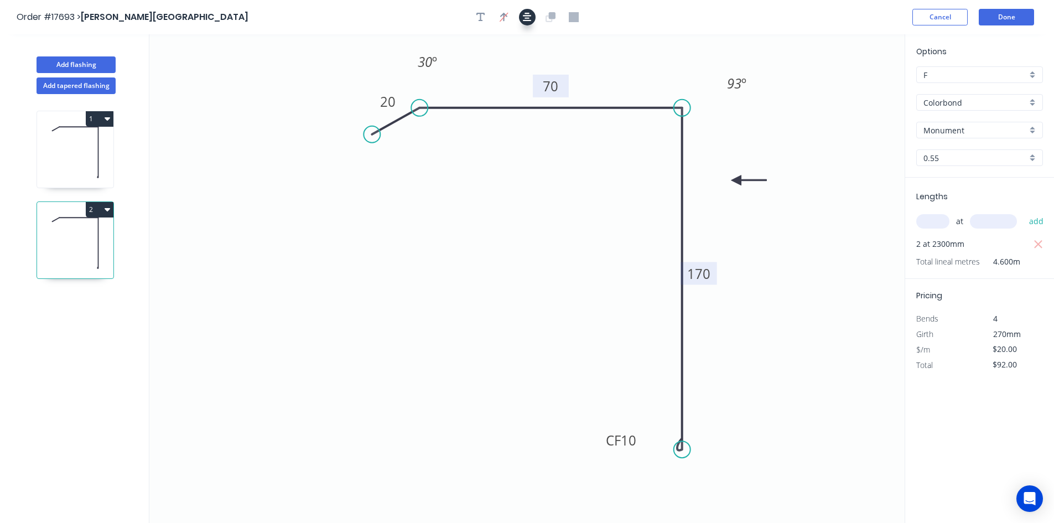
click at [525, 19] on icon "button" at bounding box center [527, 17] width 9 height 10
click at [1010, 25] on button "Done" at bounding box center [1006, 17] width 55 height 17
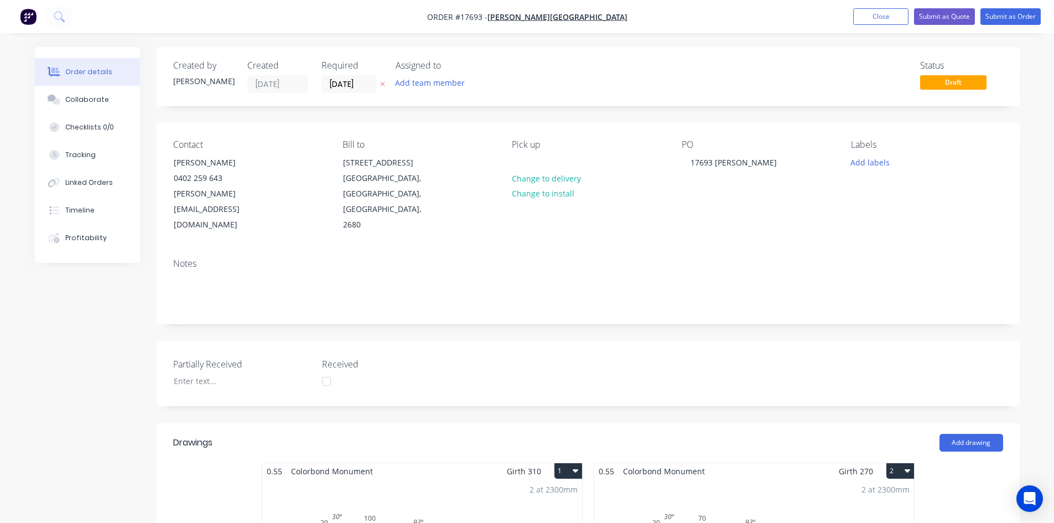
click at [581, 112] on div "Created by [PERSON_NAME] Created [DATE] Required [DATE] Assigned to Add team me…" at bounding box center [588, 524] width 863 height 955
click at [70, 101] on div "Collaborate" at bounding box center [87, 100] width 44 height 10
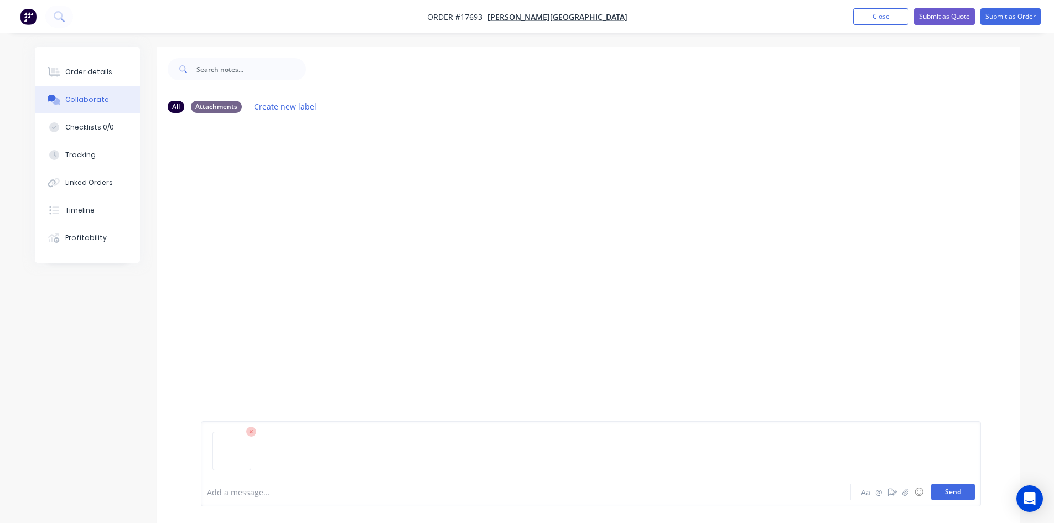
click at [951, 491] on button "Send" at bounding box center [953, 491] width 44 height 17
click at [111, 72] on button "Order details" at bounding box center [87, 72] width 105 height 28
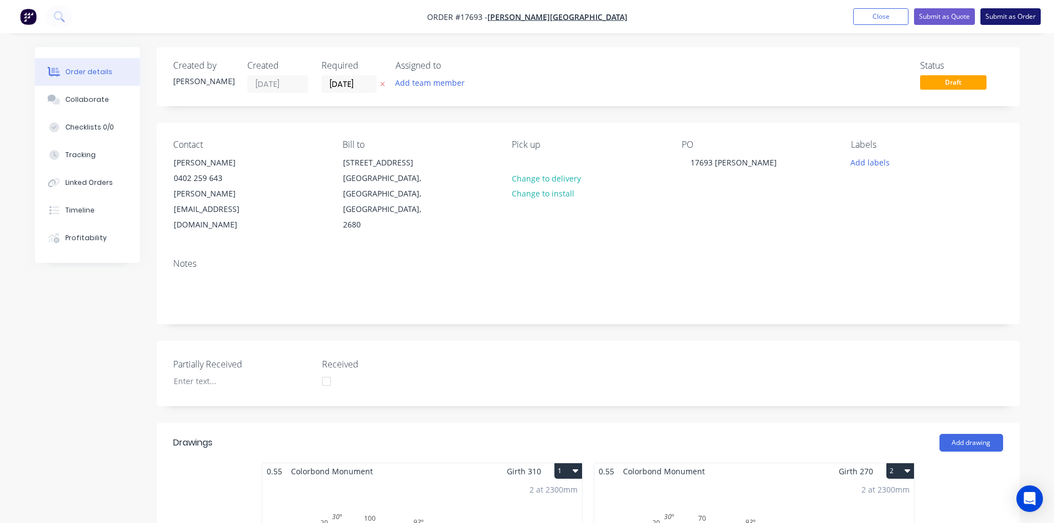
click at [1018, 13] on button "Submit as Order" at bounding box center [1010, 16] width 60 height 17
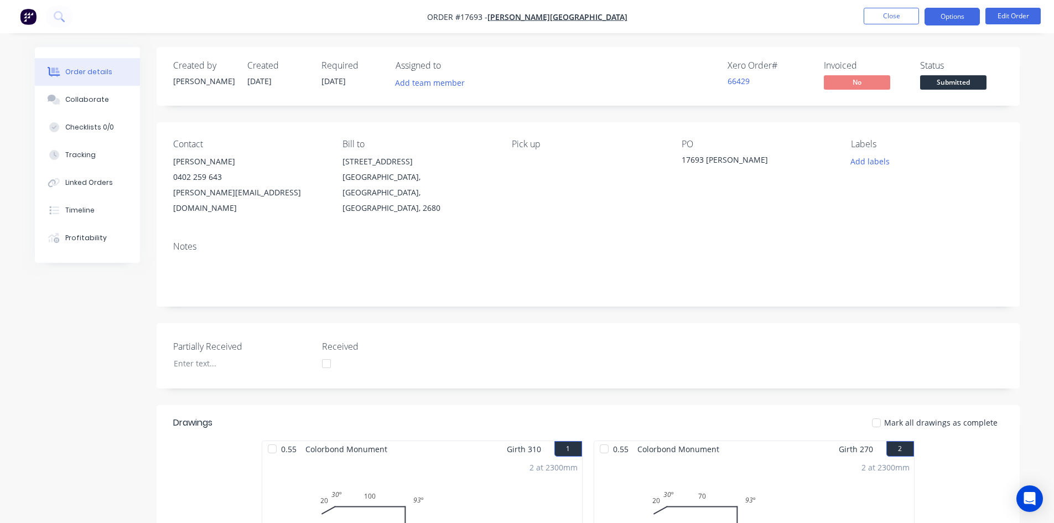
click at [961, 11] on button "Options" at bounding box center [951, 17] width 55 height 18
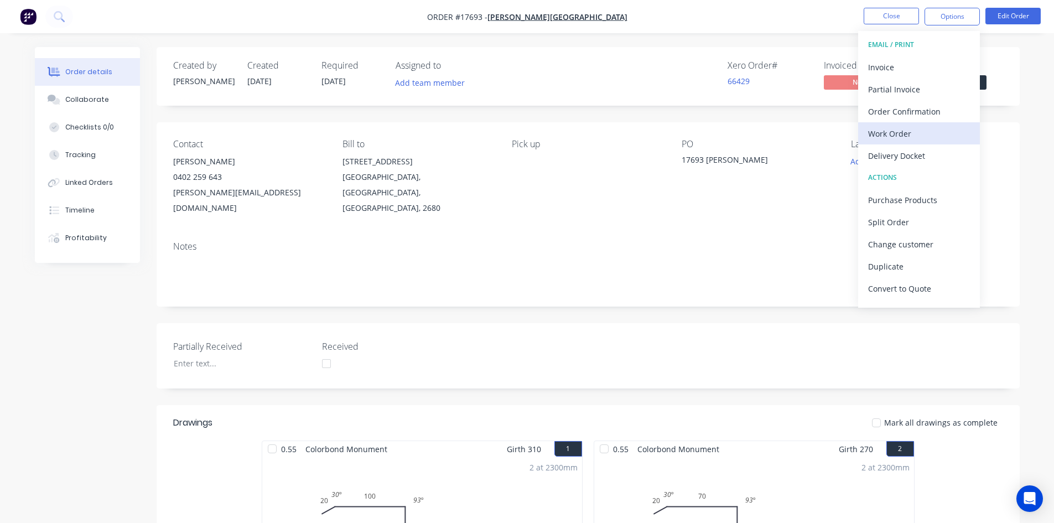
click at [922, 133] on div "Work Order" at bounding box center [919, 134] width 102 height 16
click at [922, 134] on div "Custom" at bounding box center [919, 134] width 102 height 16
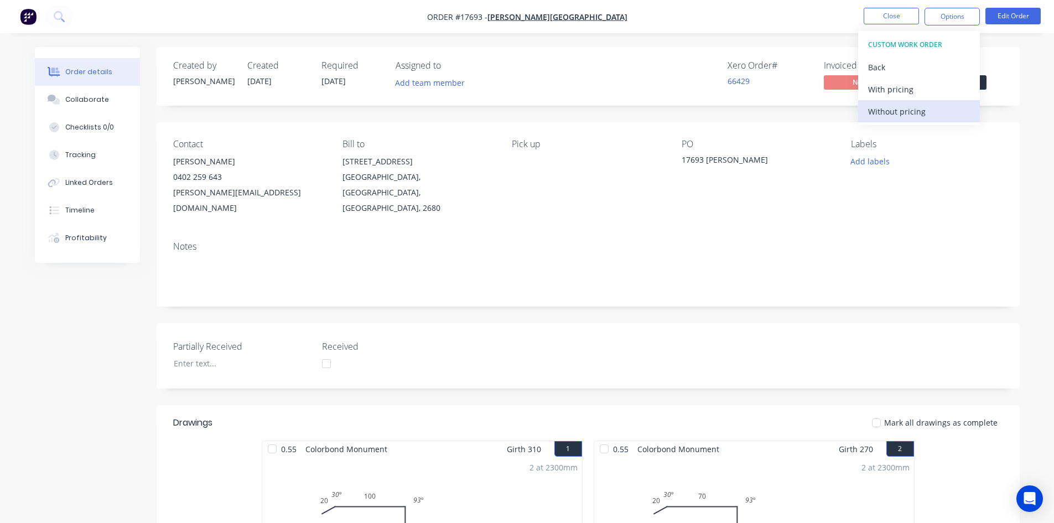
click at [921, 116] on div "Without pricing" at bounding box center [919, 111] width 102 height 16
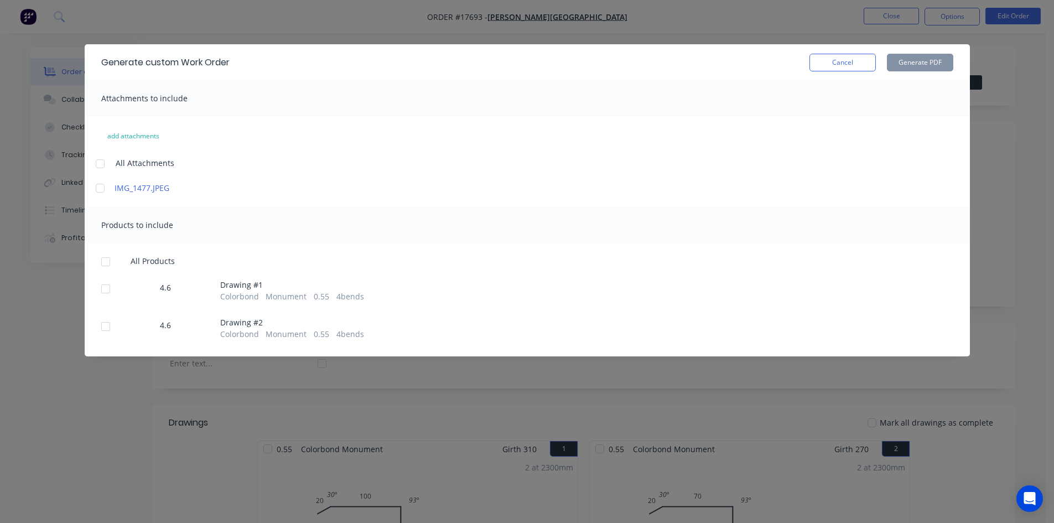
click at [102, 165] on div at bounding box center [100, 164] width 22 height 22
click at [111, 261] on div at bounding box center [106, 262] width 22 height 22
click at [911, 67] on button "Generate PDF" at bounding box center [920, 63] width 66 height 18
click at [109, 259] on div at bounding box center [106, 262] width 22 height 22
click at [922, 61] on button "Generate PDF" at bounding box center [920, 63] width 66 height 18
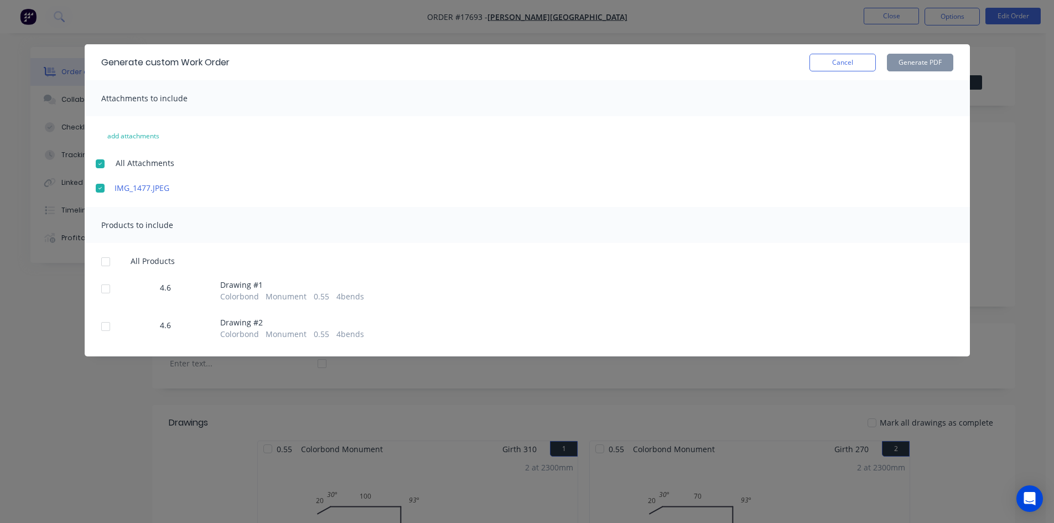
drag, startPoint x: 861, startPoint y: 66, endPoint x: 861, endPoint y: 50, distance: 16.0
click at [861, 67] on button "Cancel" at bounding box center [842, 63] width 66 height 18
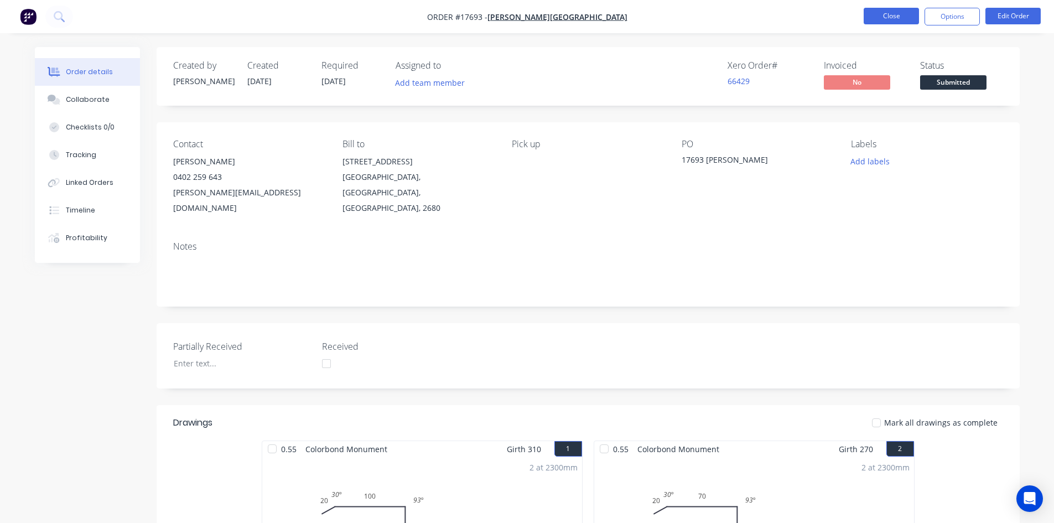
click at [885, 12] on button "Close" at bounding box center [890, 16] width 55 height 17
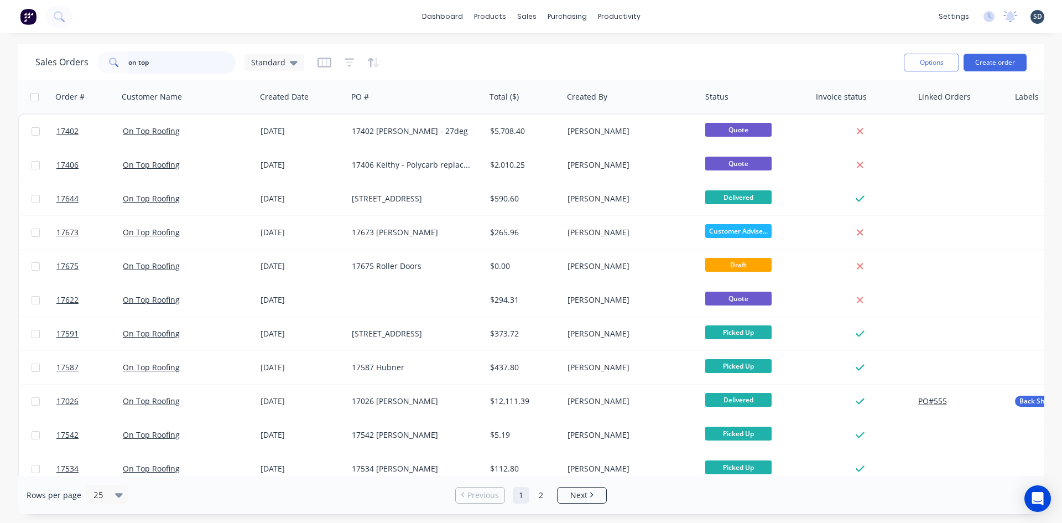
click at [165, 61] on input "on top" at bounding box center [182, 62] width 108 height 22
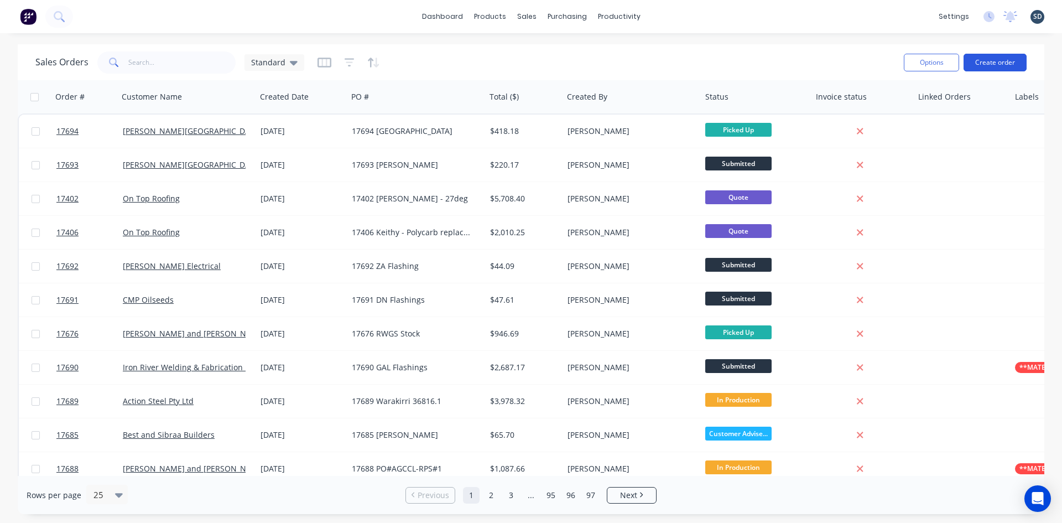
click at [981, 65] on button "Create order" at bounding box center [995, 63] width 63 height 18
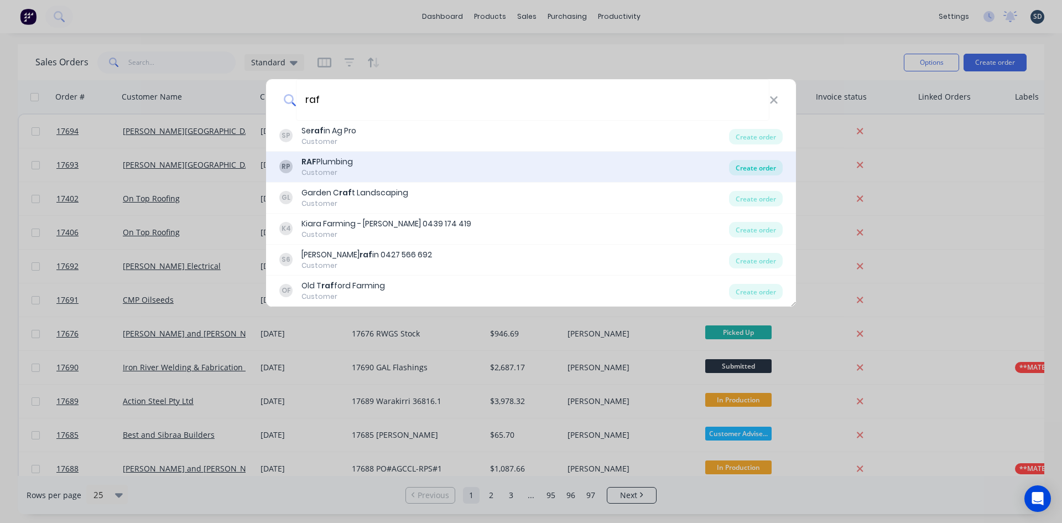
type input "raf"
click at [755, 168] on div "Create order" at bounding box center [756, 167] width 54 height 15
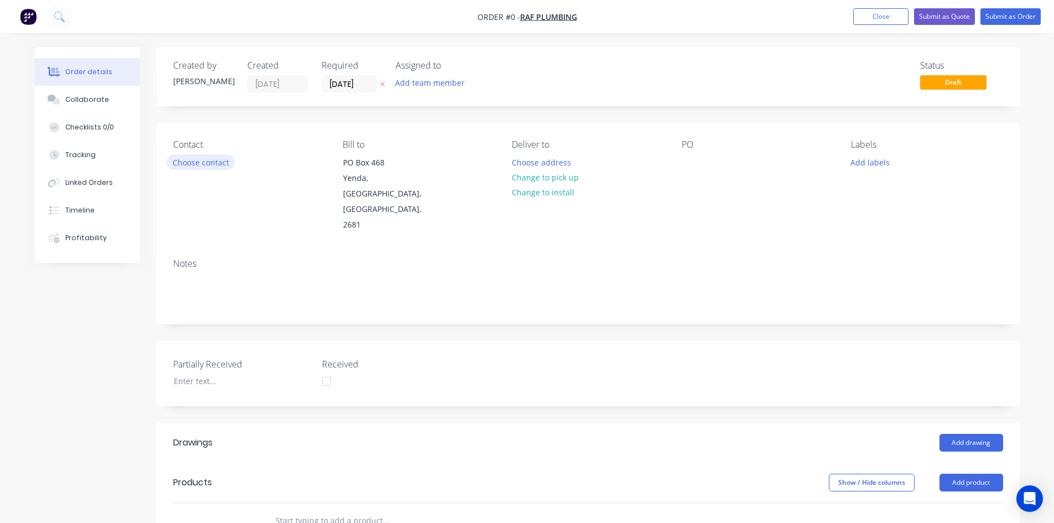
click at [199, 160] on button "Choose contact" at bounding box center [200, 161] width 68 height 15
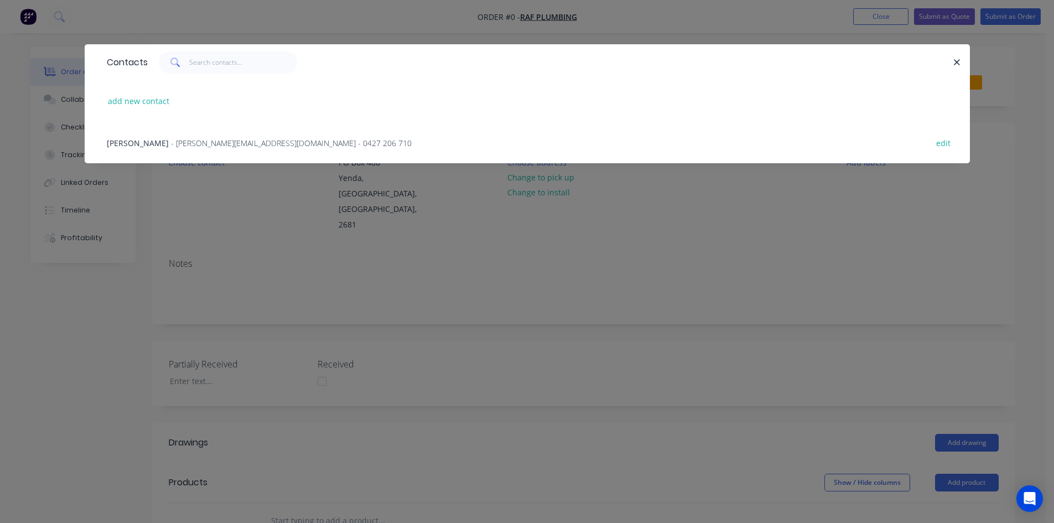
click at [207, 143] on span "- [PERSON_NAME][EMAIL_ADDRESS][DOMAIN_NAME] - 0427 206 710" at bounding box center [291, 143] width 241 height 11
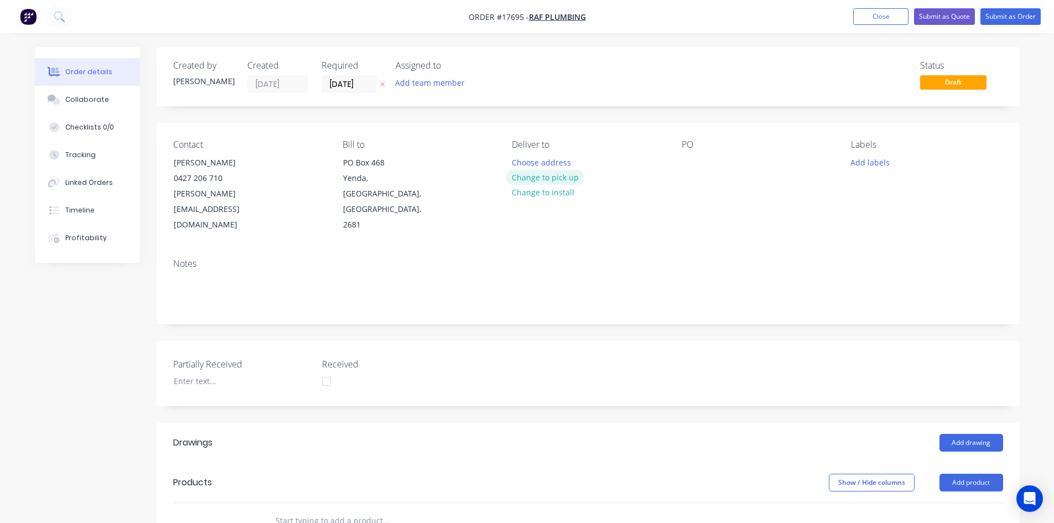
click at [539, 179] on button "Change to pick up" at bounding box center [545, 177] width 79 height 15
click at [682, 163] on div at bounding box center [690, 162] width 18 height 16
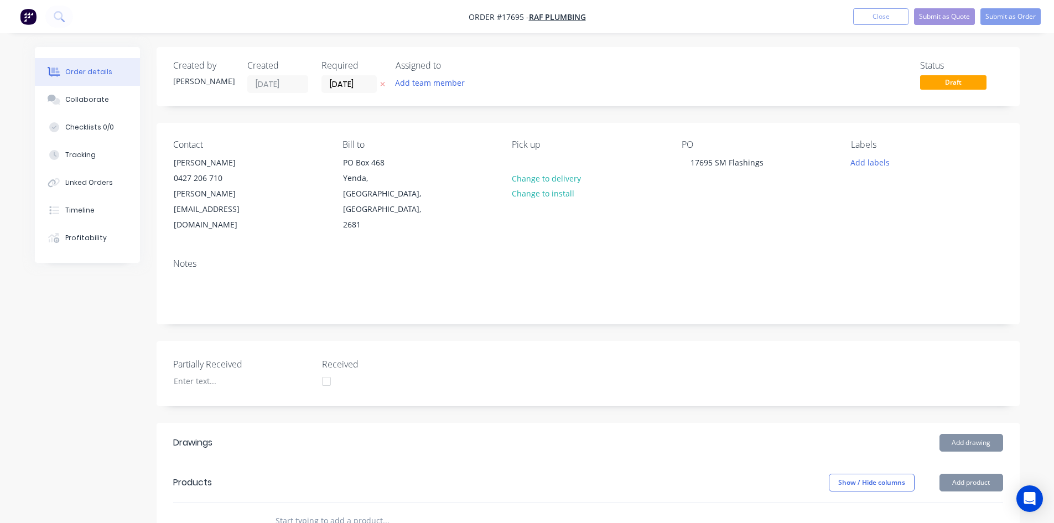
click at [724, 258] on div "Notes" at bounding box center [588, 263] width 830 height 11
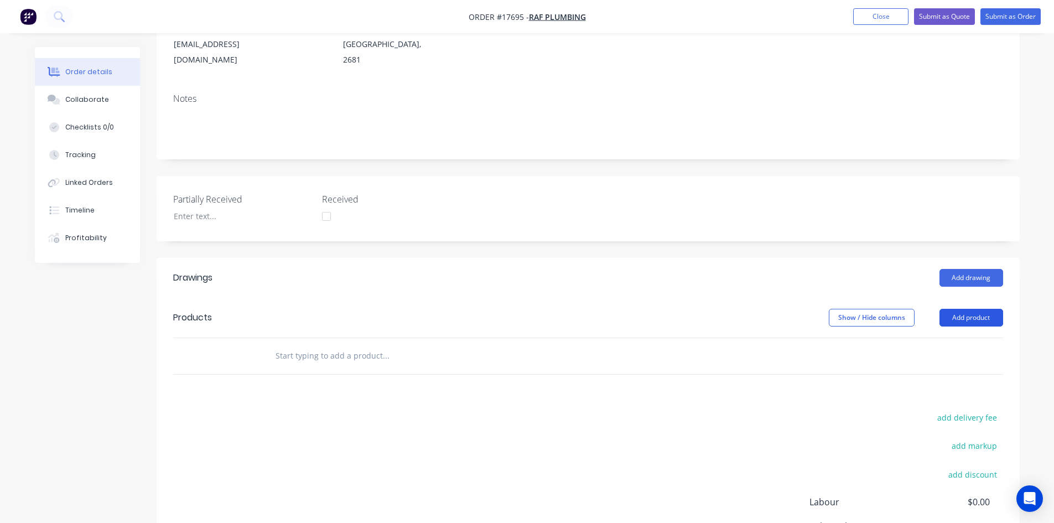
scroll to position [166, 0]
click at [974, 268] on button "Add drawing" at bounding box center [971, 277] width 64 height 18
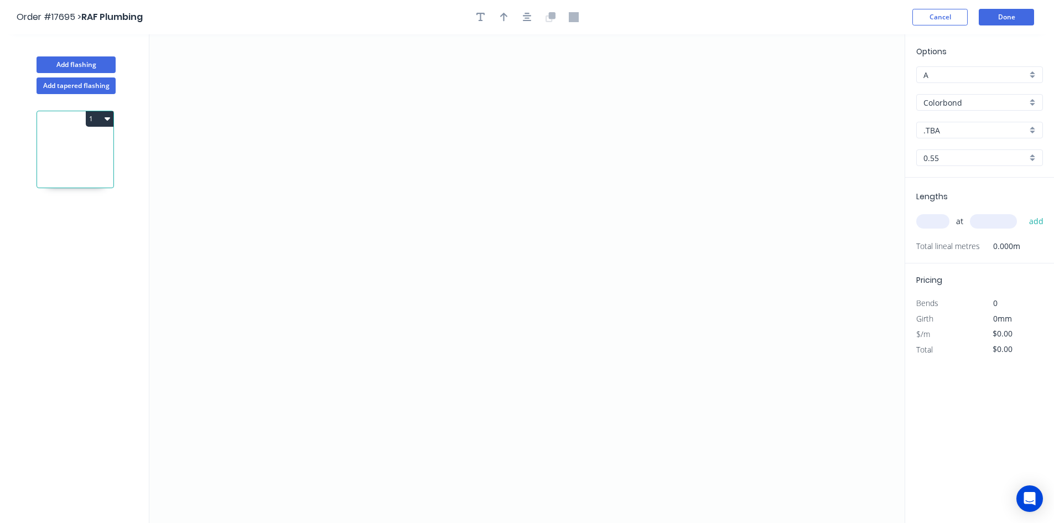
click at [963, 106] on input "Colorbond" at bounding box center [974, 103] width 103 height 12
click at [892, 108] on icon "0" at bounding box center [526, 278] width 755 height 488
click at [966, 105] on input "text" at bounding box center [974, 103] width 103 height 12
click at [964, 129] on div "Colorbond" at bounding box center [980, 123] width 126 height 19
type input "Colorbond"
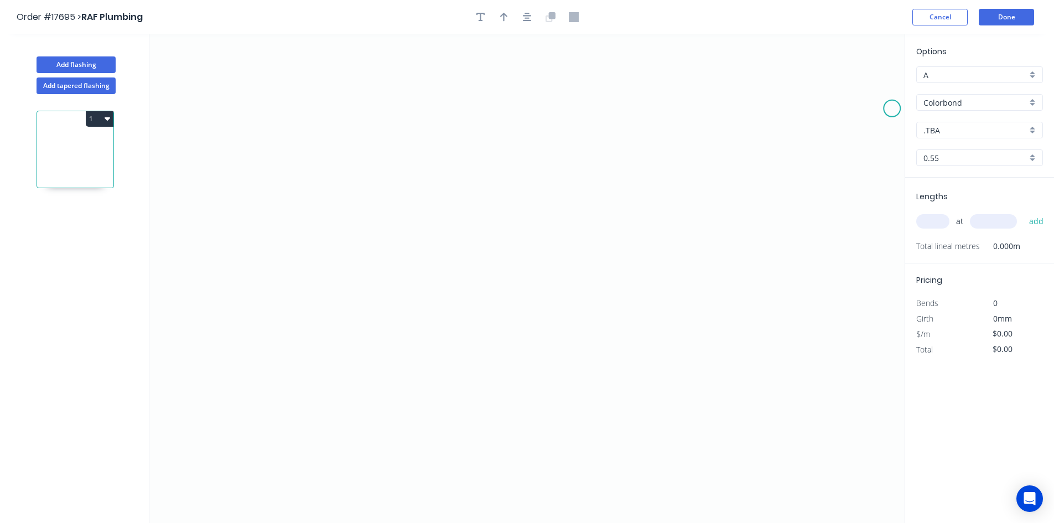
click at [968, 127] on input ".TBA" at bounding box center [974, 130] width 103 height 12
click at [964, 182] on div "Surfmist" at bounding box center [980, 184] width 126 height 19
type input "Surfmist"
drag, startPoint x: 897, startPoint y: 107, endPoint x: 625, endPoint y: 100, distance: 271.7
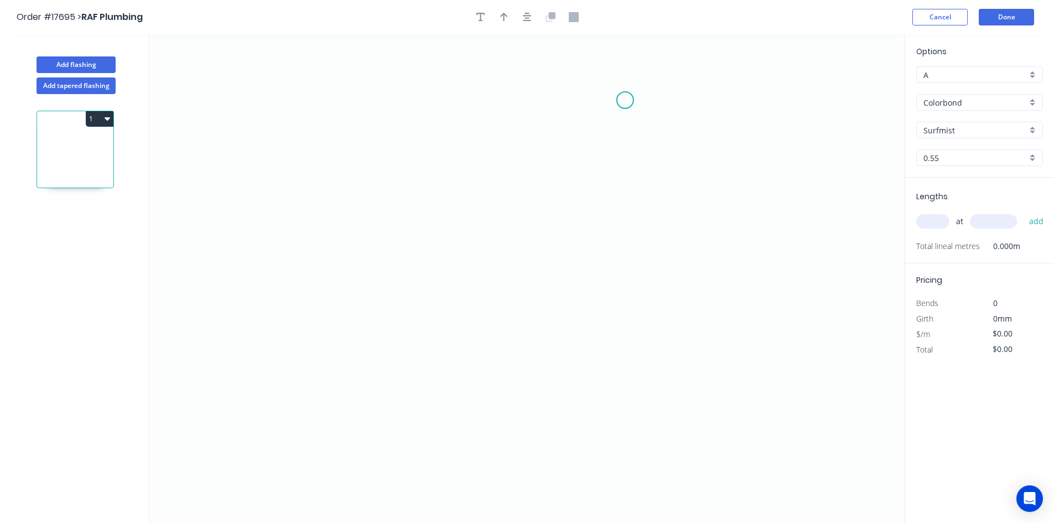
click at [625, 100] on circle at bounding box center [625, 100] width 17 height 17
click at [625, 103] on circle at bounding box center [625, 100] width 17 height 17
click at [627, 425] on icon "0" at bounding box center [526, 278] width 755 height 488
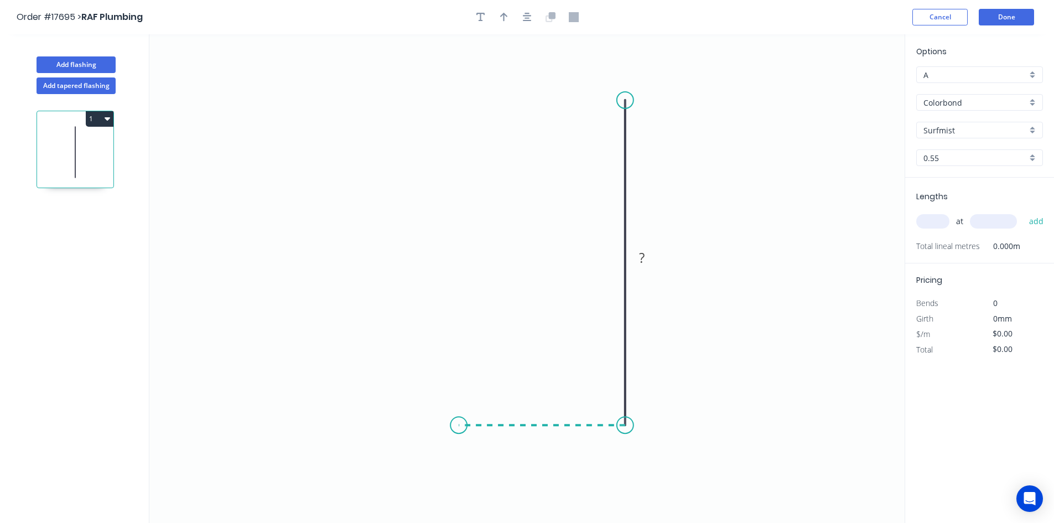
click at [459, 413] on icon "0 ?" at bounding box center [526, 278] width 755 height 488
click at [390, 468] on icon "0 ? ?" at bounding box center [526, 278] width 755 height 488
click at [523, 13] on icon "button" at bounding box center [527, 17] width 9 height 10
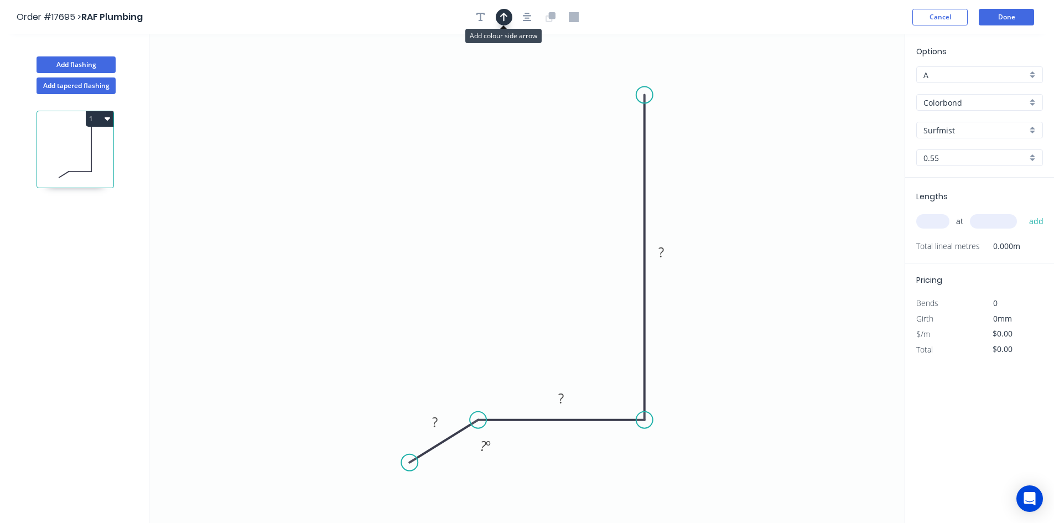
click at [507, 12] on icon "button" at bounding box center [504, 17] width 8 height 10
drag, startPoint x: 842, startPoint y: 92, endPoint x: 462, endPoint y: 221, distance: 401.1
click at [357, 217] on icon at bounding box center [351, 207] width 32 height 32
click at [672, 254] on rect at bounding box center [661, 252] width 36 height 23
click at [659, 252] on tspan "?" at bounding box center [661, 252] width 6 height 18
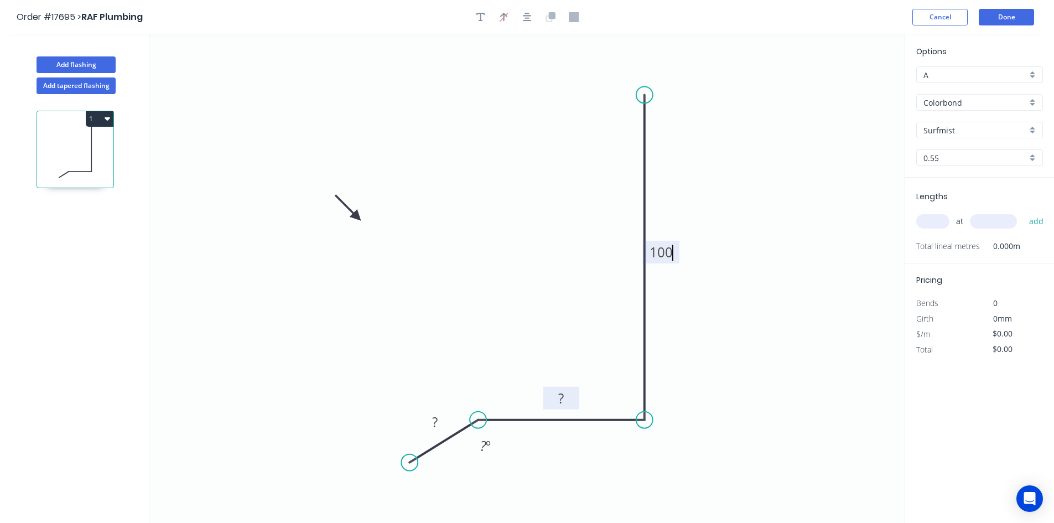
click at [573, 394] on rect at bounding box center [561, 398] width 36 height 23
click at [568, 396] on rect at bounding box center [561, 398] width 22 height 15
drag, startPoint x: 428, startPoint y: 427, endPoint x: 435, endPoint y: 421, distance: 9.4
click at [429, 426] on rect at bounding box center [435, 422] width 22 height 15
drag, startPoint x: 431, startPoint y: 419, endPoint x: 449, endPoint y: 421, distance: 17.8
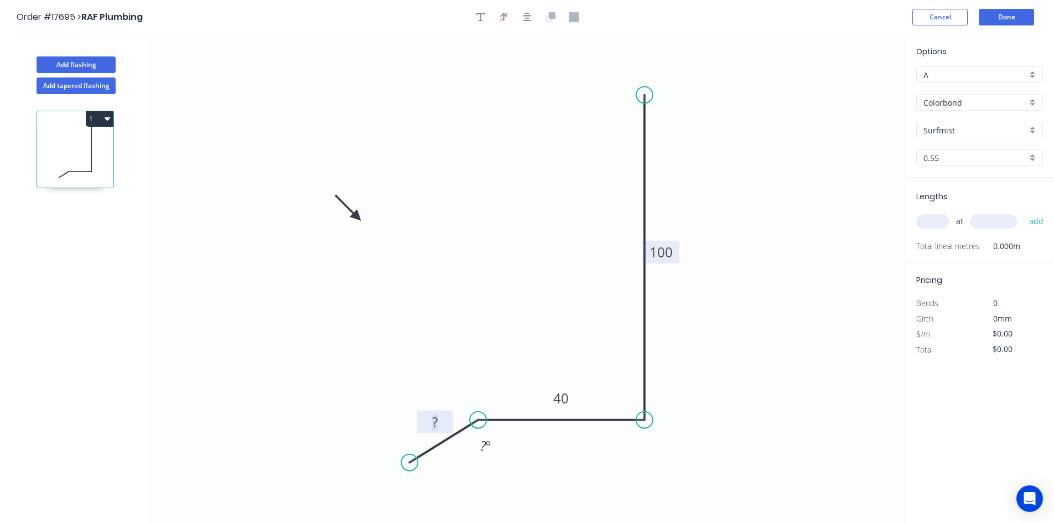
click at [449, 421] on g "?" at bounding box center [435, 421] width 36 height 23
type input "$16.96"
drag, startPoint x: 478, startPoint y: 445, endPoint x: 499, endPoint y: 446, distance: 21.0
click at [499, 446] on g "? º" at bounding box center [485, 445] width 36 height 23
click at [527, 451] on icon "0 20 40 100 30 º" at bounding box center [526, 278] width 755 height 488
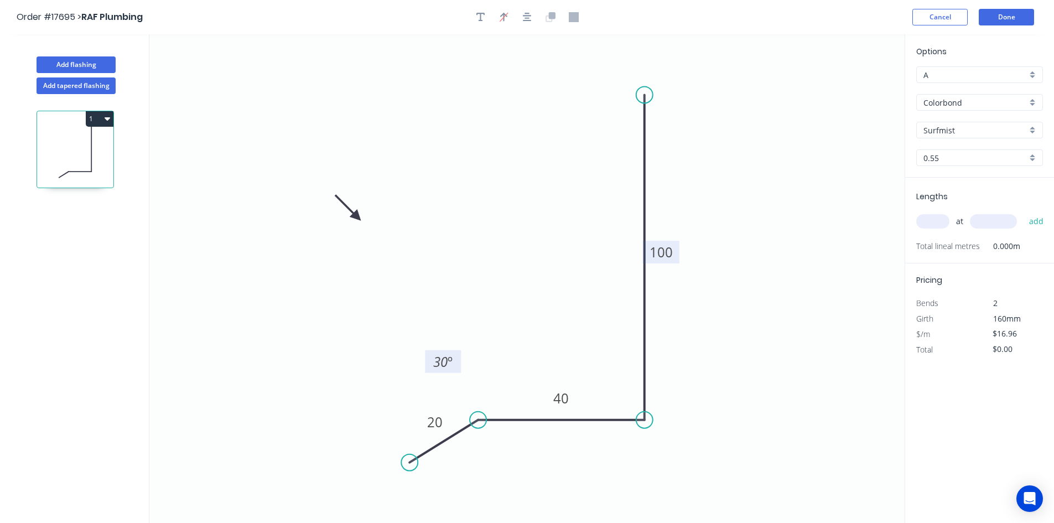
drag, startPoint x: 500, startPoint y: 451, endPoint x: 447, endPoint y: 349, distance: 114.5
click at [447, 350] on rect at bounding box center [443, 361] width 36 height 23
click at [684, 450] on div "Show angle" at bounding box center [696, 456] width 111 height 23
click at [626, 392] on tspan "º" at bounding box center [627, 399] width 5 height 18
drag, startPoint x: 663, startPoint y: 408, endPoint x: 728, endPoint y: 443, distance: 73.2
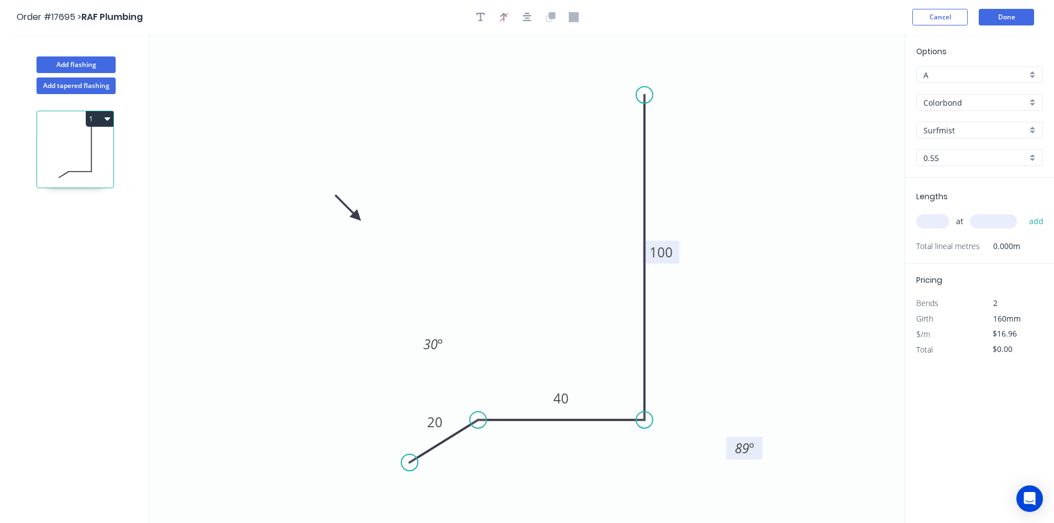
click at [728, 443] on rect at bounding box center [744, 447] width 36 height 23
click at [527, 23] on button "button" at bounding box center [527, 17] width 17 height 17
click at [931, 223] on input "text" at bounding box center [932, 221] width 33 height 14
type input "1"
click at [1002, 222] on input "text" at bounding box center [993, 221] width 47 height 14
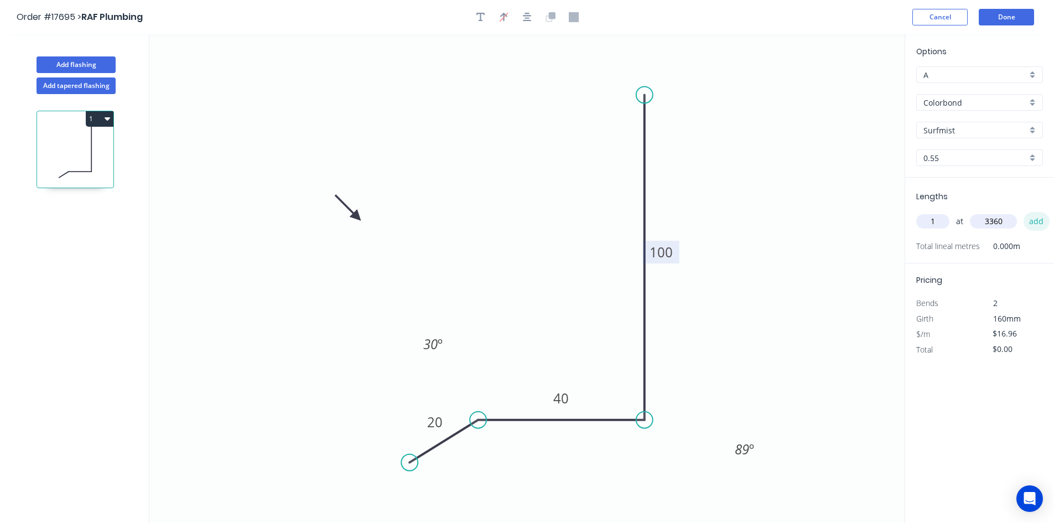
type input "3360"
click at [1038, 218] on button "add" at bounding box center [1036, 221] width 26 height 19
type input "$56.99"
click at [85, 60] on button "Add flashing" at bounding box center [76, 64] width 79 height 17
type input "$0.00"
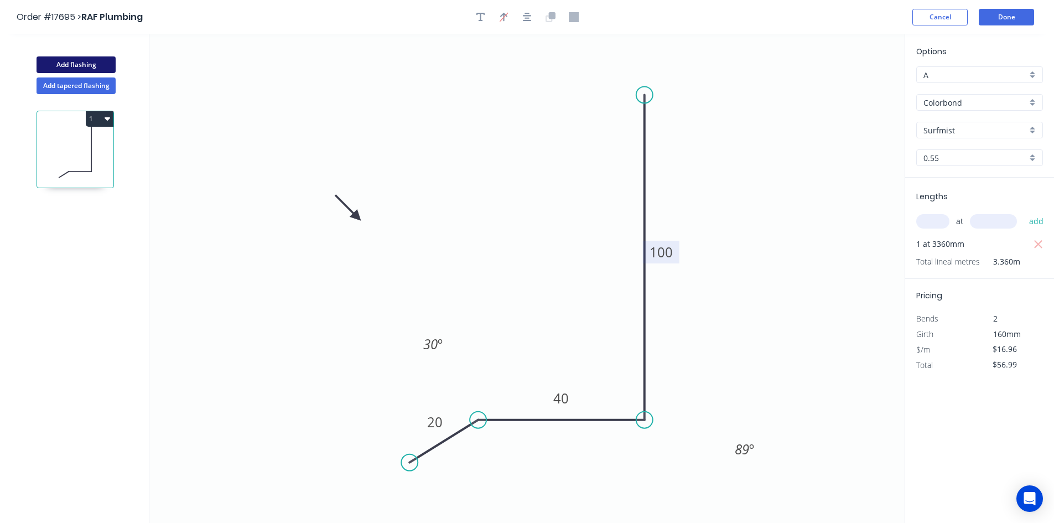
type input "$0.00"
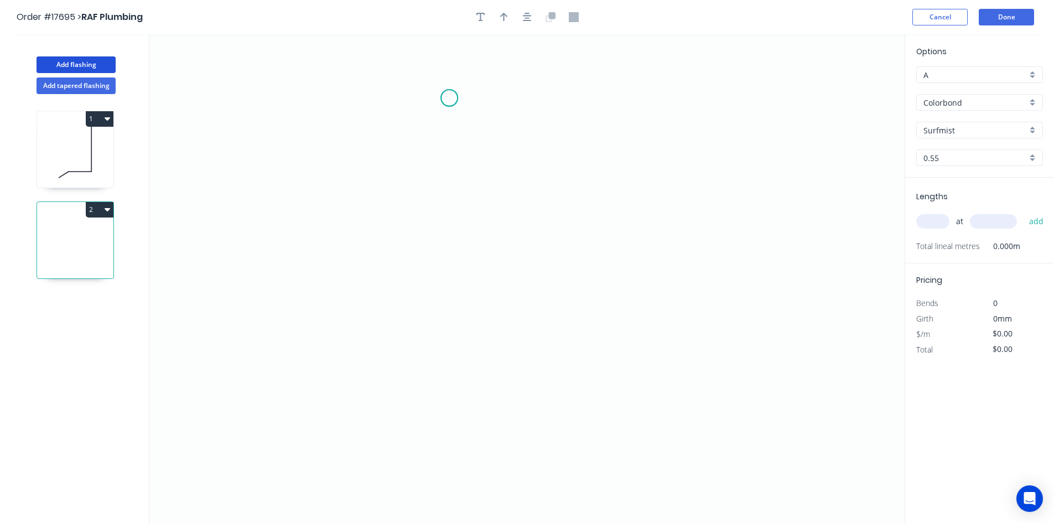
click at [449, 98] on icon "0" at bounding box center [526, 278] width 755 height 488
click at [580, 98] on icon "0" at bounding box center [526, 278] width 755 height 488
click at [581, 264] on icon "0 ?" at bounding box center [526, 278] width 755 height 488
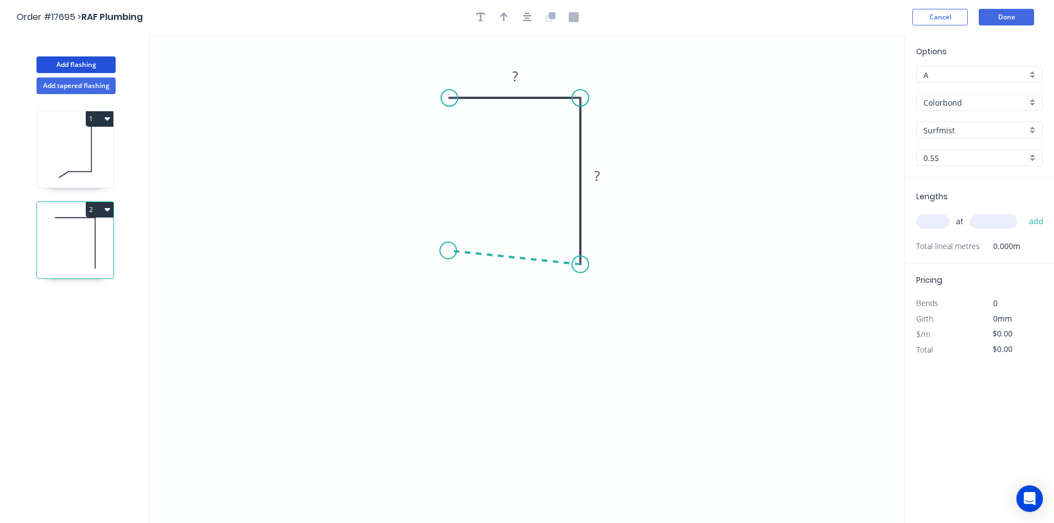
click at [448, 251] on icon "0 ? ?" at bounding box center [526, 278] width 755 height 488
click at [509, 75] on rect at bounding box center [515, 76] width 22 height 15
click at [597, 176] on tspan "?" at bounding box center [597, 175] width 6 height 18
click at [514, 275] on tspan "?" at bounding box center [512, 268] width 6 height 18
drag, startPoint x: 548, startPoint y: 237, endPoint x: 602, endPoint y: 283, distance: 71.8
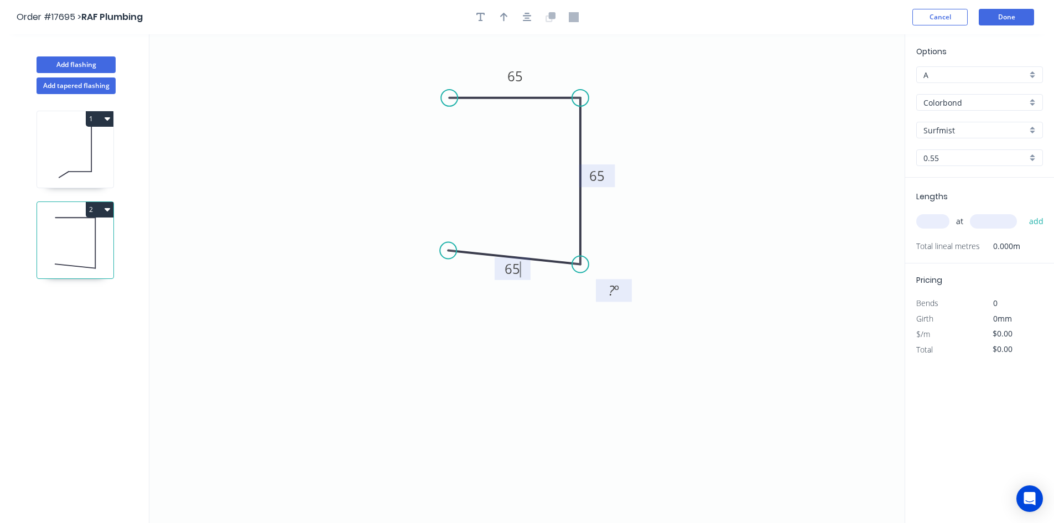
click at [602, 283] on rect at bounding box center [614, 290] width 36 height 23
type input "$16.96"
click at [608, 287] on rect at bounding box center [616, 289] width 22 height 15
click at [694, 240] on icon "0 65 65 65 93 º" at bounding box center [526, 278] width 755 height 488
click at [608, 128] on div "Show angle" at bounding box center [638, 135] width 111 height 23
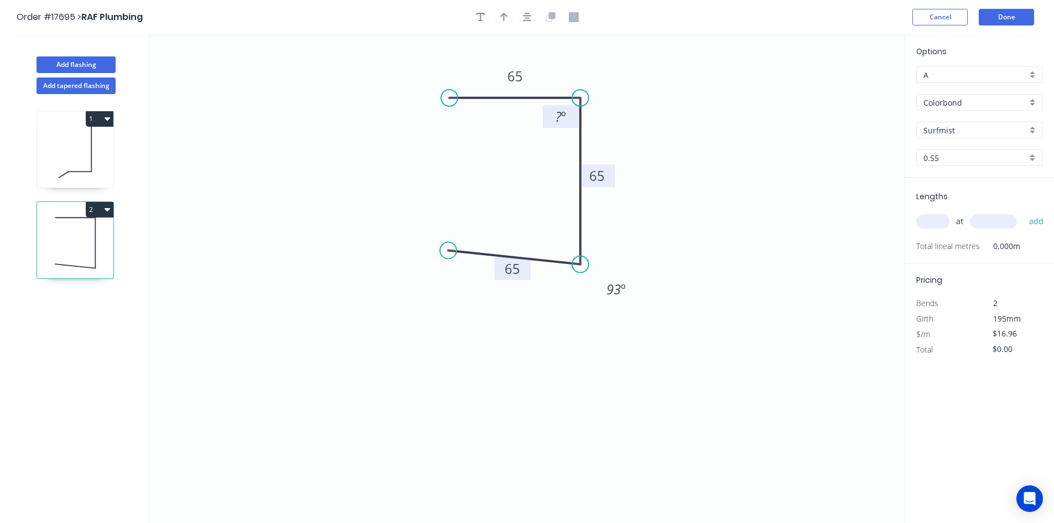
click at [560, 115] on tspan "?" at bounding box center [558, 116] width 6 height 18
drag, startPoint x: 545, startPoint y: 110, endPoint x: 625, endPoint y: 70, distance: 89.1
click at [625, 70] on rect at bounding box center [640, 76] width 36 height 23
click at [653, 103] on icon "0 65 65 65 91 º 93 º" at bounding box center [526, 278] width 755 height 488
click at [525, 19] on icon "button" at bounding box center [527, 17] width 9 height 10
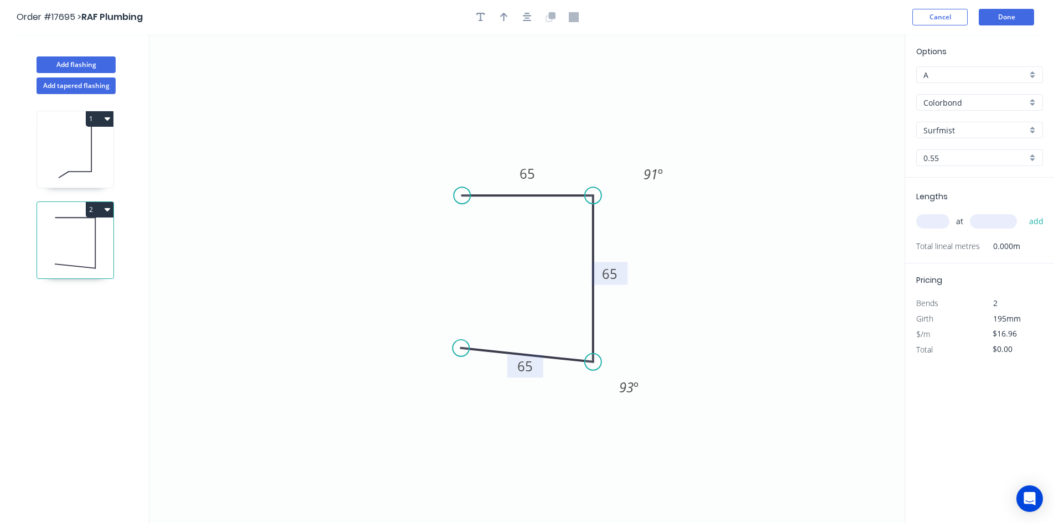
click at [935, 220] on input "text" at bounding box center [932, 221] width 33 height 14
type input "1"
click at [988, 218] on input "text" at bounding box center [993, 221] width 47 height 14
type input "820"
click at [1042, 222] on button "add" at bounding box center [1036, 221] width 26 height 19
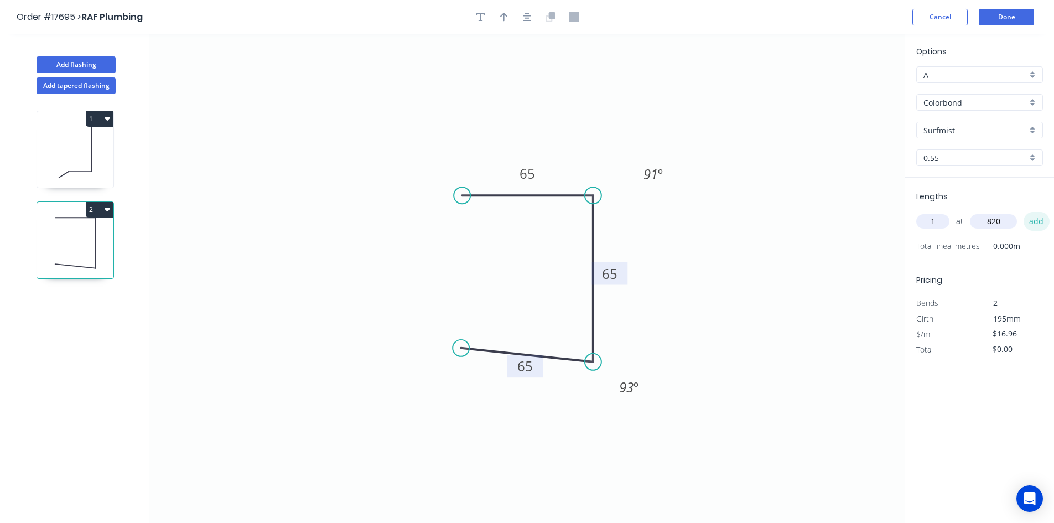
type input "$16.96"
click at [657, 169] on tspan "91" at bounding box center [650, 174] width 14 height 18
click at [617, 82] on icon "0 65 65 65 90 º 93 º" at bounding box center [526, 278] width 755 height 488
click at [507, 18] on icon "button" at bounding box center [504, 17] width 8 height 10
drag, startPoint x: 849, startPoint y: 89, endPoint x: 556, endPoint y: 124, distance: 294.8
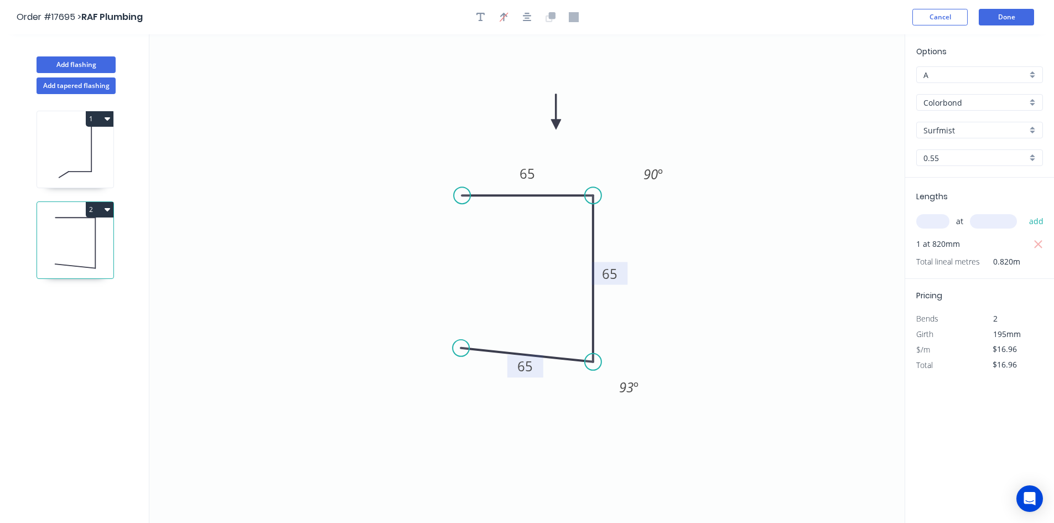
click at [556, 124] on icon at bounding box center [556, 111] width 10 height 35
click at [529, 19] on icon "button" at bounding box center [527, 17] width 9 height 10
click at [1013, 18] on button "Done" at bounding box center [1006, 17] width 55 height 17
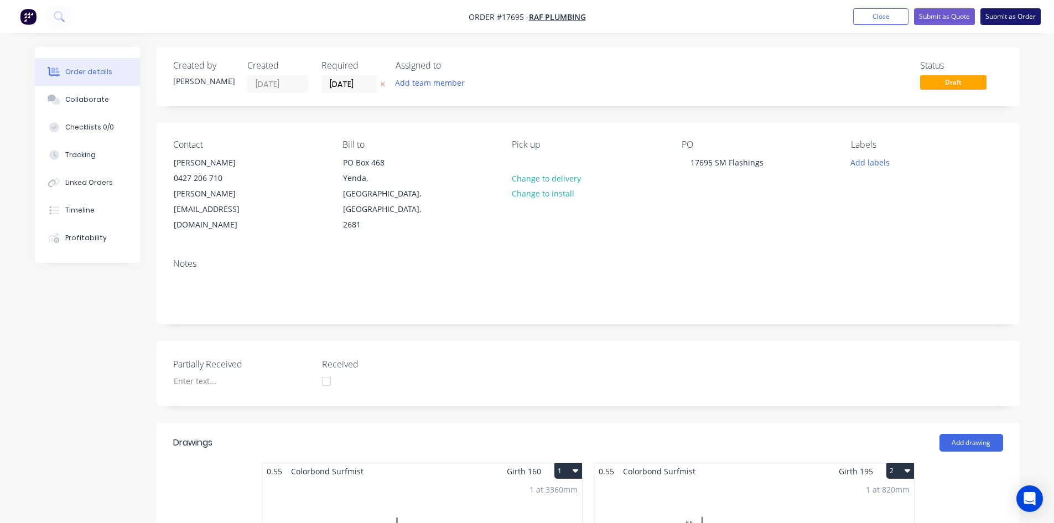
click at [1013, 14] on button "Submit as Order" at bounding box center [1010, 16] width 60 height 17
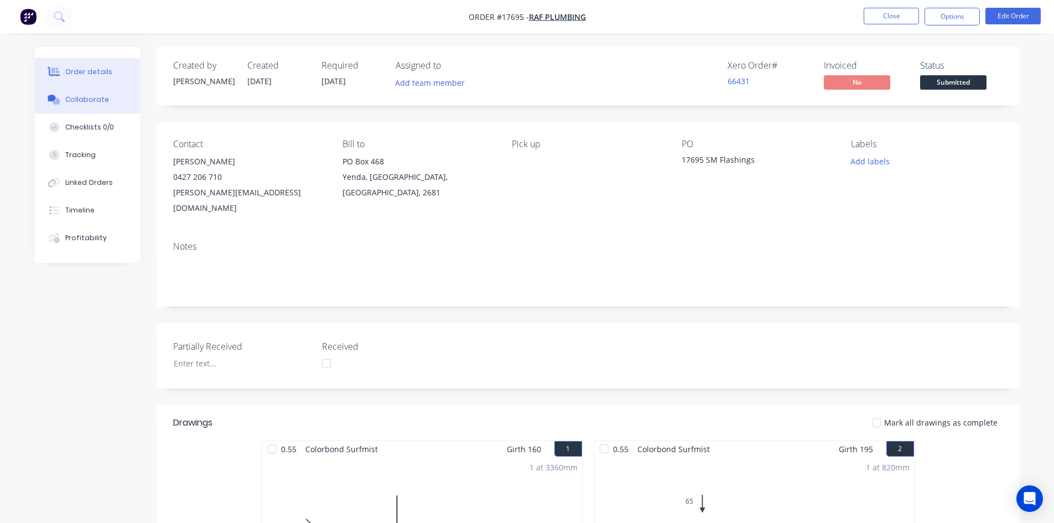
click at [81, 101] on div "Collaborate" at bounding box center [87, 100] width 44 height 10
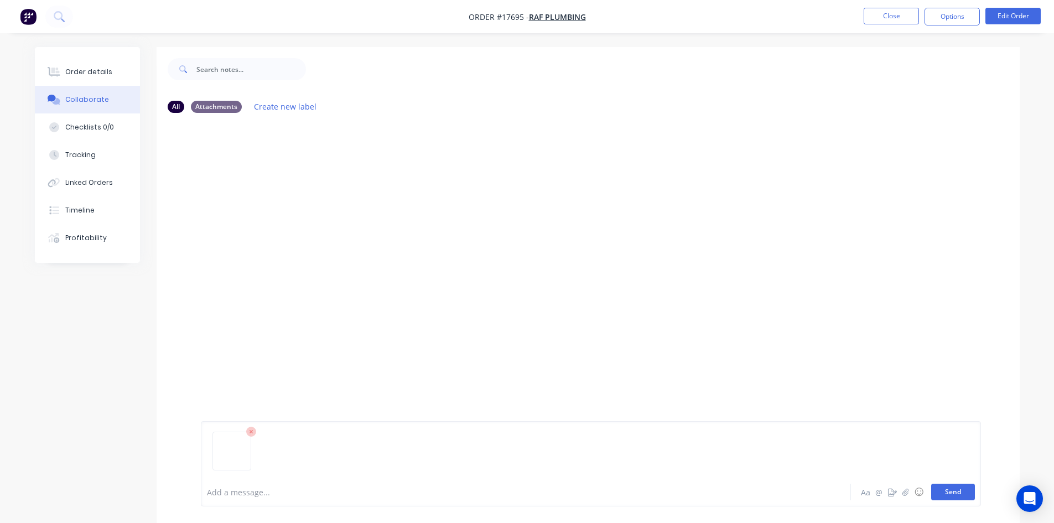
click at [945, 492] on button "Send" at bounding box center [953, 491] width 44 height 17
click at [104, 71] on div "Order details" at bounding box center [88, 72] width 47 height 10
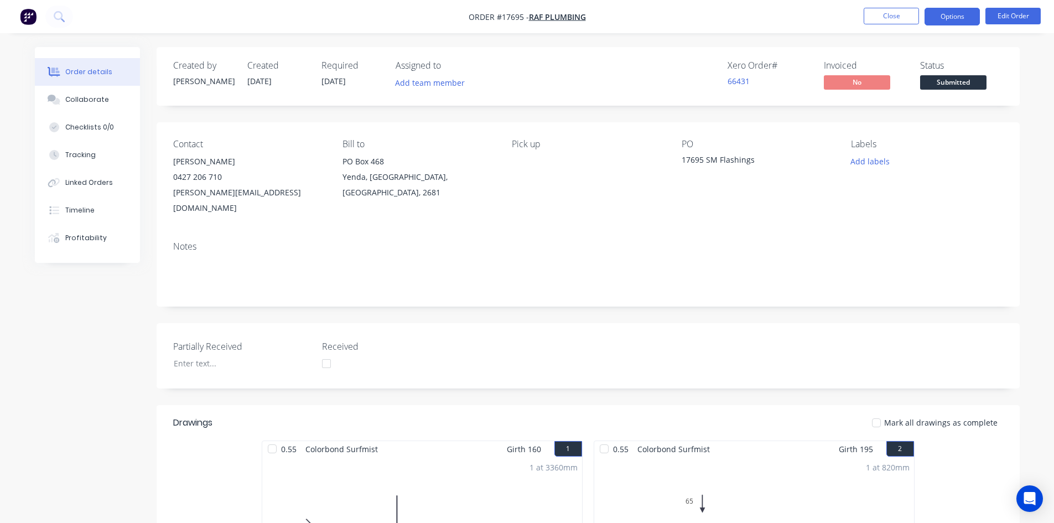
click at [952, 22] on button "Options" at bounding box center [951, 17] width 55 height 18
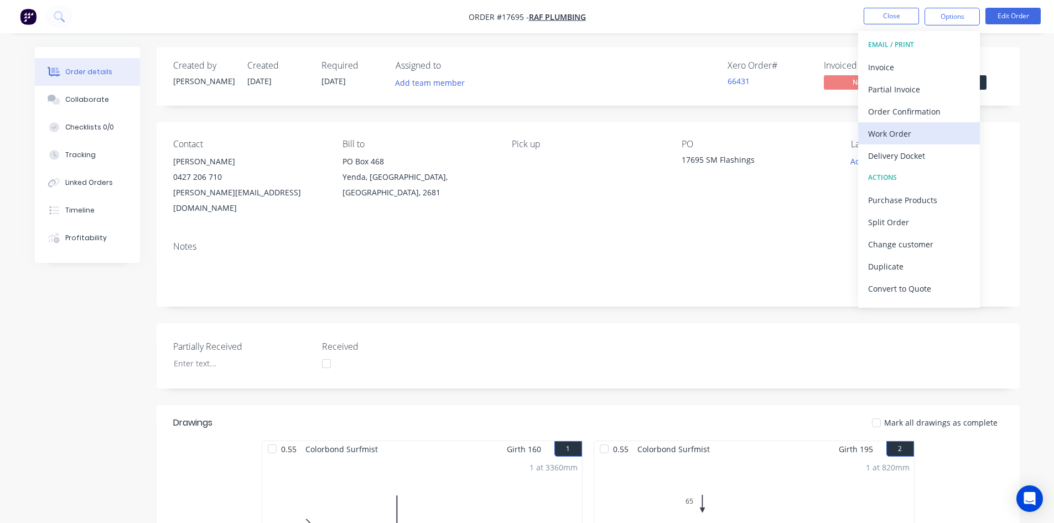
click at [938, 133] on div "Work Order" at bounding box center [919, 134] width 102 height 16
click at [938, 133] on div "Custom" at bounding box center [919, 134] width 102 height 16
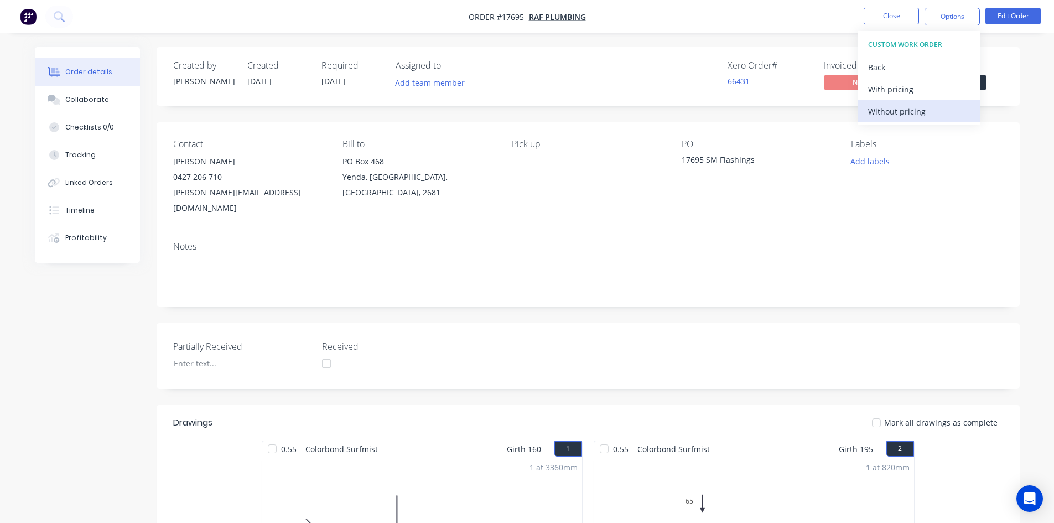
click at [939, 112] on div "Without pricing" at bounding box center [919, 111] width 102 height 16
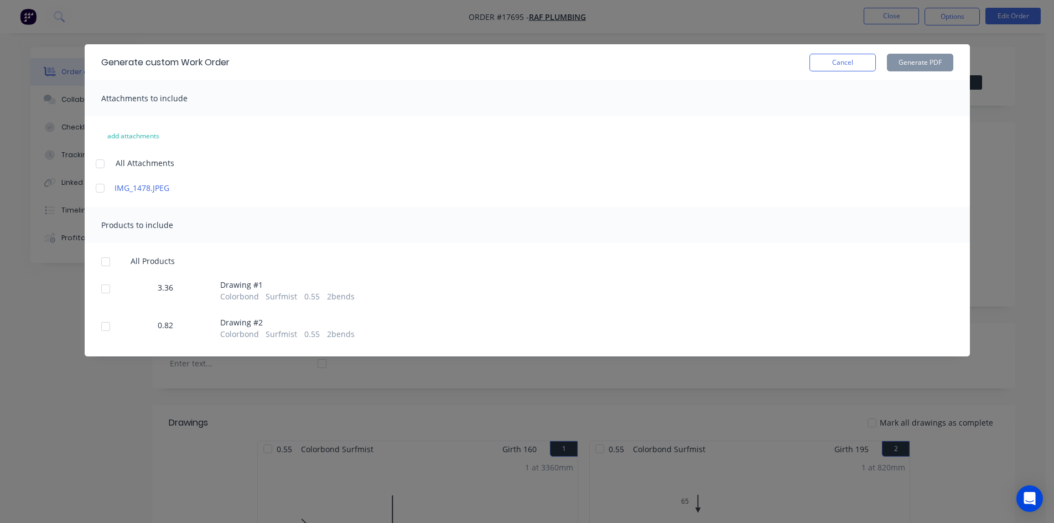
click at [102, 161] on div at bounding box center [100, 164] width 22 height 22
click at [100, 264] on div at bounding box center [106, 262] width 22 height 22
click at [910, 66] on button "Generate PDF" at bounding box center [920, 63] width 66 height 18
click at [858, 65] on button "Cancel" at bounding box center [842, 63] width 66 height 18
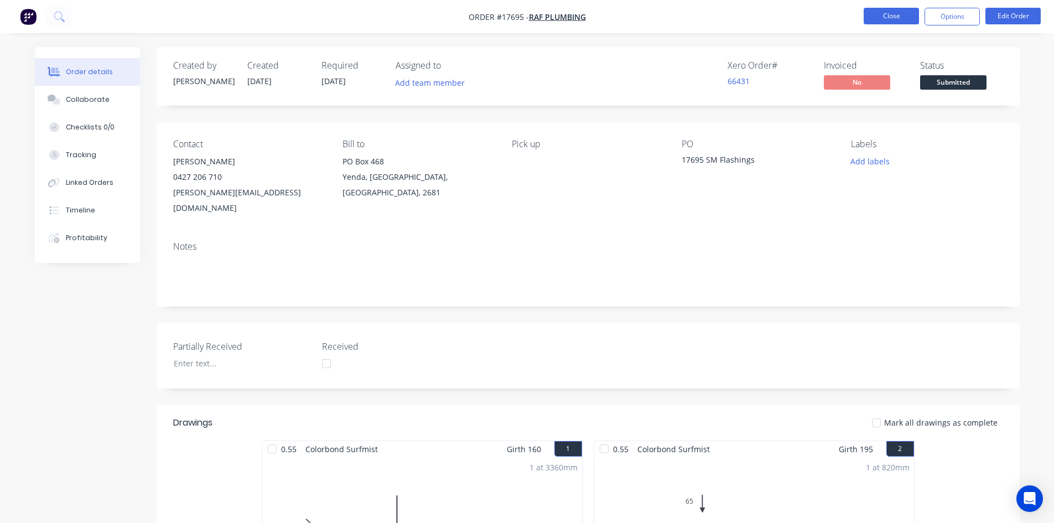
click at [907, 19] on button "Close" at bounding box center [890, 16] width 55 height 17
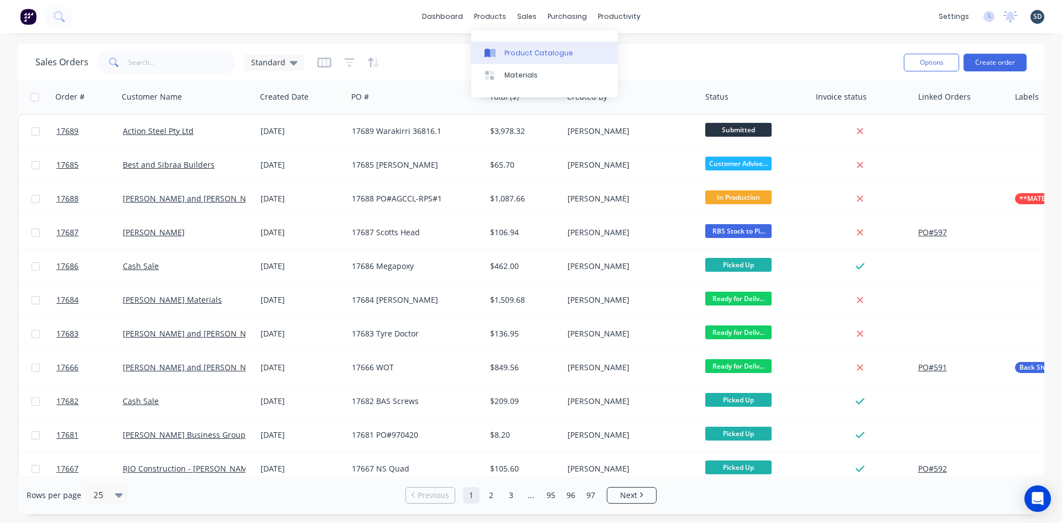
click at [519, 46] on link "Product Catalogue" at bounding box center [544, 52] width 147 height 22
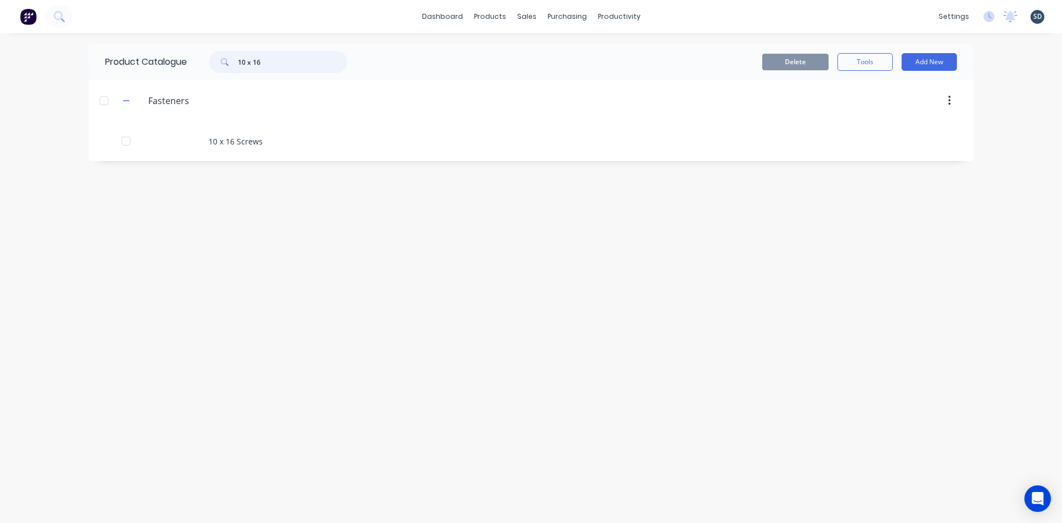
click at [298, 66] on input "10 x 16" at bounding box center [293, 62] width 110 height 22
click at [413, 61] on div "Delete Tools Add New" at bounding box center [666, 62] width 582 height 18
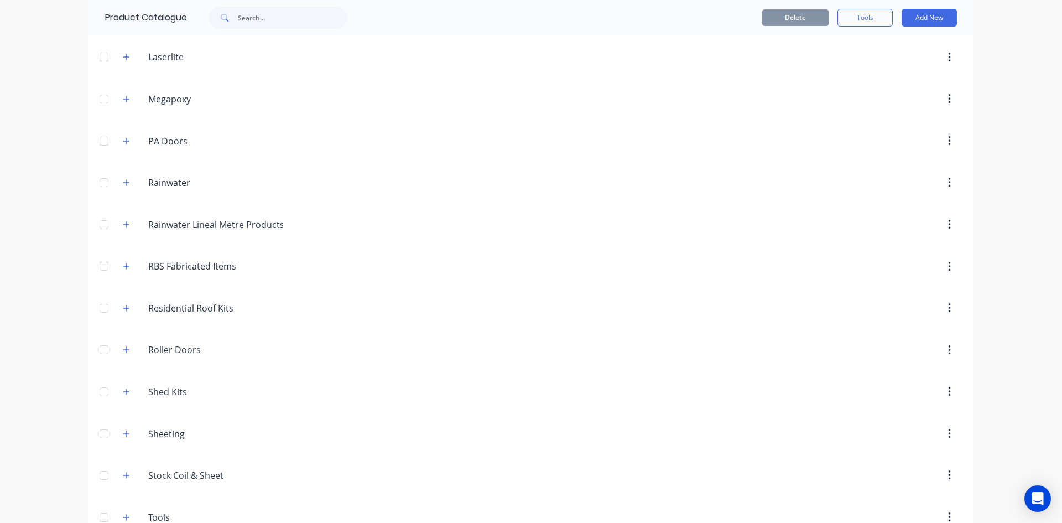
scroll to position [643, 0]
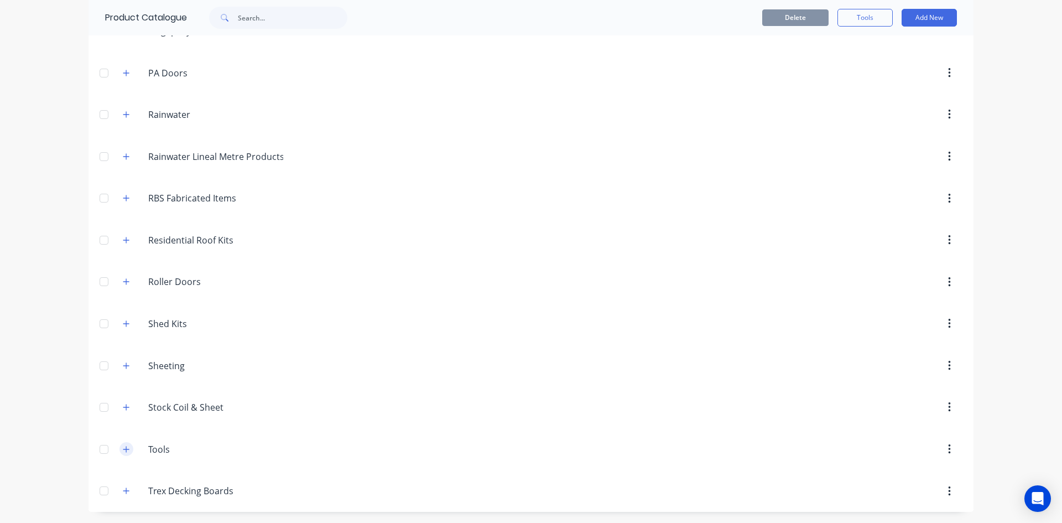
click at [123, 450] on icon "button" at bounding box center [126, 449] width 7 height 8
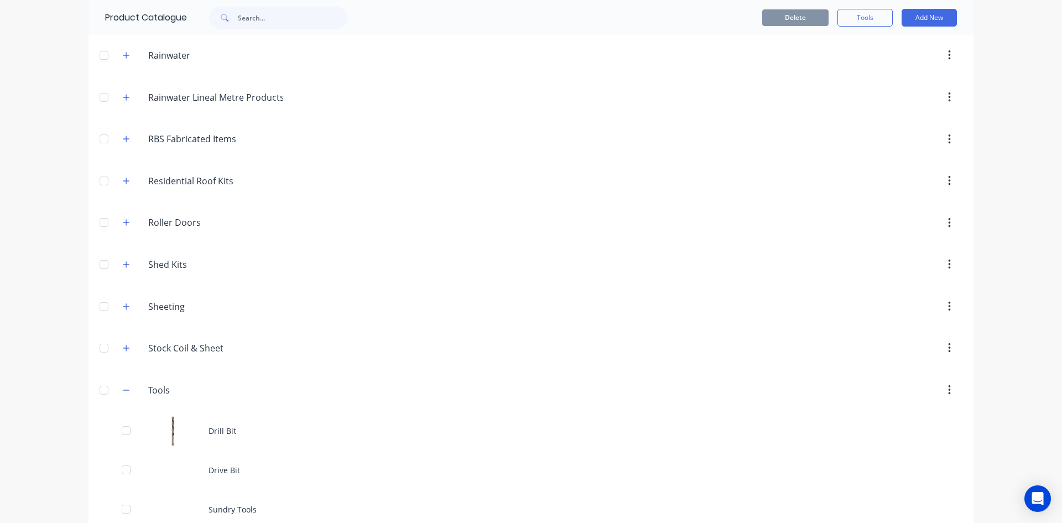
scroll to position [761, 0]
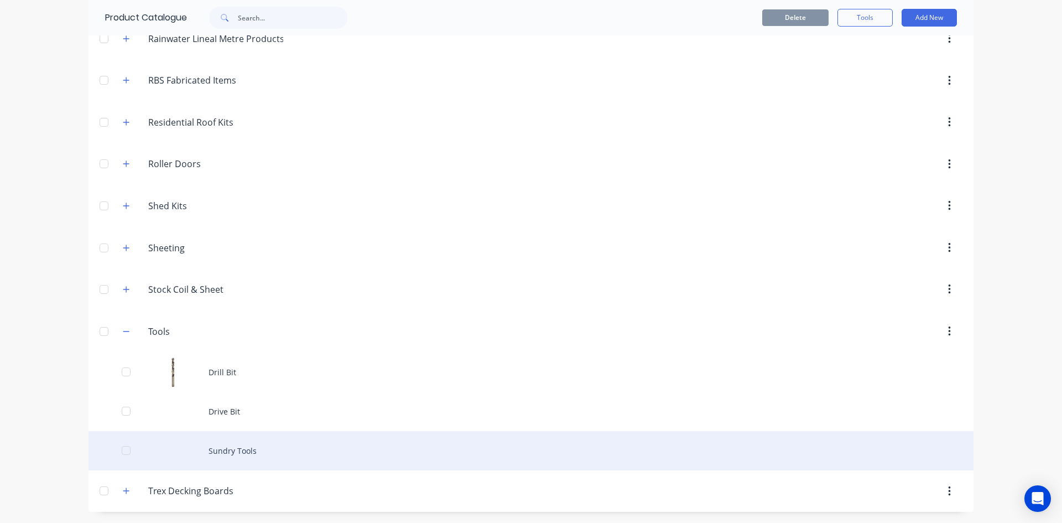
click at [292, 450] on div "Sundry Tools" at bounding box center [531, 450] width 885 height 39
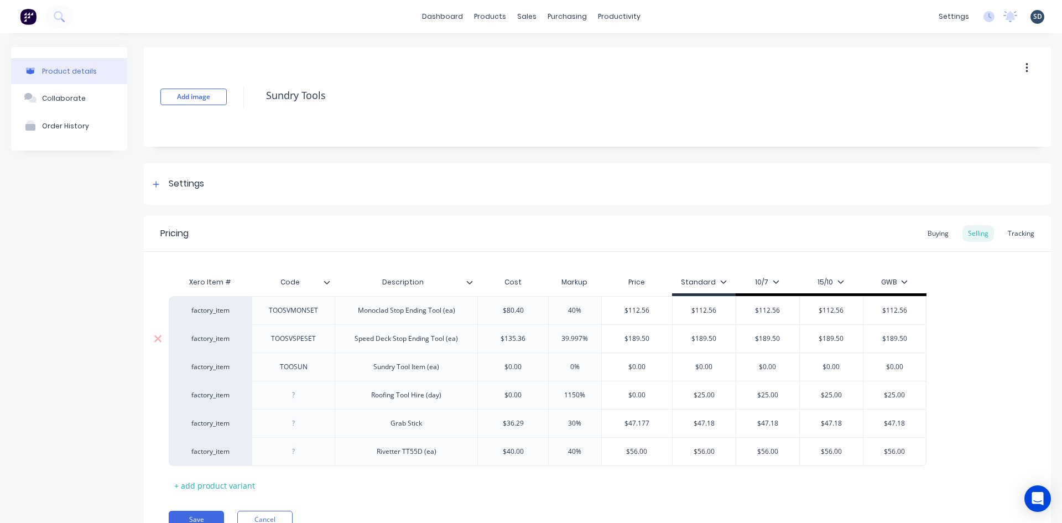
type textarea "x"
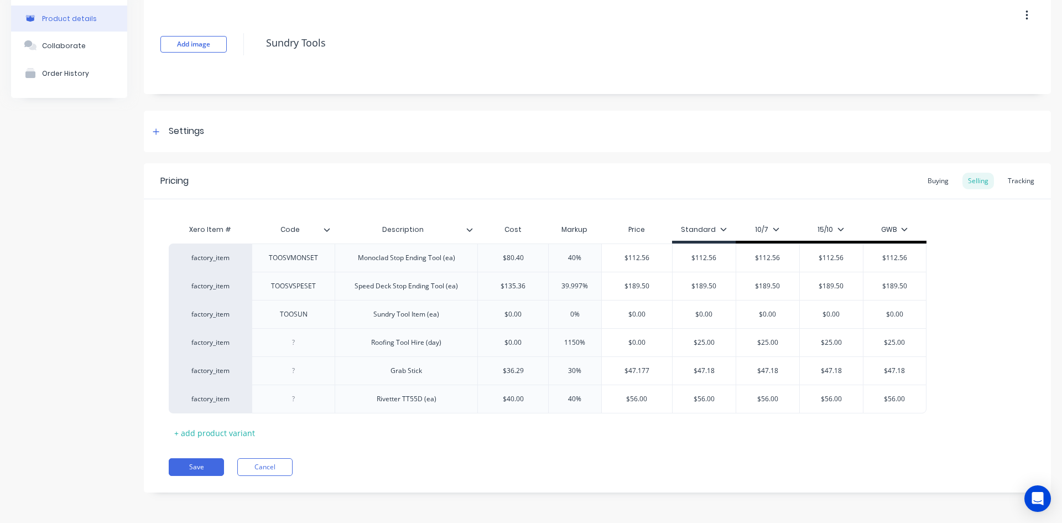
click at [597, 106] on div "Add image Sundry Tools Settings Product Options I buy this item I sell this ite…" at bounding box center [597, 251] width 907 height 514
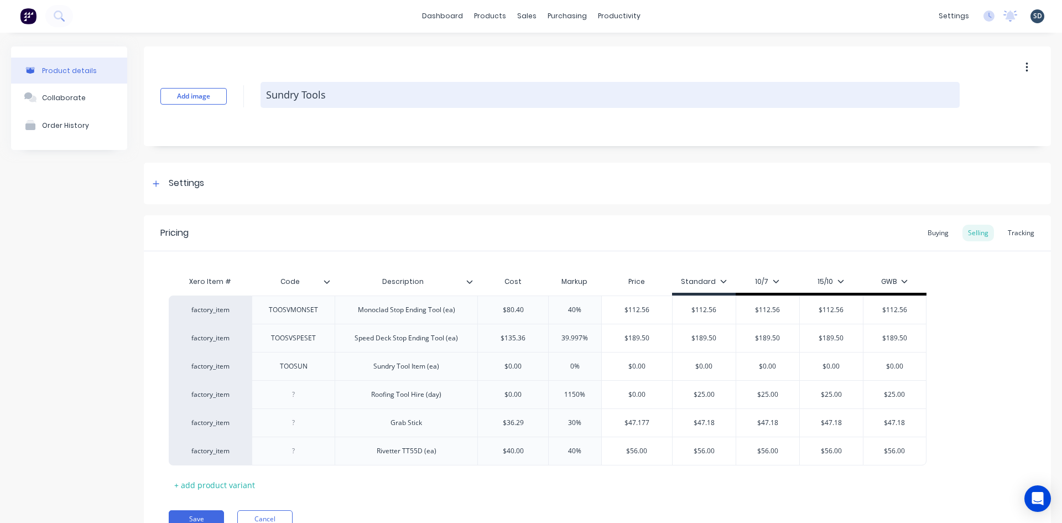
scroll to position [0, 0]
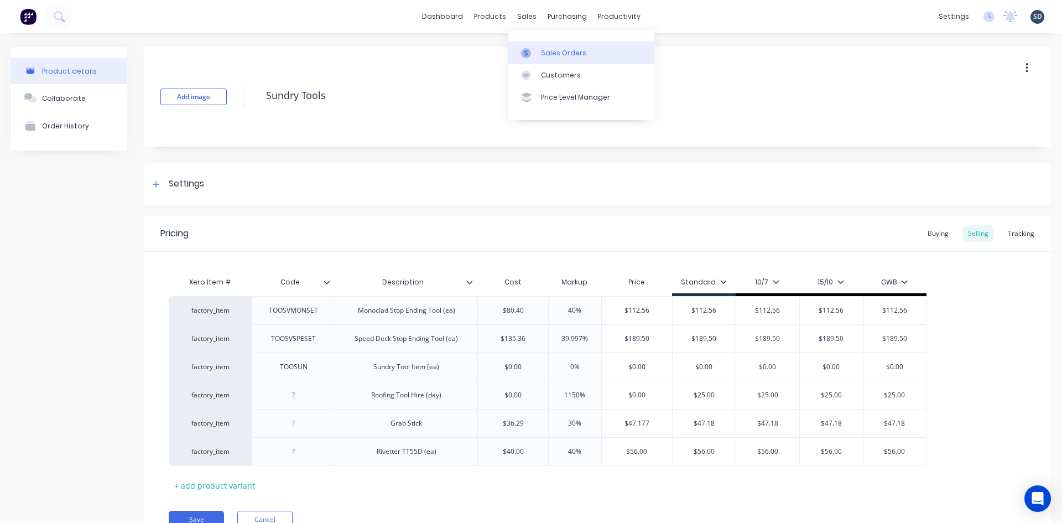
click at [546, 53] on div "Sales Orders" at bounding box center [563, 53] width 45 height 10
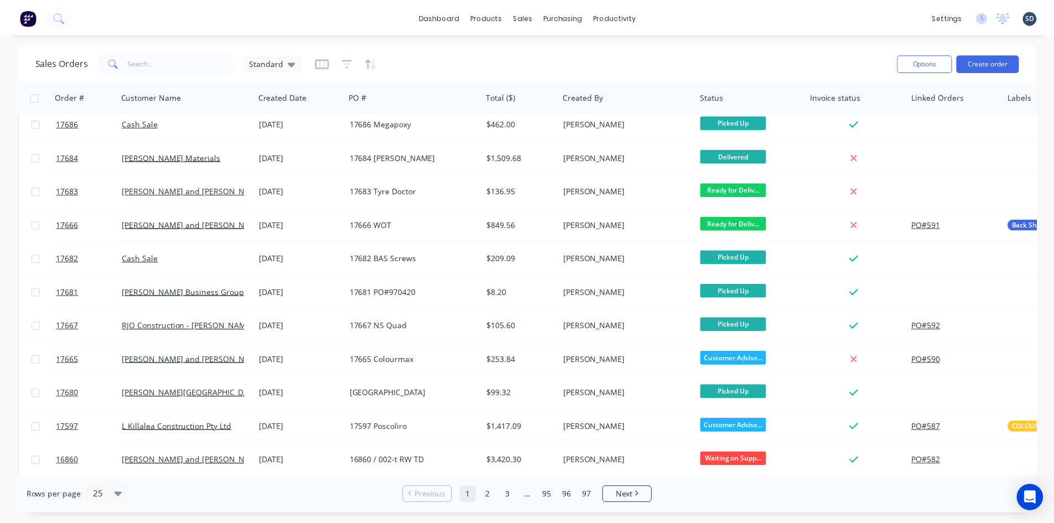
scroll to position [487, 0]
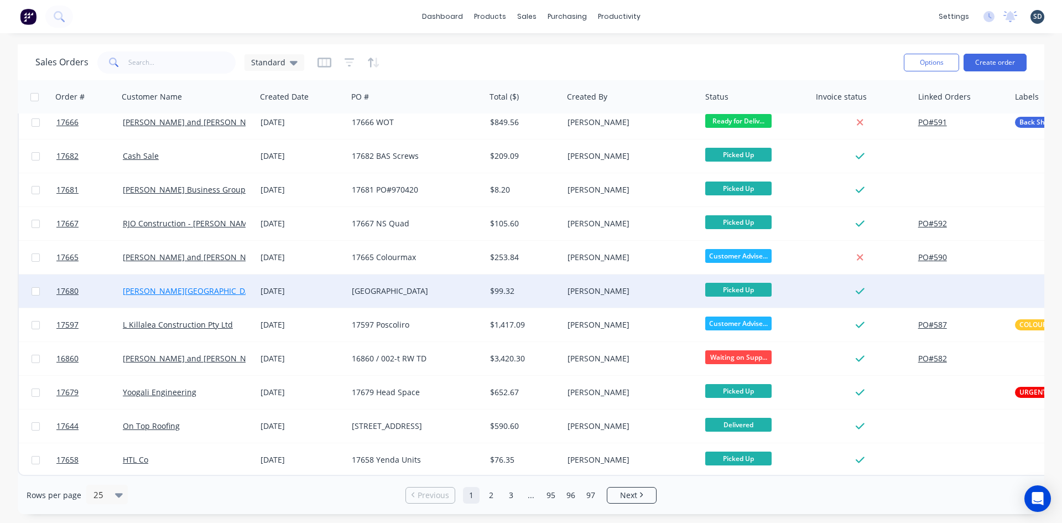
click at [175, 288] on link "[PERSON_NAME][GEOGRAPHIC_DATA]" at bounding box center [192, 290] width 138 height 11
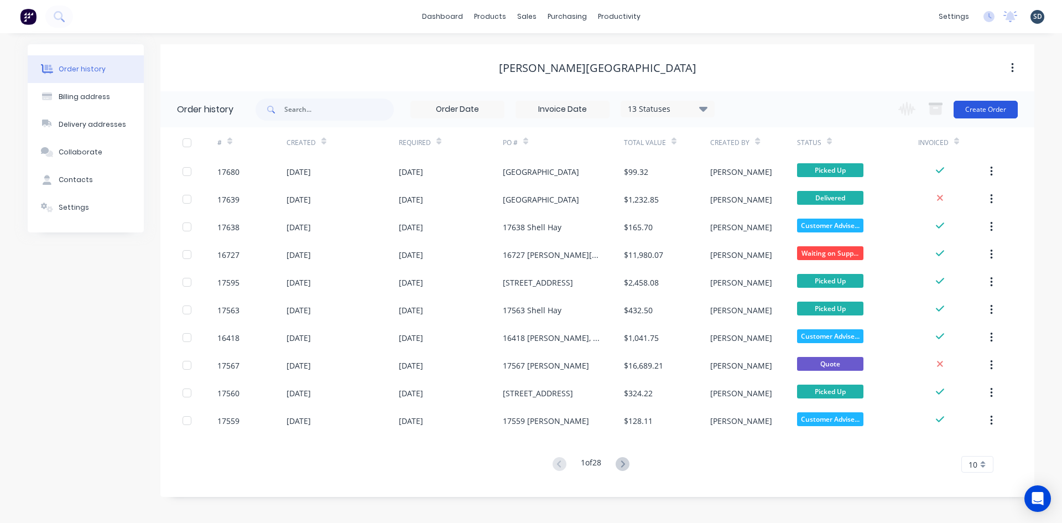
click at [988, 110] on button "Create Order" at bounding box center [986, 110] width 64 height 18
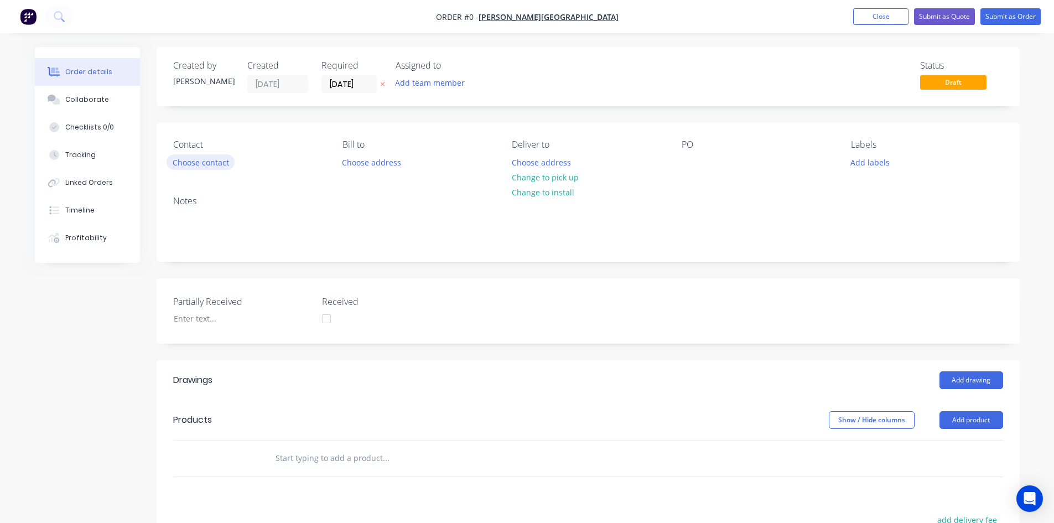
click at [214, 166] on button "Choose contact" at bounding box center [200, 161] width 68 height 15
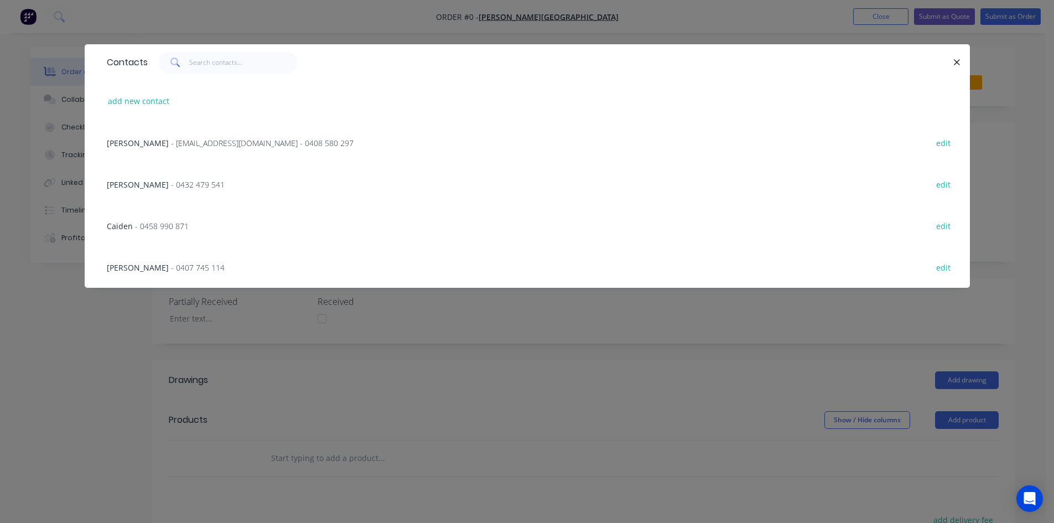
click at [171, 138] on span "- glenn67@live.com.au - 0408 580 297" at bounding box center [262, 143] width 183 height 11
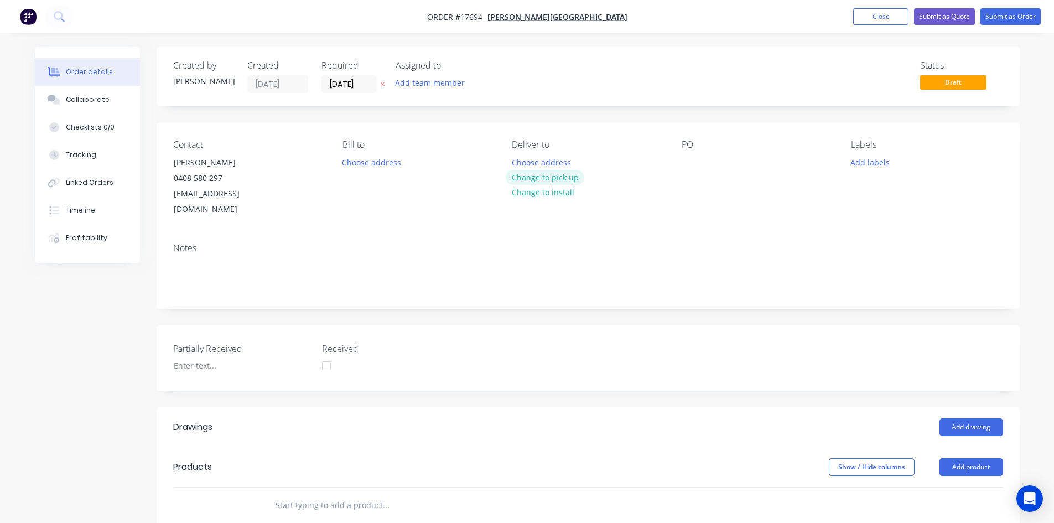
click at [553, 178] on button "Change to pick up" at bounding box center [545, 177] width 79 height 15
click at [690, 164] on div at bounding box center [690, 162] width 18 height 16
click at [627, 234] on div "Notes" at bounding box center [588, 271] width 863 height 74
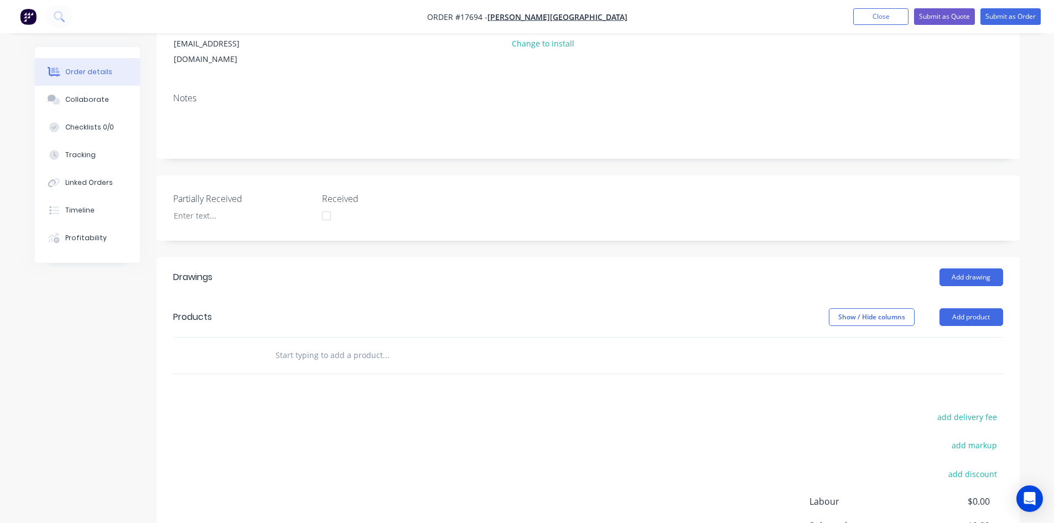
scroll to position [268, 0]
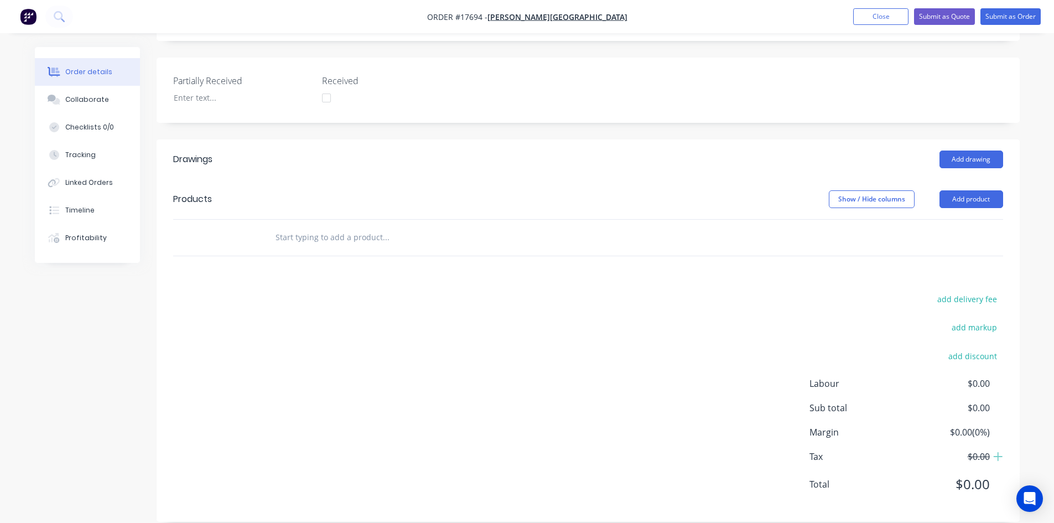
click at [315, 226] on input "text" at bounding box center [385, 237] width 221 height 22
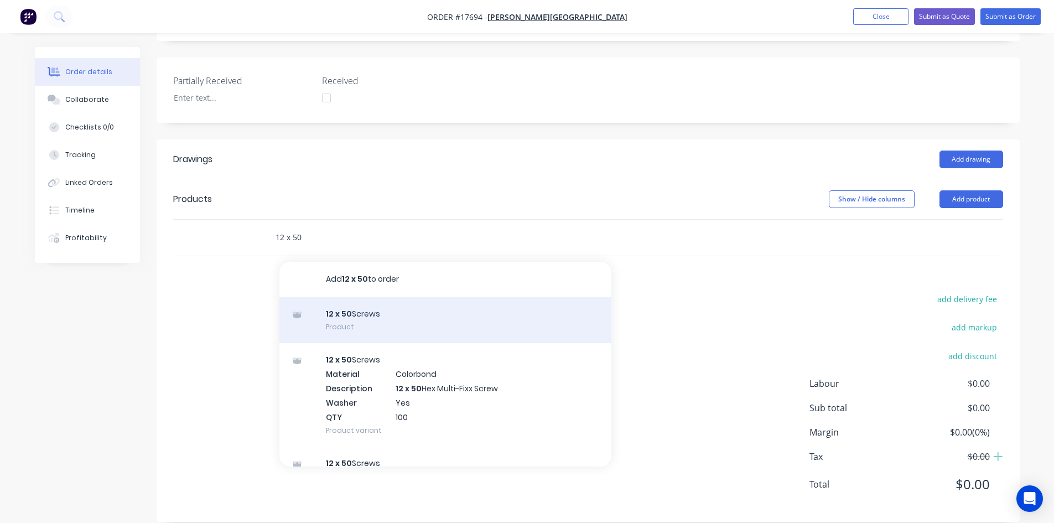
type input "12 x 50"
click at [406, 303] on div "12 x 50 Screws Product" at bounding box center [445, 320] width 332 height 46
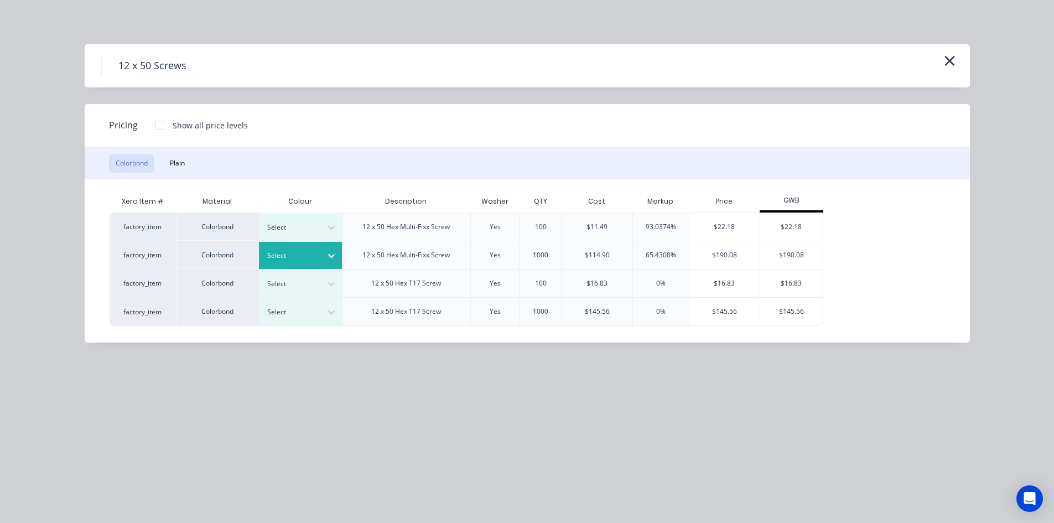
click at [329, 252] on icon at bounding box center [331, 255] width 11 height 11
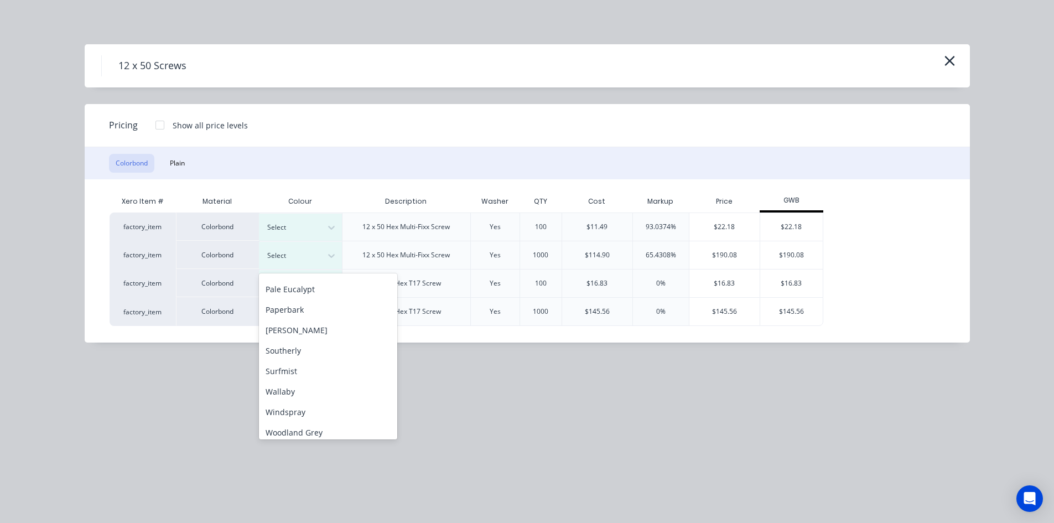
scroll to position [309, 0]
click at [314, 330] on div "[PERSON_NAME]" at bounding box center [328, 324] width 138 height 20
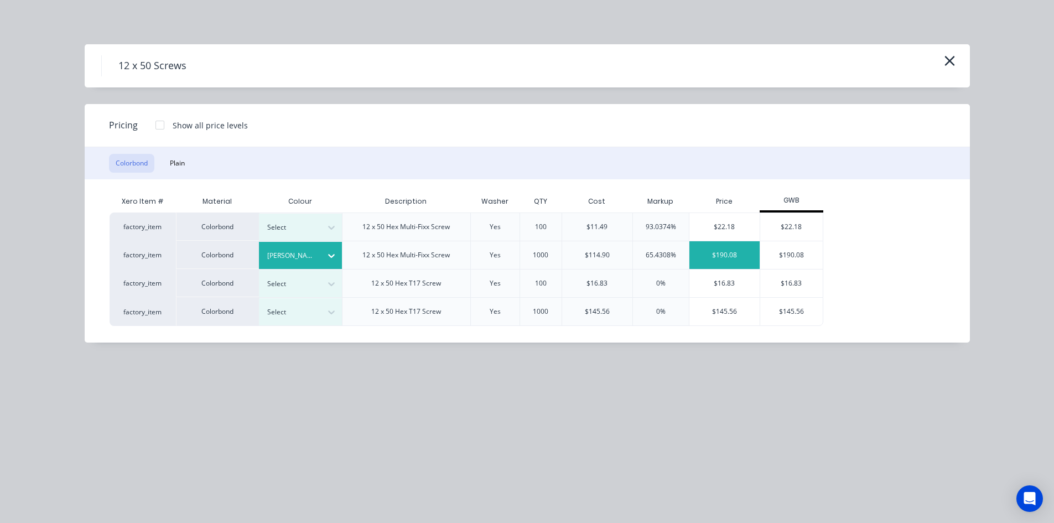
click at [724, 248] on div "$190.08" at bounding box center [724, 255] width 70 height 28
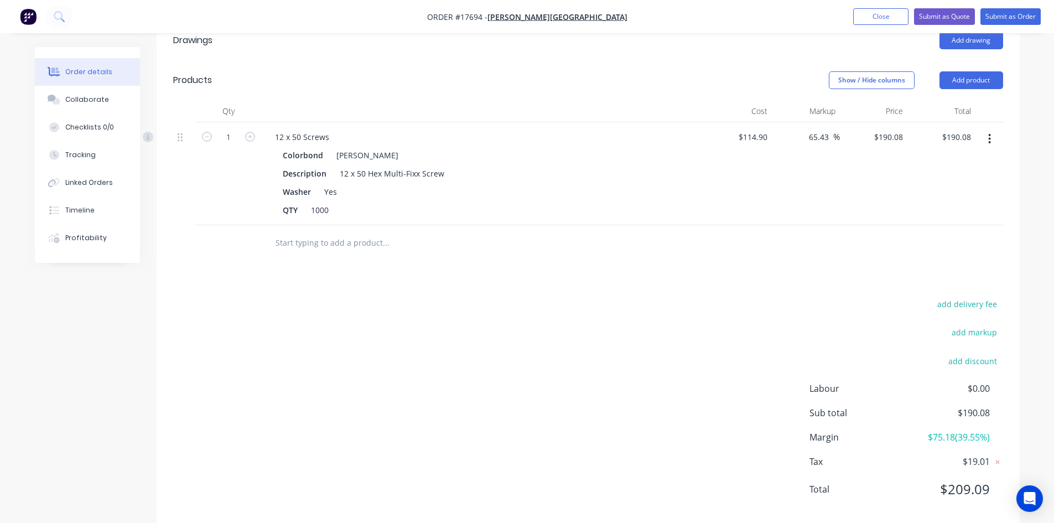
scroll to position [392, 0]
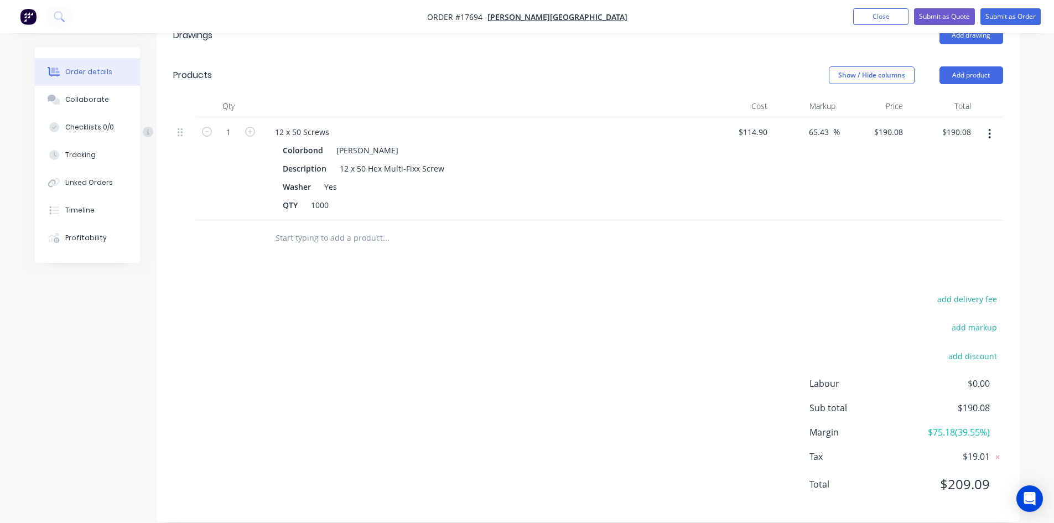
click at [993, 124] on button "button" at bounding box center [989, 134] width 26 height 20
click at [959, 177] on div "Duplicate" at bounding box center [950, 185] width 85 height 16
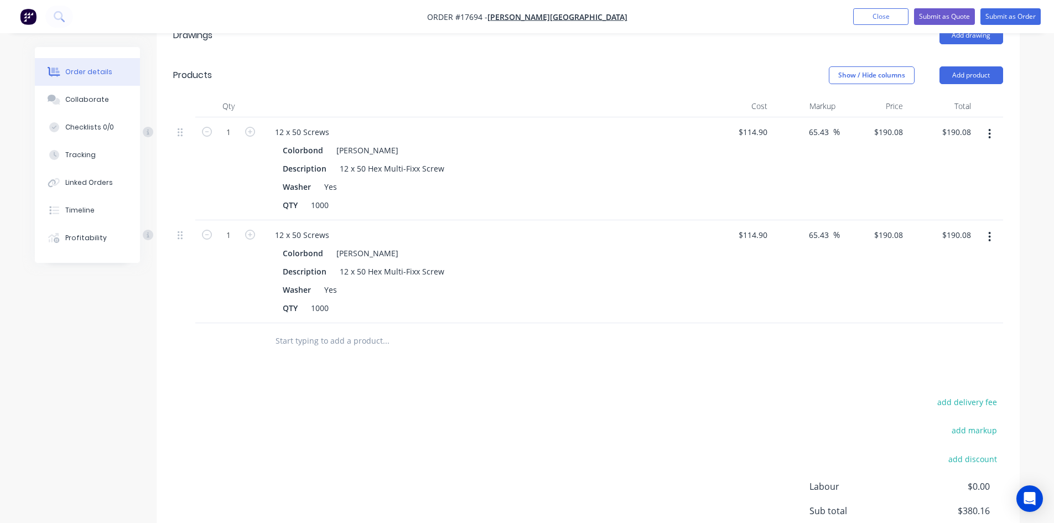
click at [987, 227] on button "button" at bounding box center [989, 237] width 26 height 20
click at [956, 258] on div "Edit" at bounding box center [950, 266] width 85 height 16
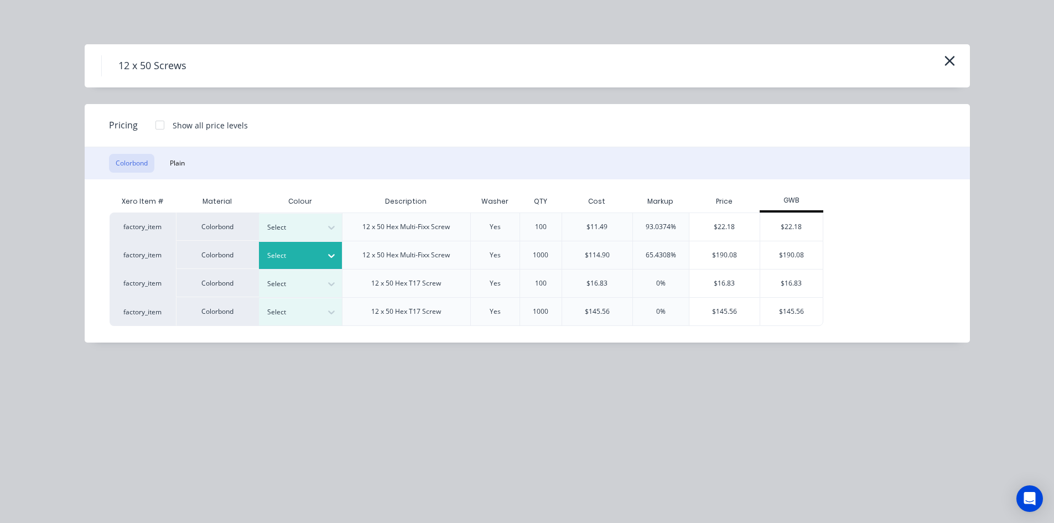
click at [316, 251] on div at bounding box center [292, 255] width 50 height 12
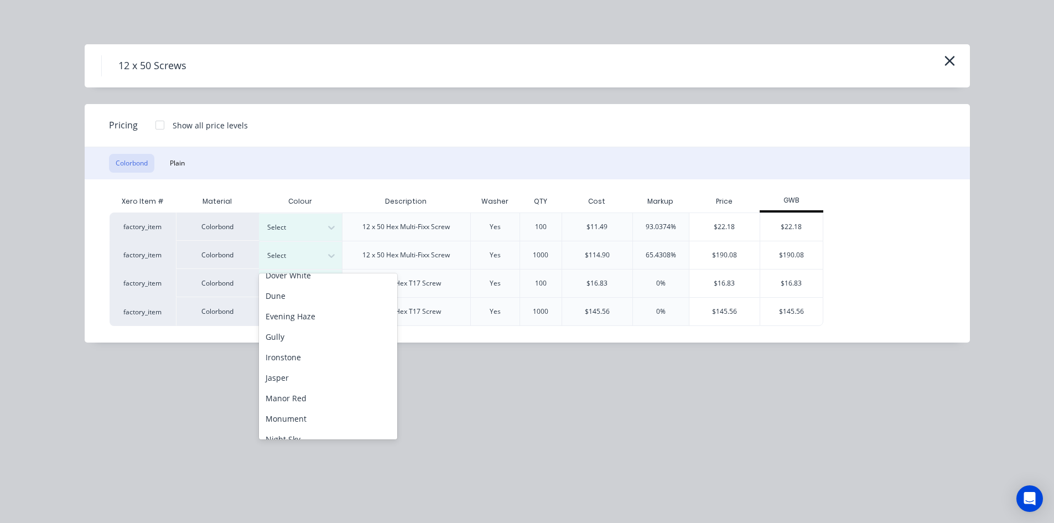
scroll to position [309, 0]
click at [318, 420] on div "Woodland Grey" at bounding box center [328, 427] width 138 height 20
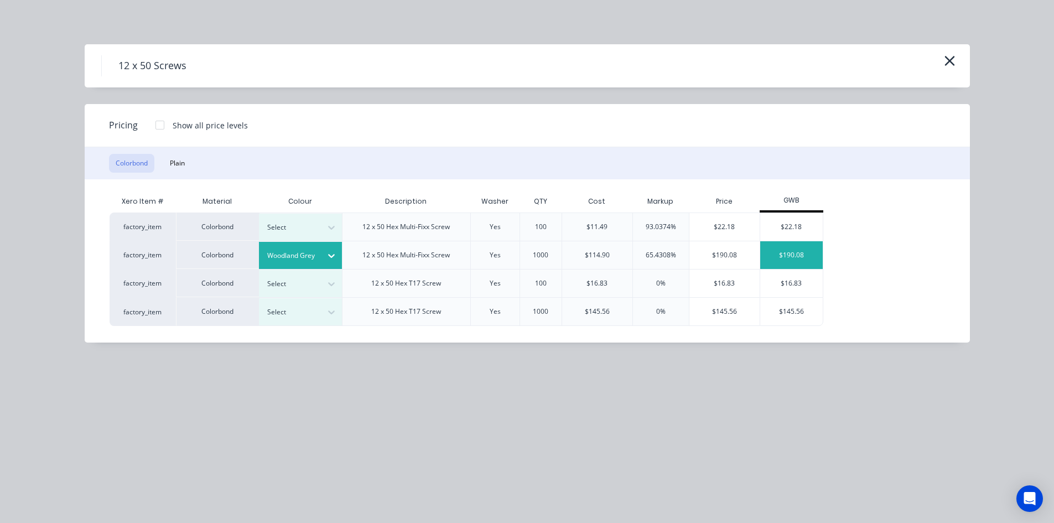
click at [794, 250] on div "$190.08" at bounding box center [791, 255] width 63 height 28
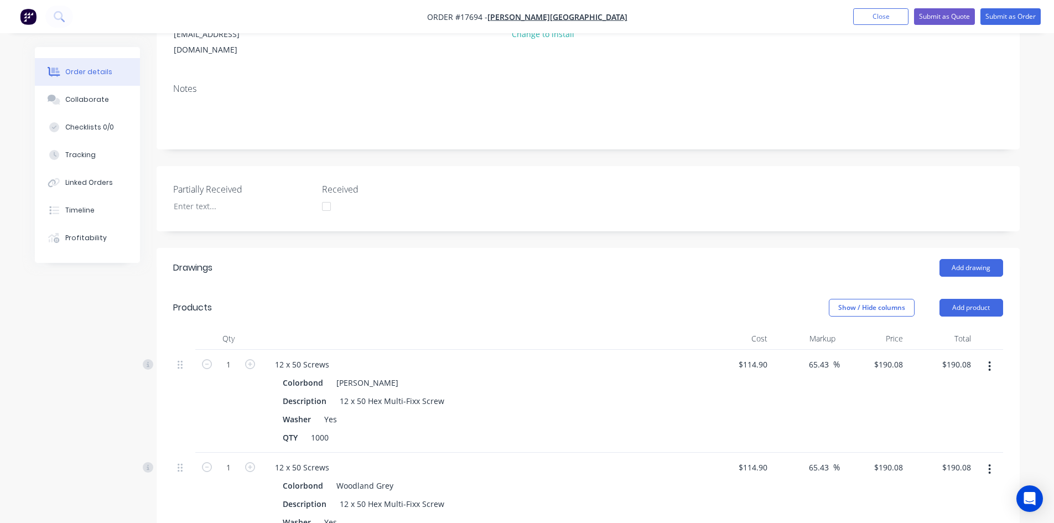
scroll to position [387, 0]
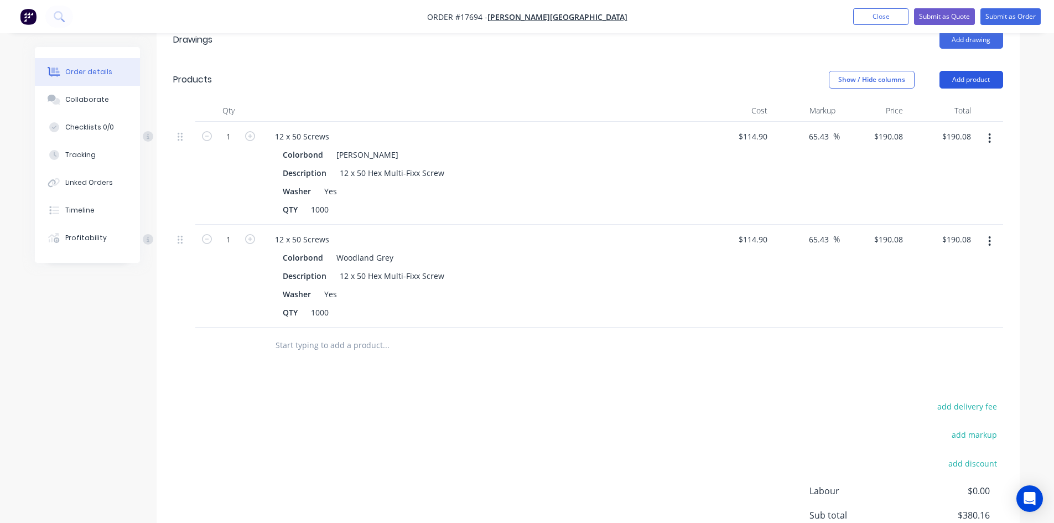
click at [961, 71] on button "Add product" at bounding box center [971, 80] width 64 height 18
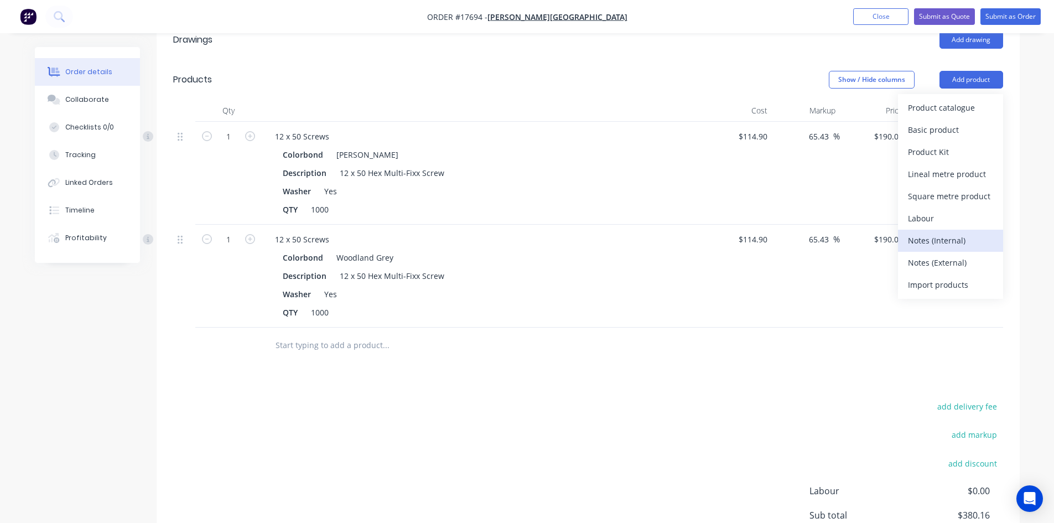
click at [966, 232] on div "Notes (Internal)" at bounding box center [950, 240] width 85 height 16
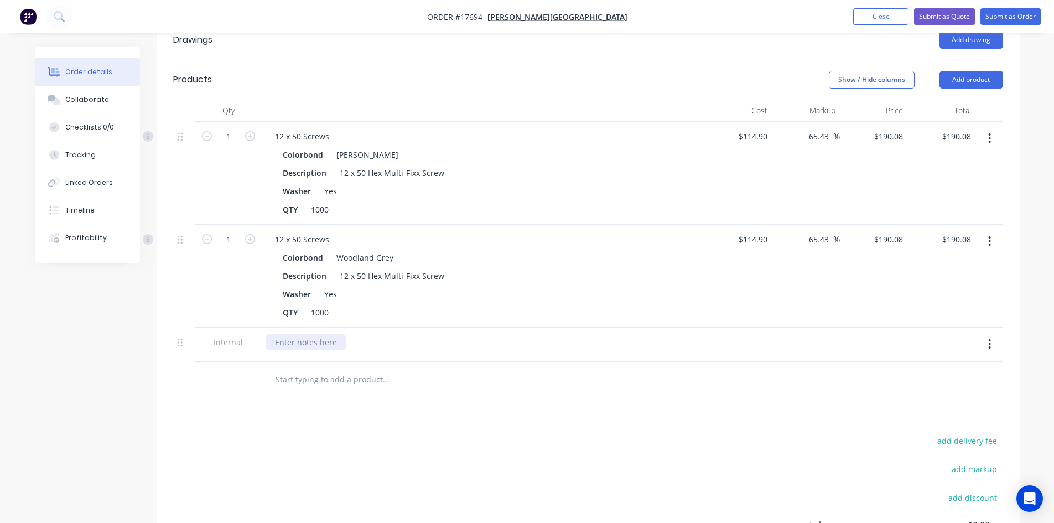
click at [313, 334] on div at bounding box center [306, 342] width 80 height 16
click at [1024, 21] on button "Submit as Order" at bounding box center [1010, 16] width 60 height 17
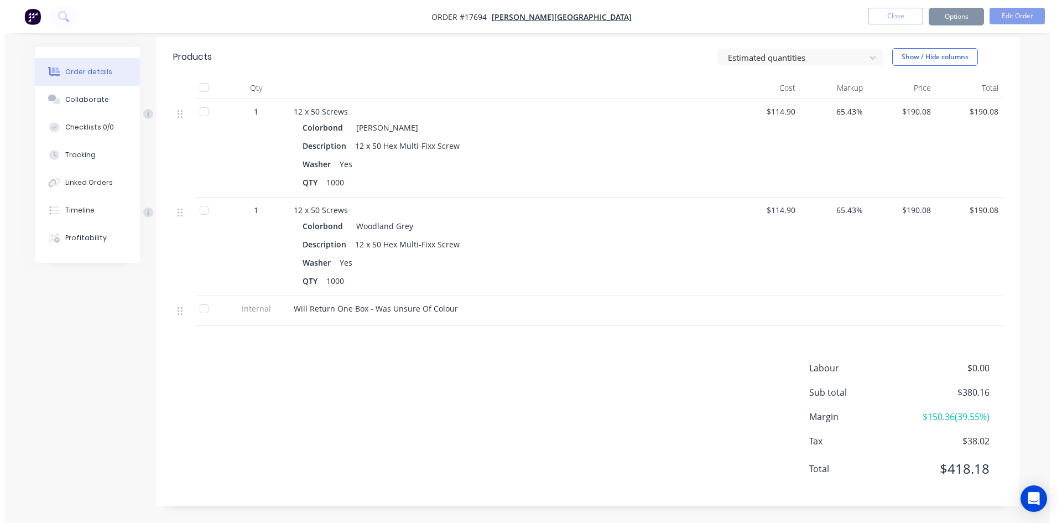
scroll to position [0, 0]
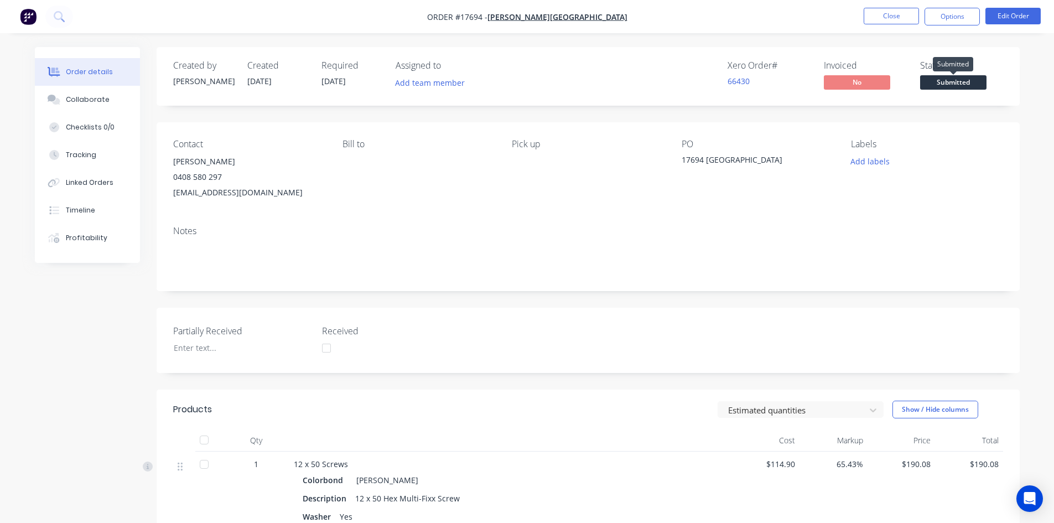
click at [951, 87] on span "Submitted" at bounding box center [953, 82] width 66 height 14
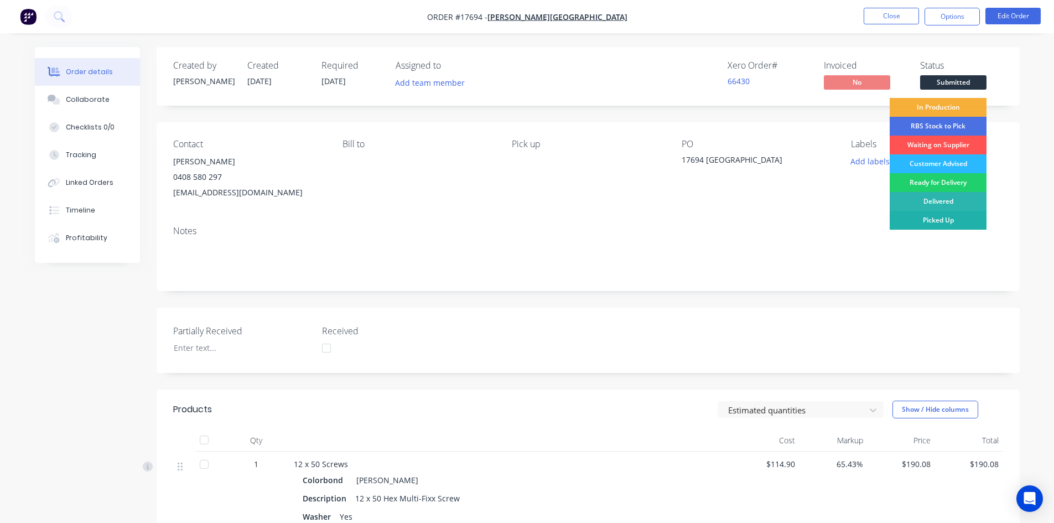
click at [950, 220] on div "Picked Up" at bounding box center [937, 220] width 97 height 19
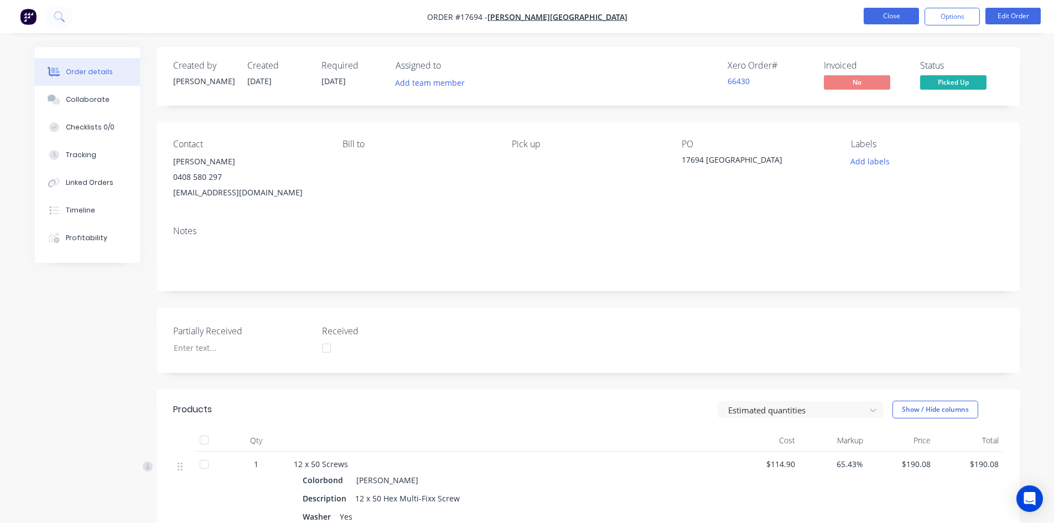
click at [899, 19] on button "Close" at bounding box center [890, 16] width 55 height 17
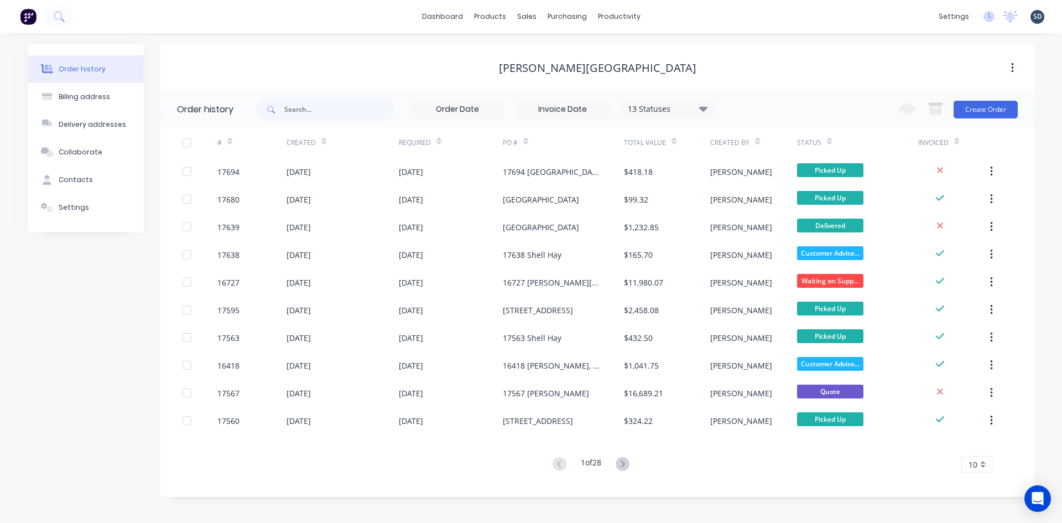
click at [668, 11] on div "dashboard products sales purchasing productivity dashboard products Product Cat…" at bounding box center [531, 16] width 1062 height 33
click at [669, 18] on div "dashboard products sales purchasing productivity dashboard products Product Cat…" at bounding box center [531, 16] width 1062 height 33
